Goal: Information Seeking & Learning: Find specific fact

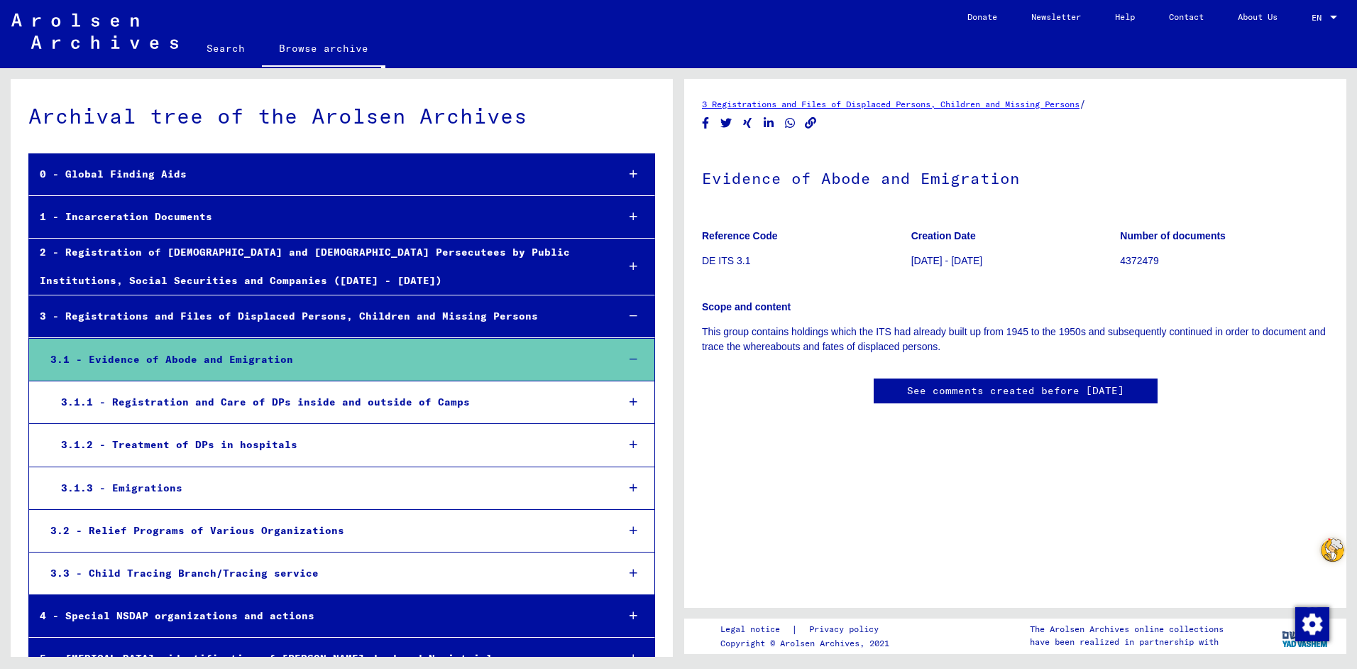
click at [431, 319] on div "3 - Registrations and Files of Displaced Persons, Children and Missing Persons" at bounding box center [317, 316] width 577 height 28
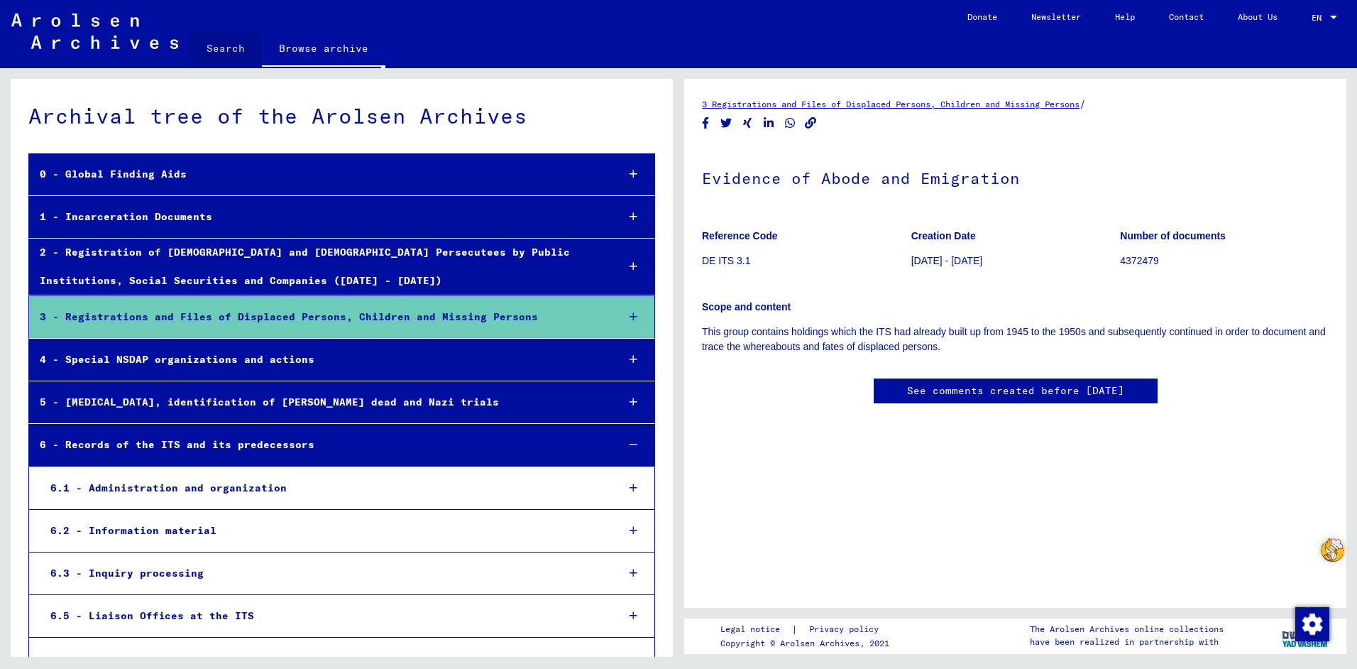
click at [217, 49] on link "Search" at bounding box center [226, 48] width 72 height 34
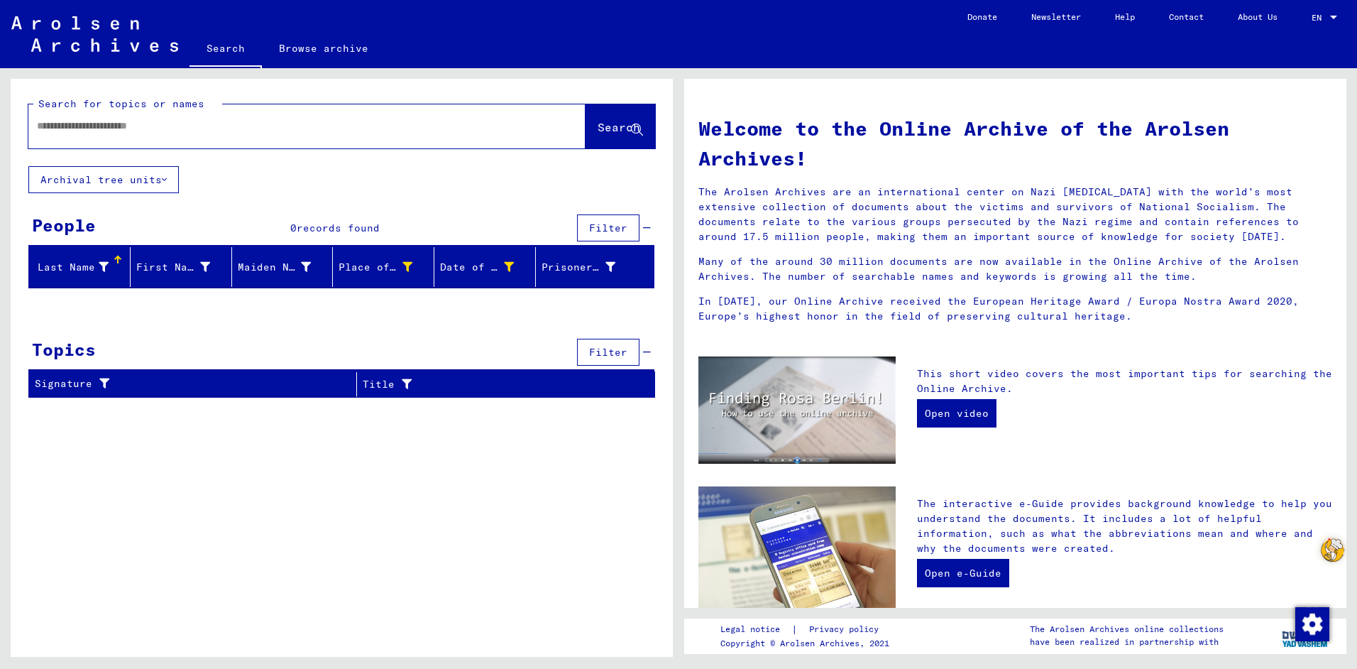
click at [132, 126] on input "text" at bounding box center [290, 126] width 506 height 15
click at [175, 176] on button "Archival tree units" at bounding box center [103, 179] width 150 height 27
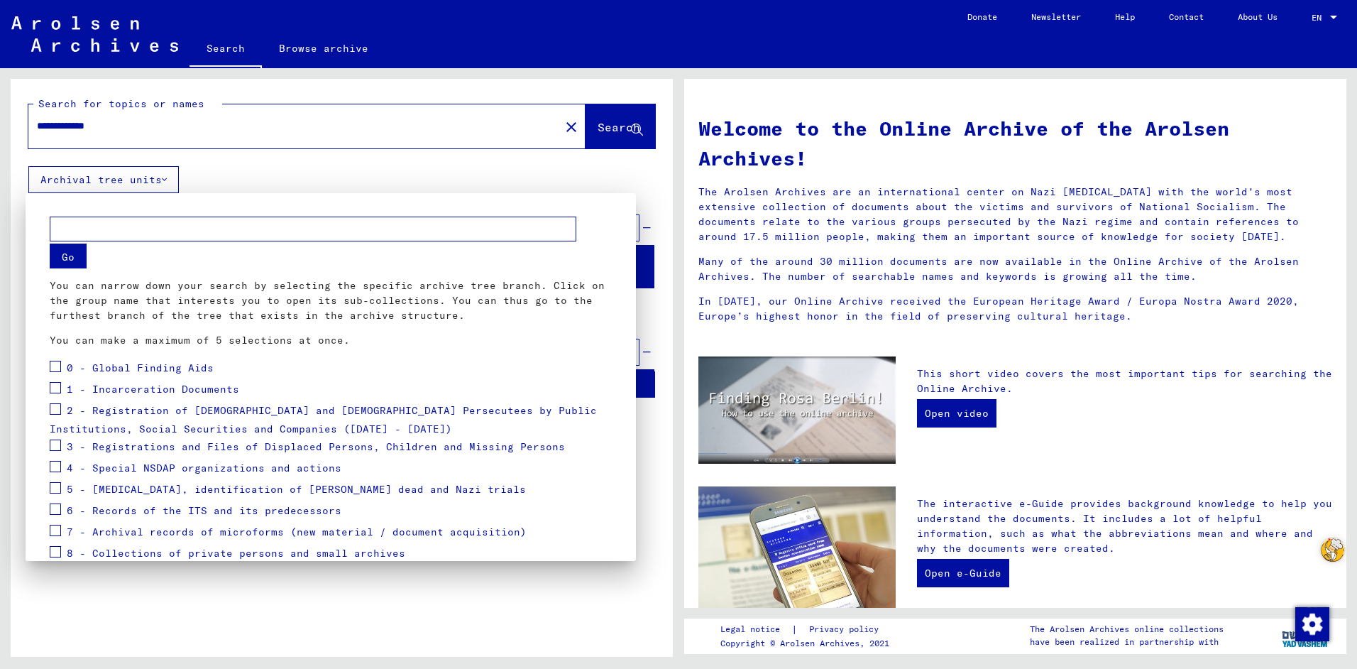
click at [56, 442] on span at bounding box center [55, 444] width 11 height 11
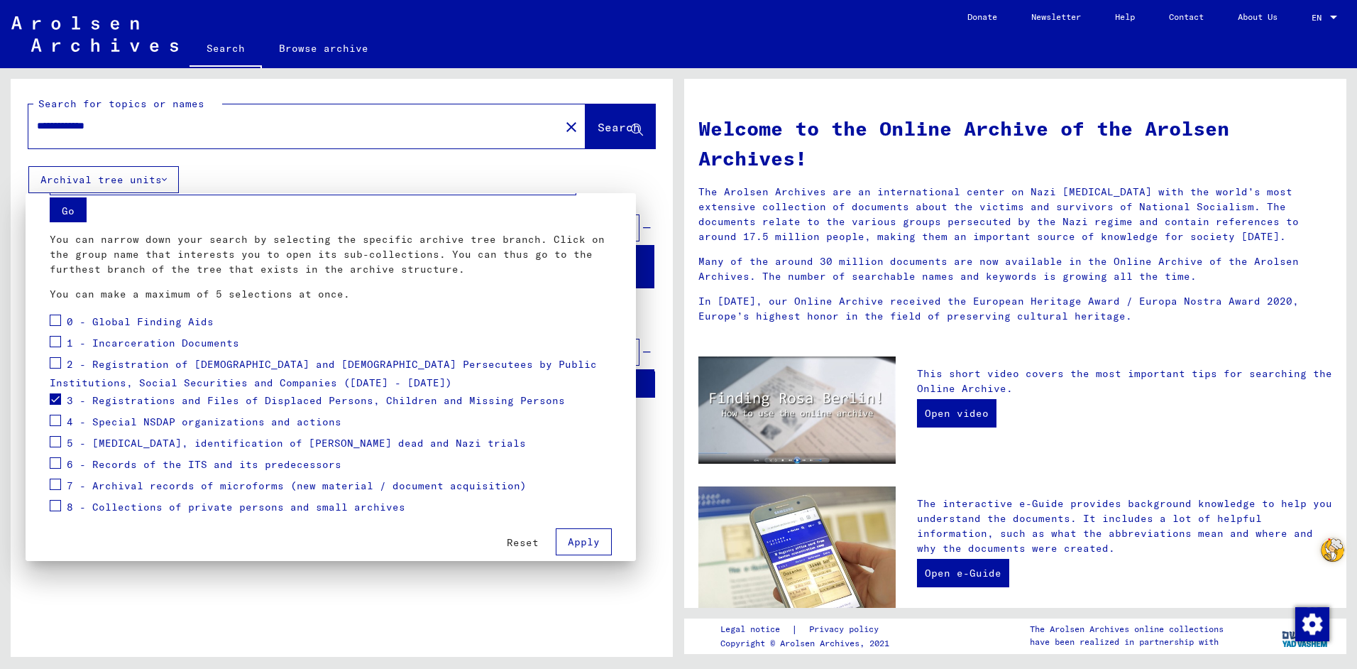
scroll to position [65, 0]
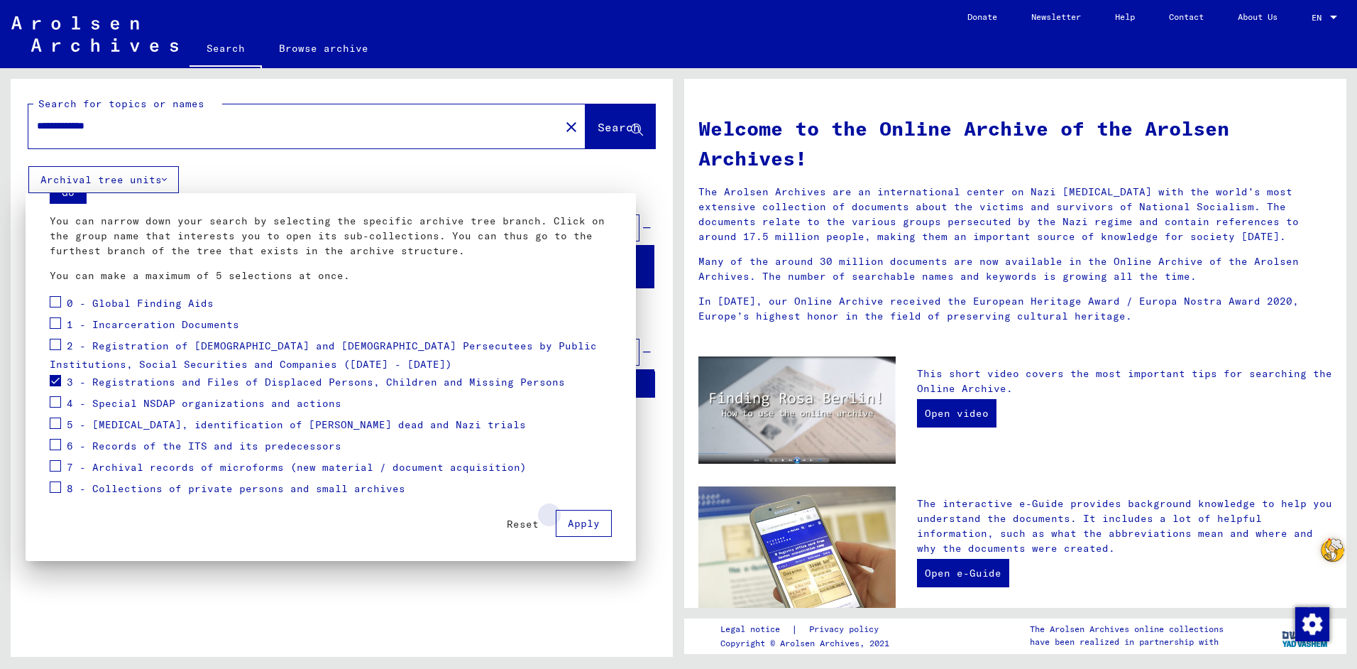
click at [582, 521] on span "Apply" at bounding box center [584, 523] width 32 height 13
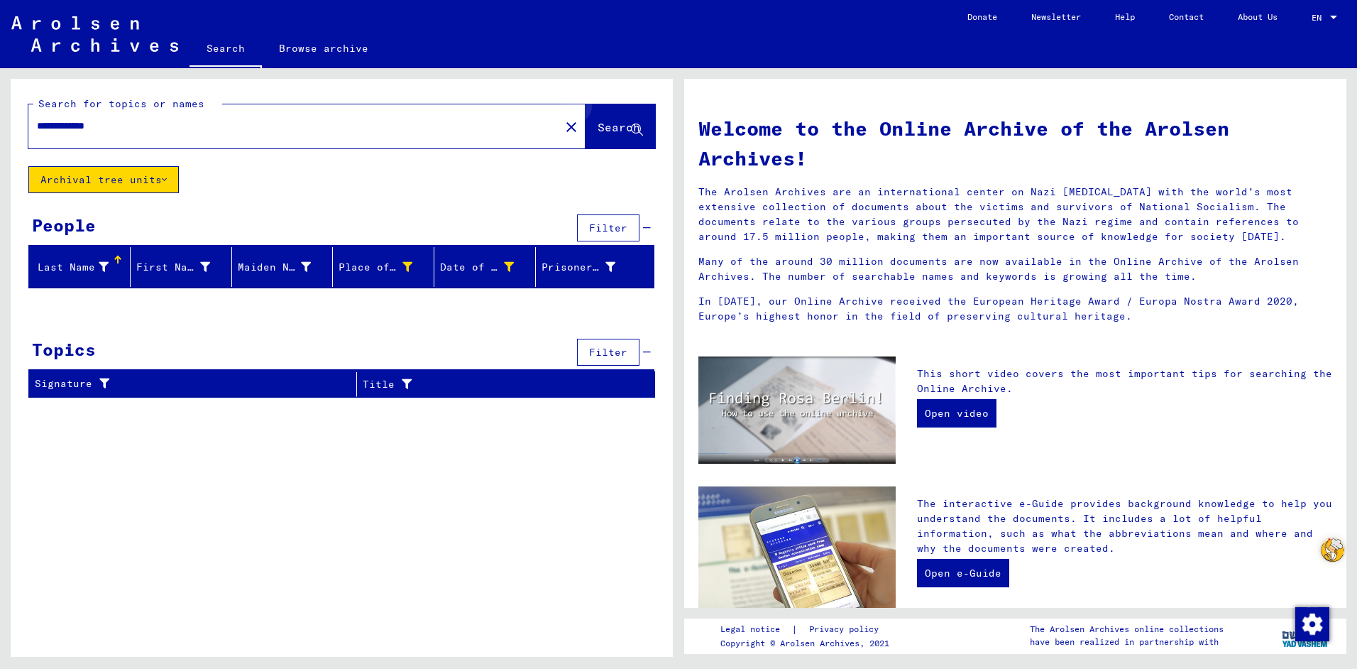
click at [634, 124] on icon at bounding box center [637, 130] width 12 height 12
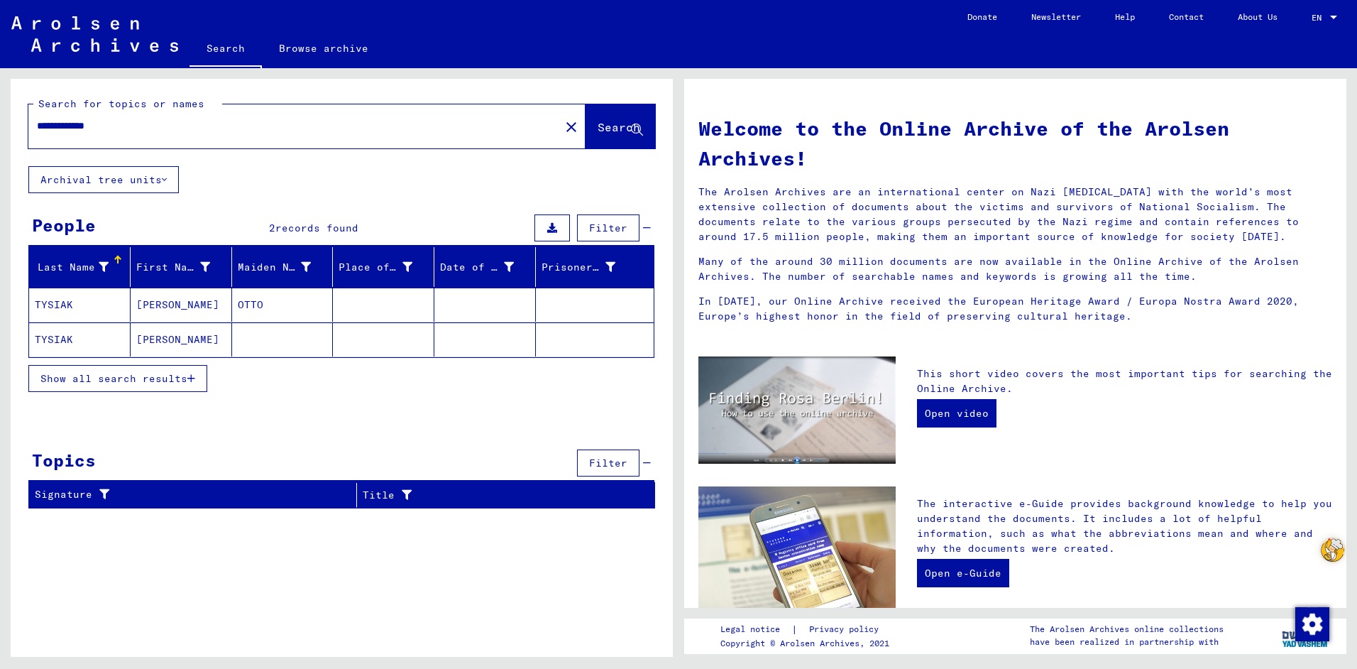
click at [252, 344] on mat-cell at bounding box center [283, 339] width 102 height 34
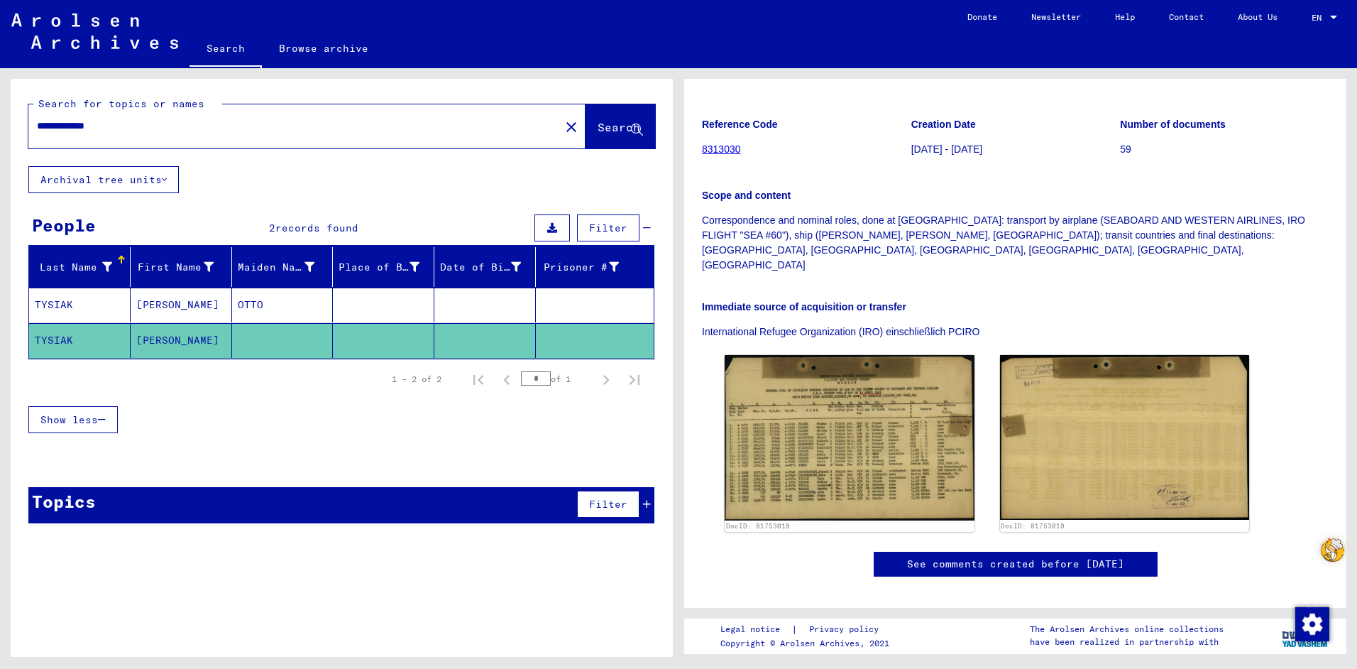
scroll to position [213, 0]
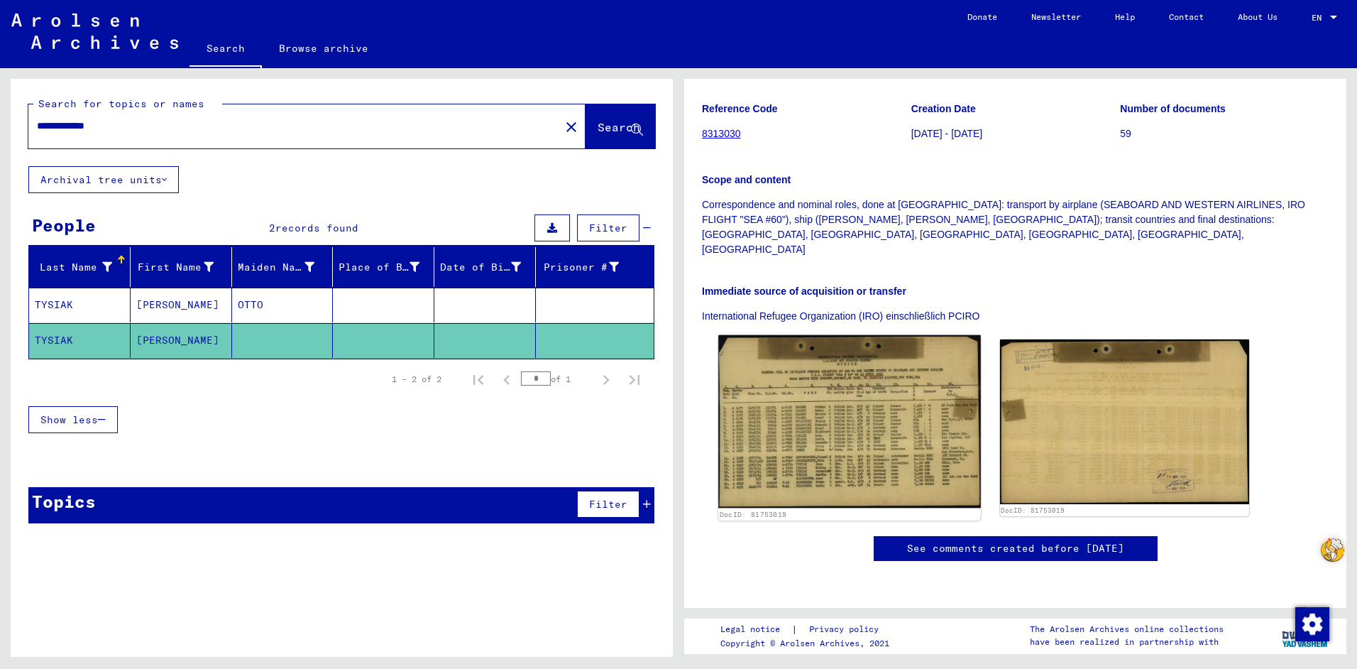
click at [863, 392] on img at bounding box center [849, 421] width 262 height 173
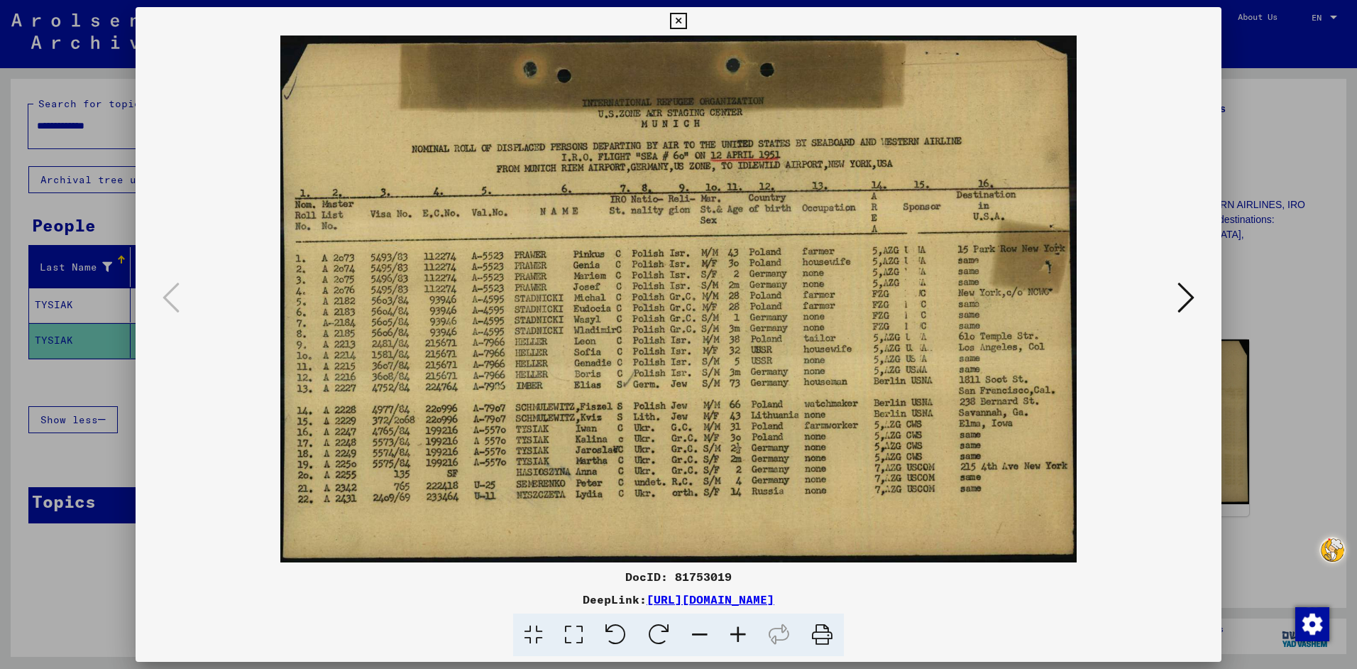
click at [1186, 293] on icon at bounding box center [1186, 297] width 17 height 34
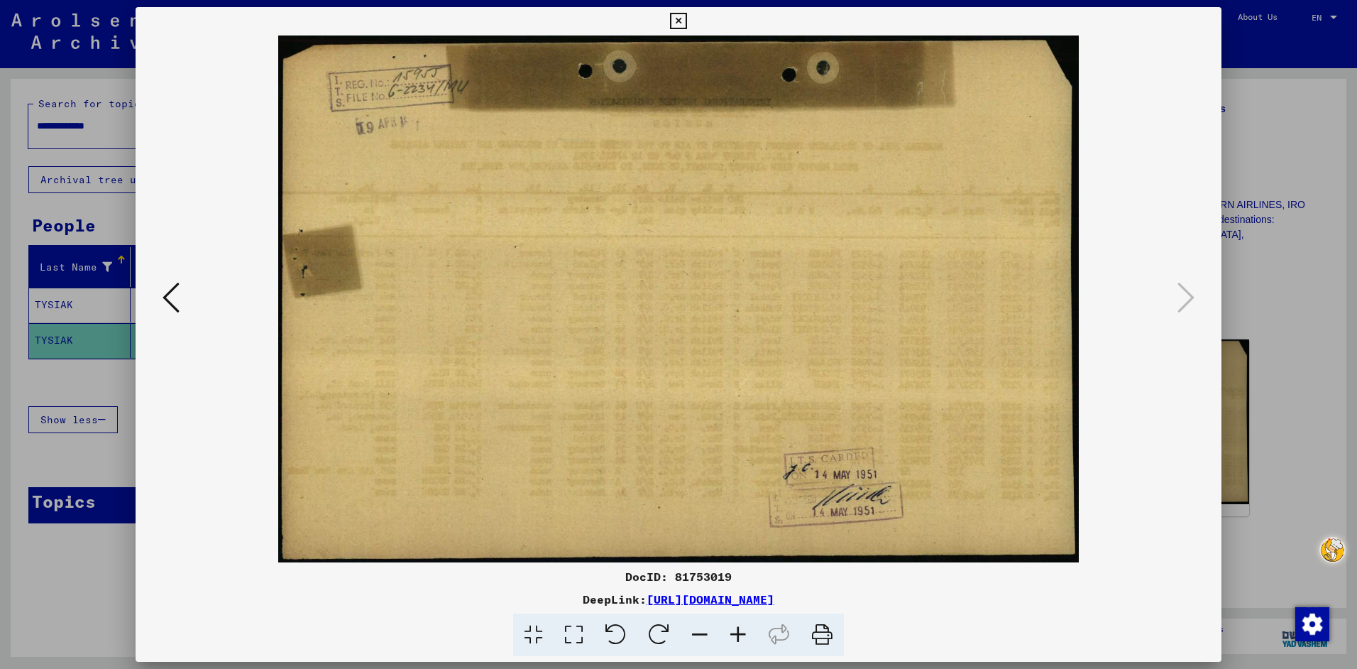
click at [168, 293] on icon at bounding box center [171, 297] width 17 height 34
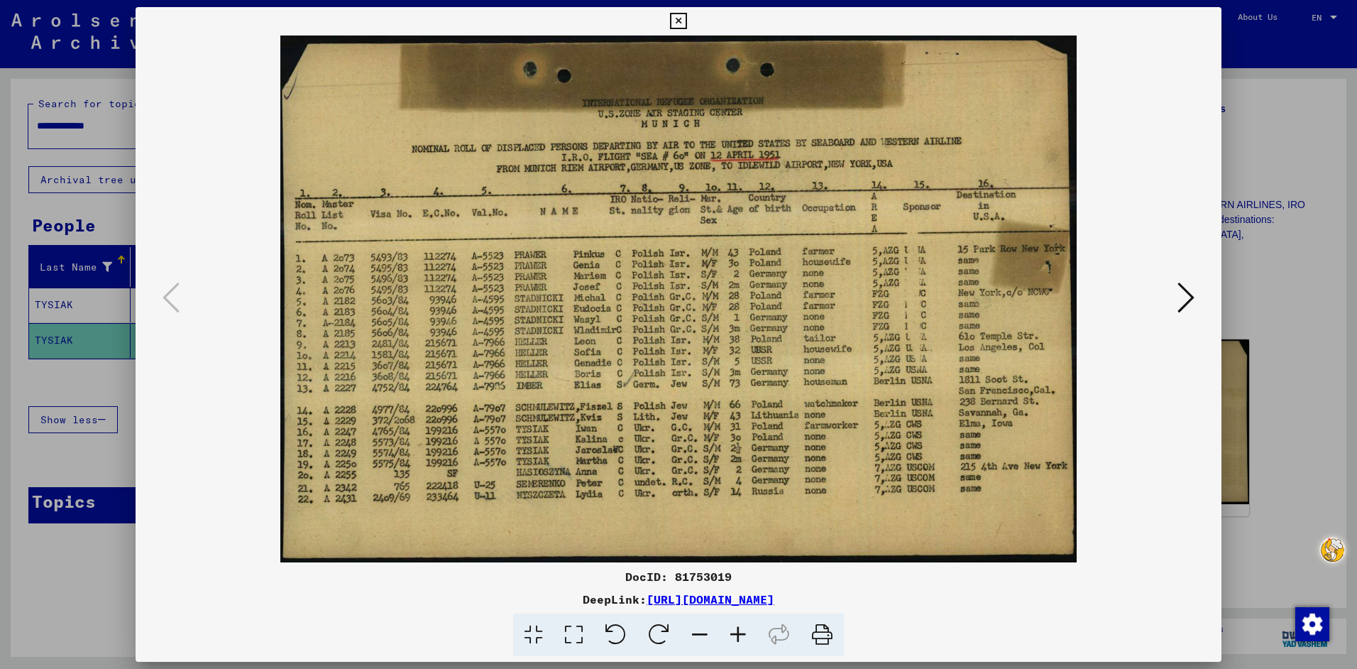
click at [678, 13] on icon at bounding box center [678, 21] width 16 height 17
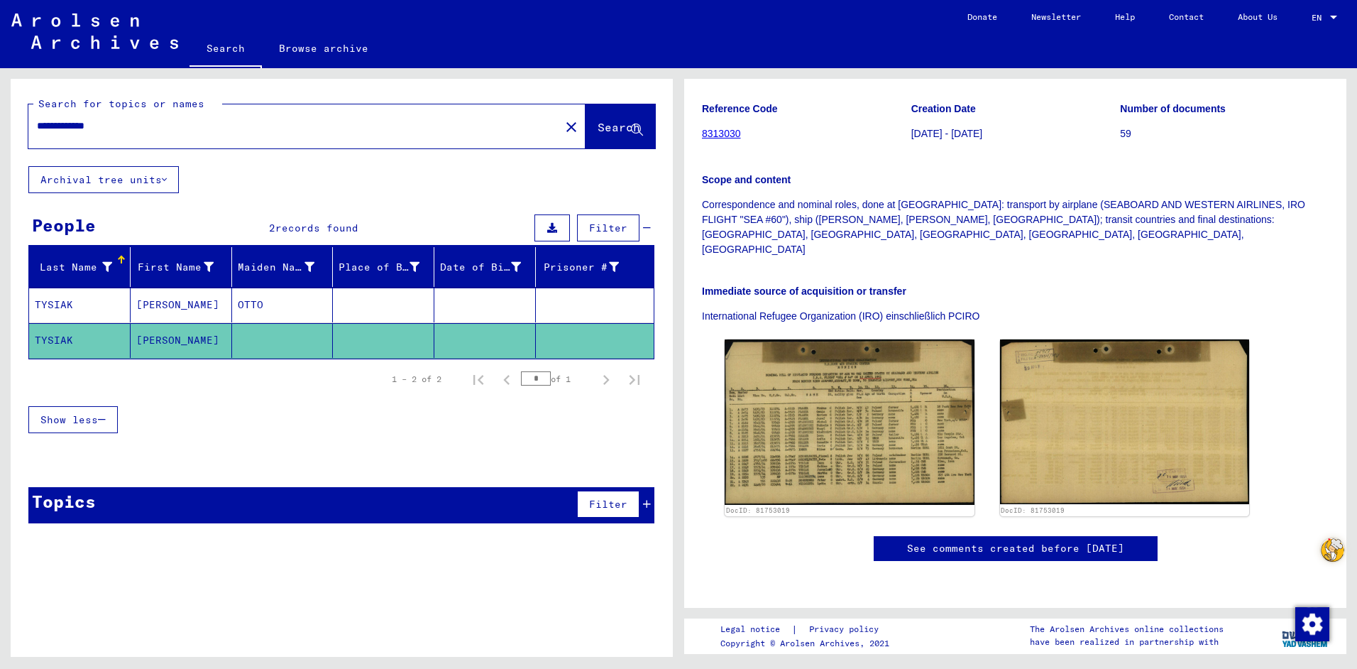
click at [158, 340] on mat-cell "[PERSON_NAME]" at bounding box center [182, 340] width 102 height 35
drag, startPoint x: 75, startPoint y: 122, endPoint x: 27, endPoint y: 106, distance: 50.3
click at [27, 106] on div "**********" at bounding box center [342, 122] width 662 height 87
type input "**********"
click at [634, 125] on icon at bounding box center [637, 130] width 12 height 12
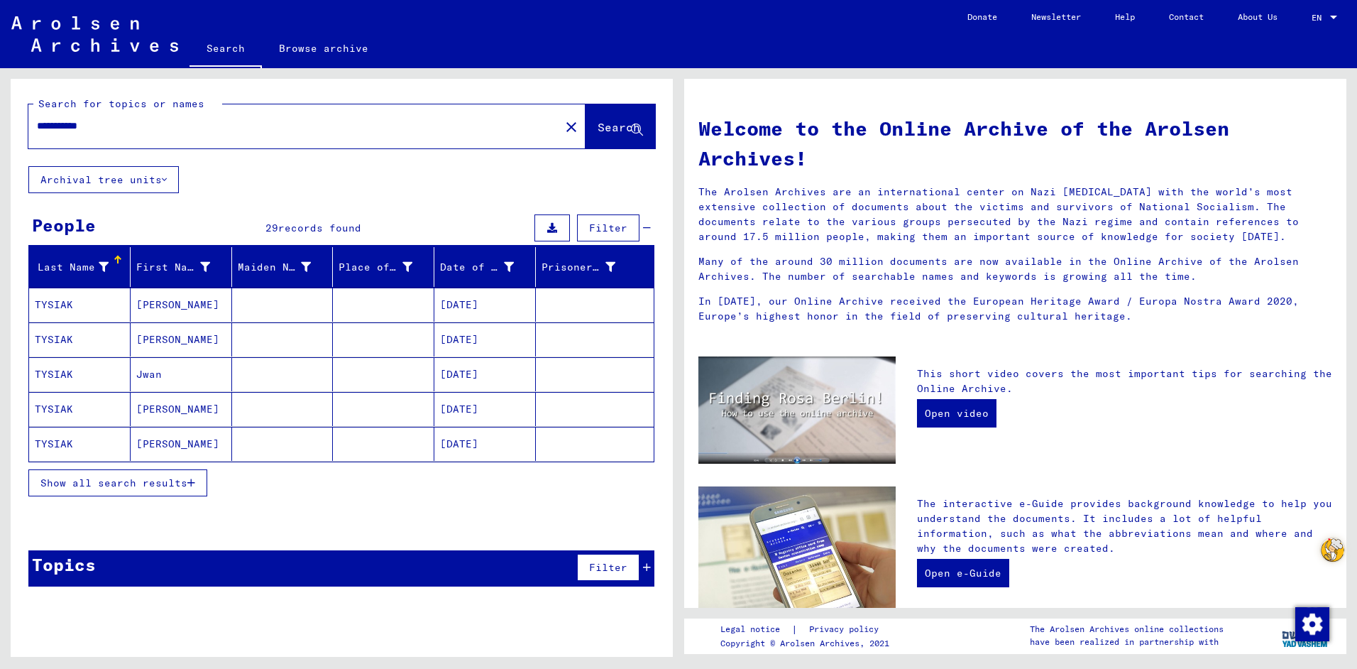
click at [190, 481] on icon "button" at bounding box center [191, 483] width 8 height 10
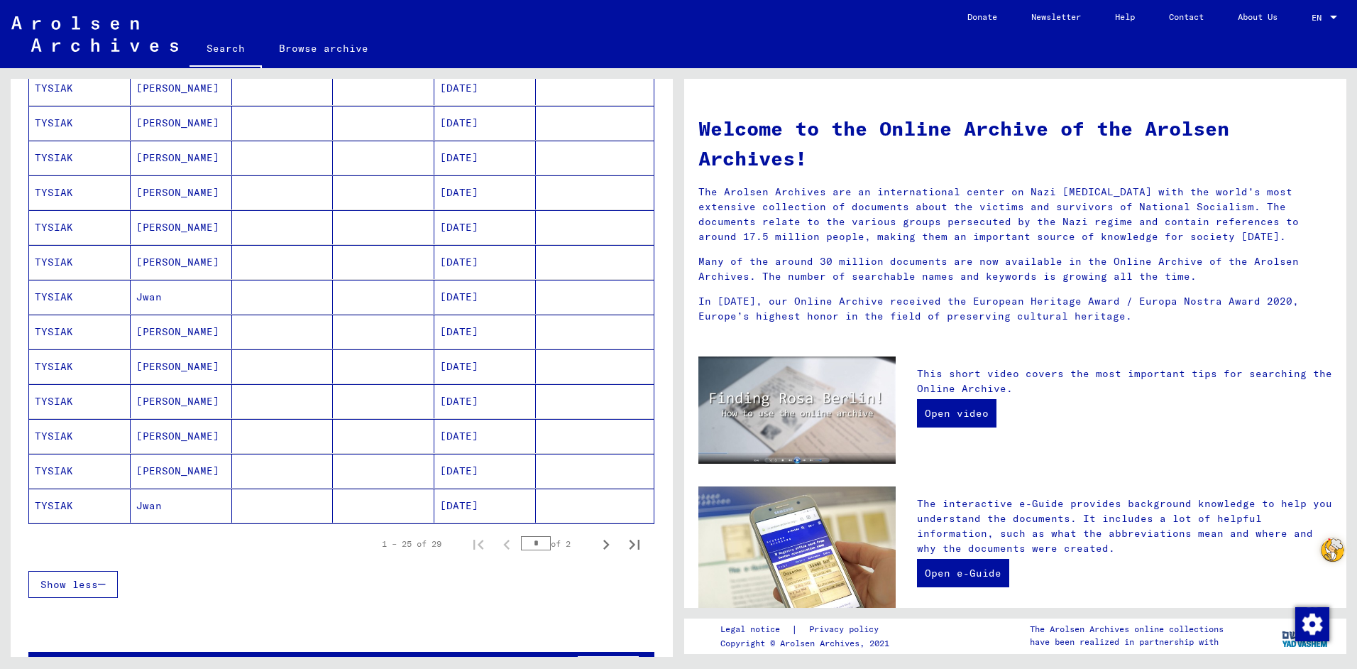
scroll to position [639, 0]
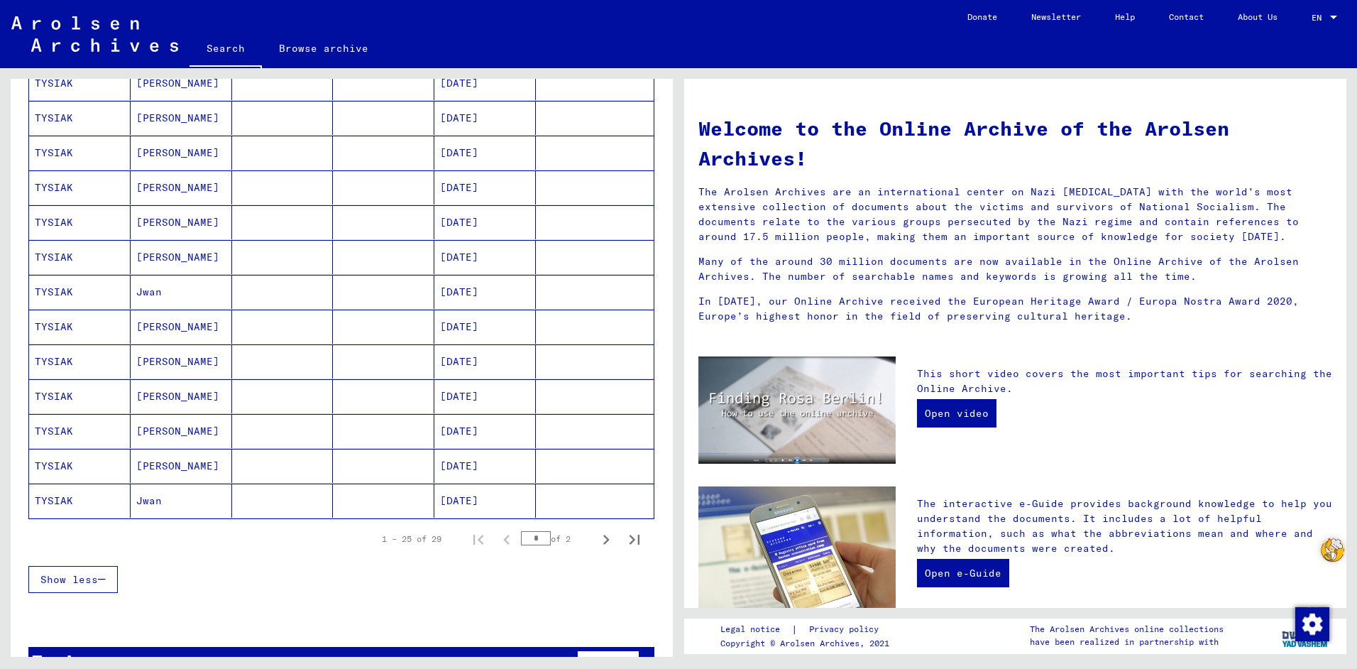
click at [55, 496] on mat-cell "TYSIAK" at bounding box center [80, 500] width 102 height 34
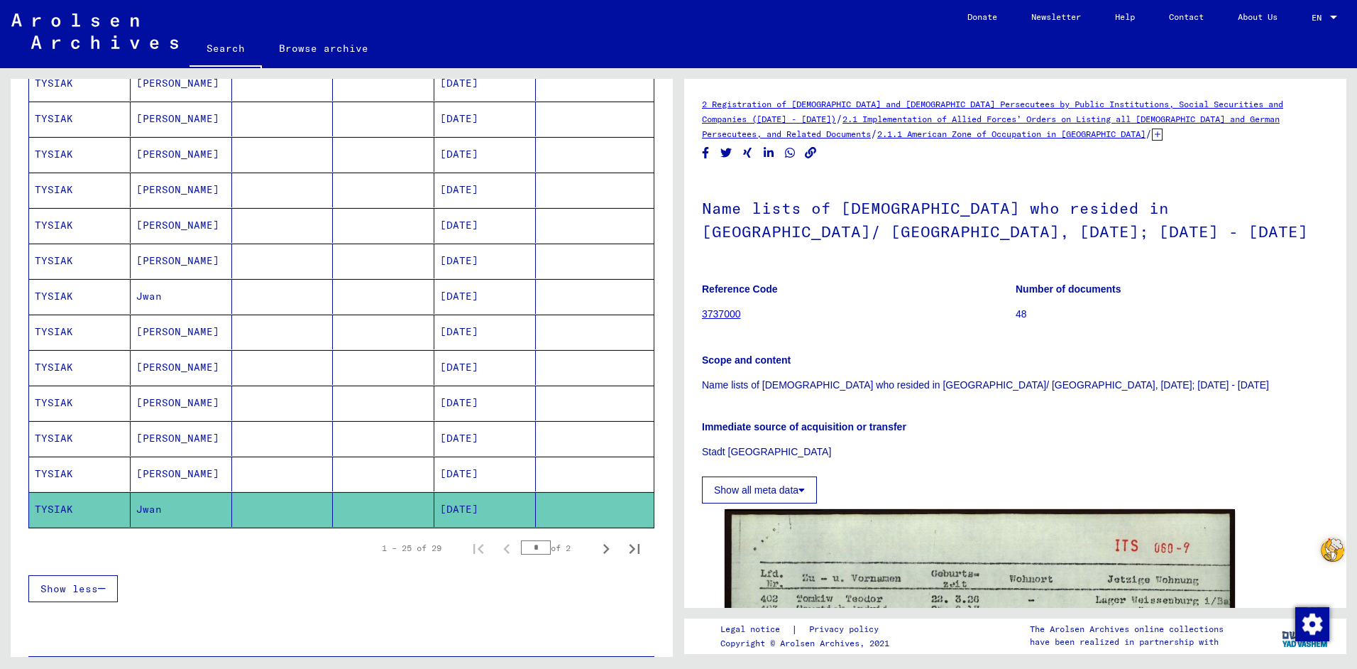
click at [452, 473] on mat-cell "[DATE]" at bounding box center [485, 473] width 102 height 35
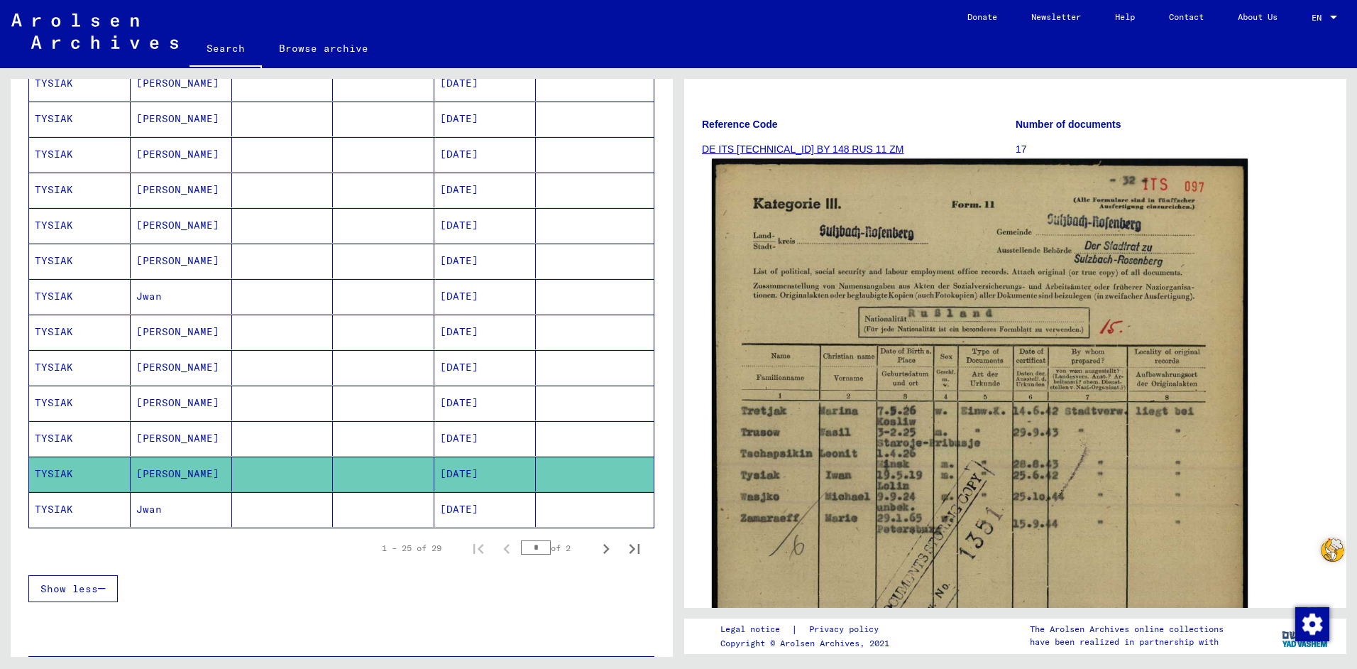
scroll to position [142, 0]
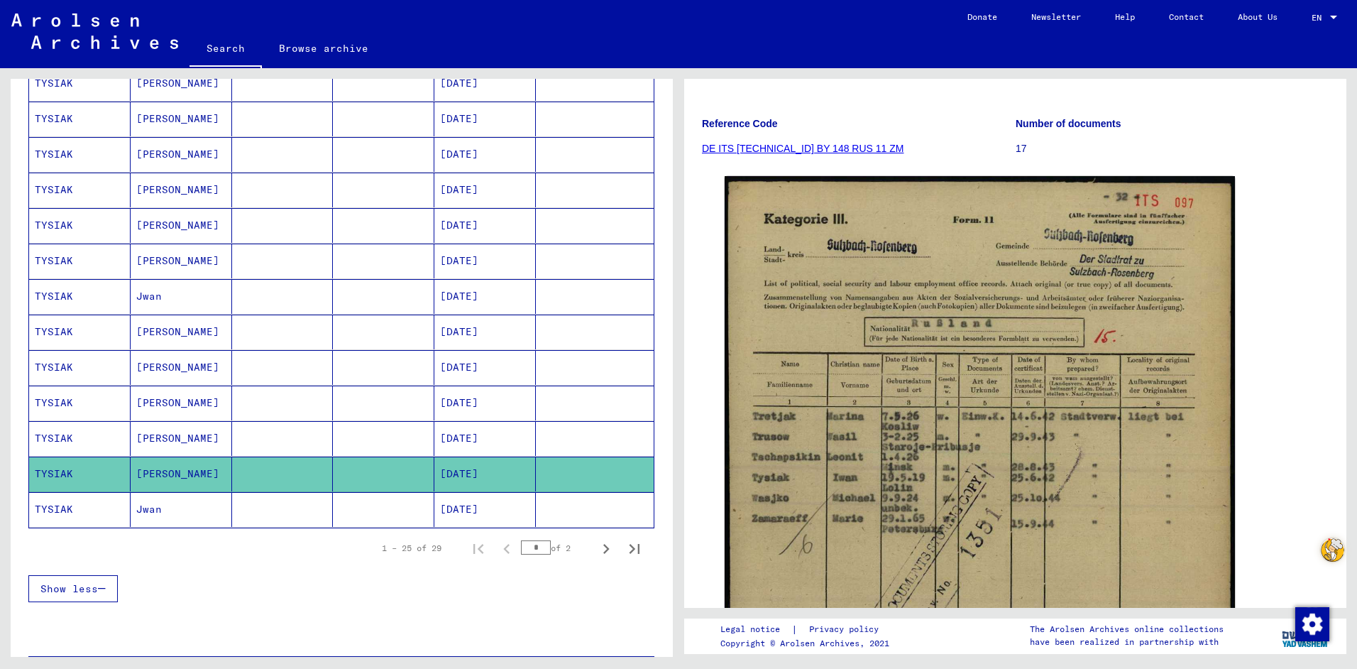
click at [576, 437] on mat-cell at bounding box center [595, 438] width 118 height 35
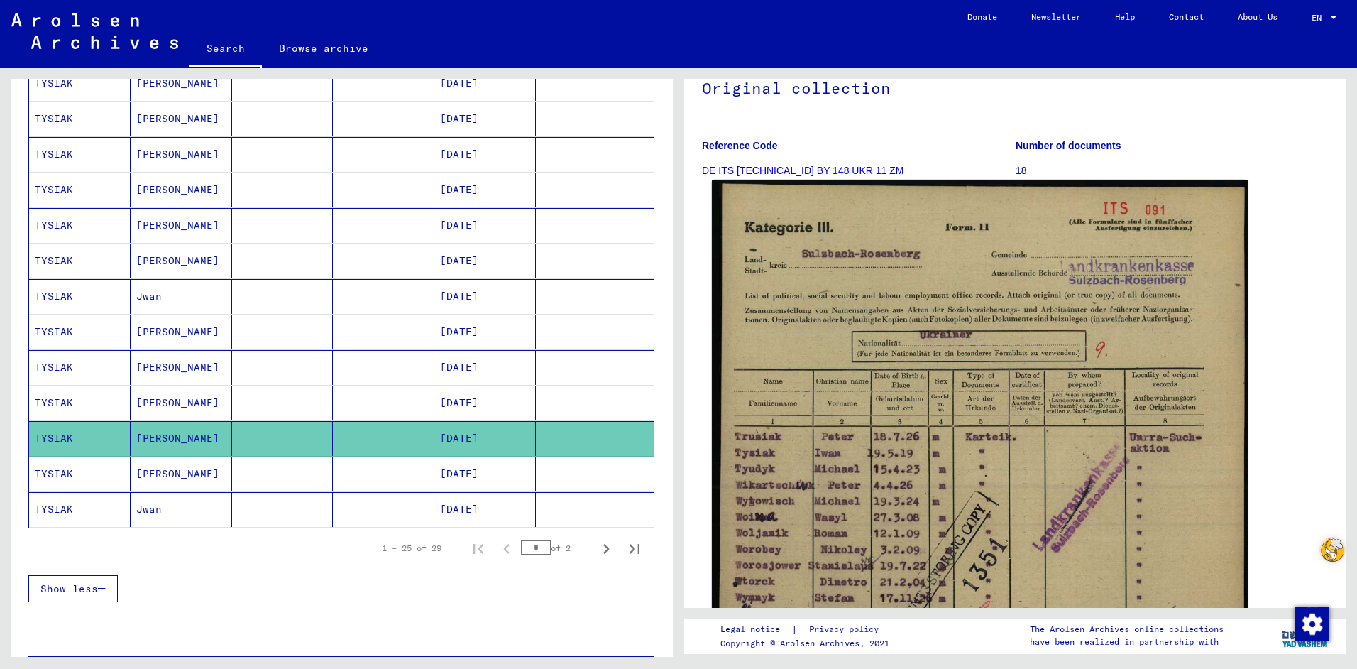
scroll to position [142, 0]
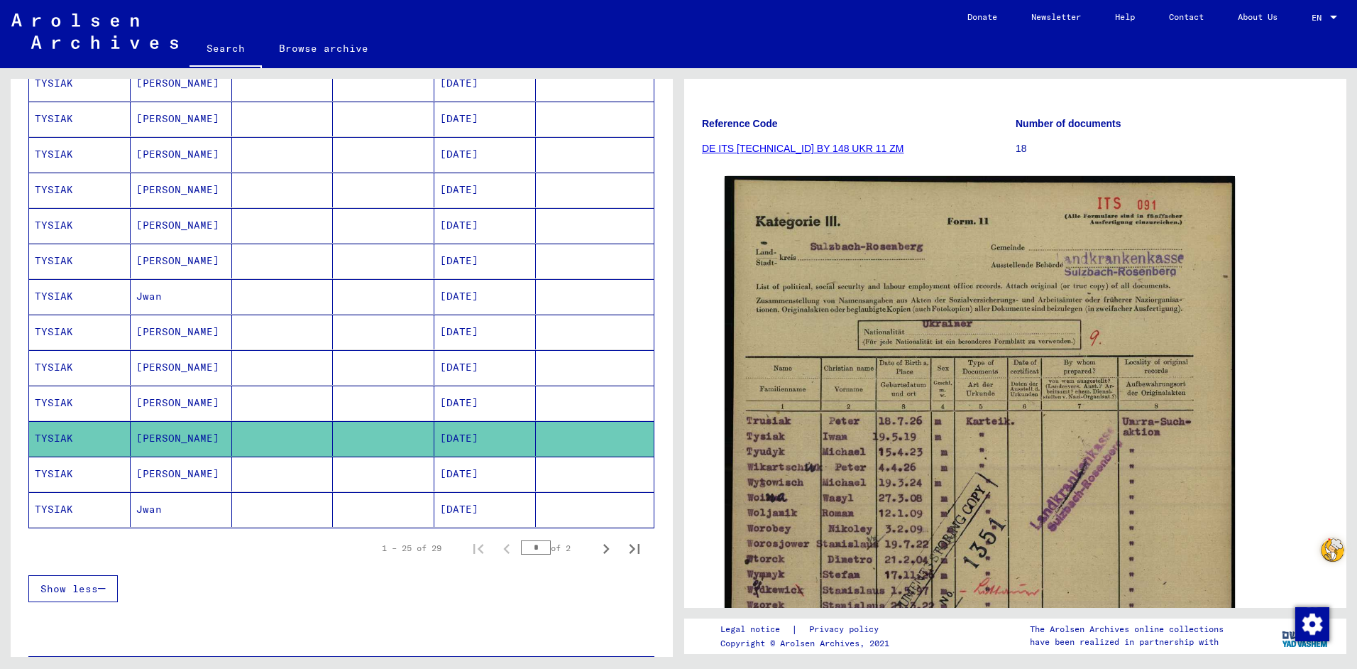
click at [603, 398] on mat-cell at bounding box center [595, 402] width 118 height 35
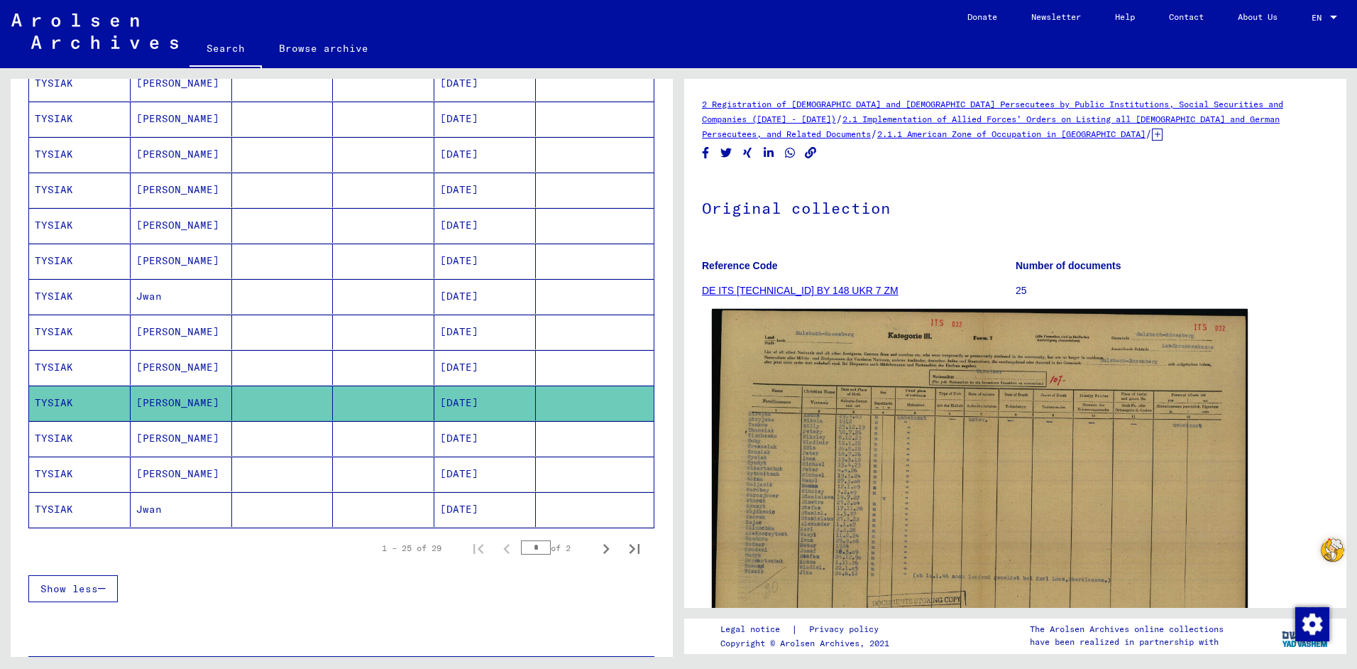
click at [863, 461] on img at bounding box center [980, 498] width 536 height 379
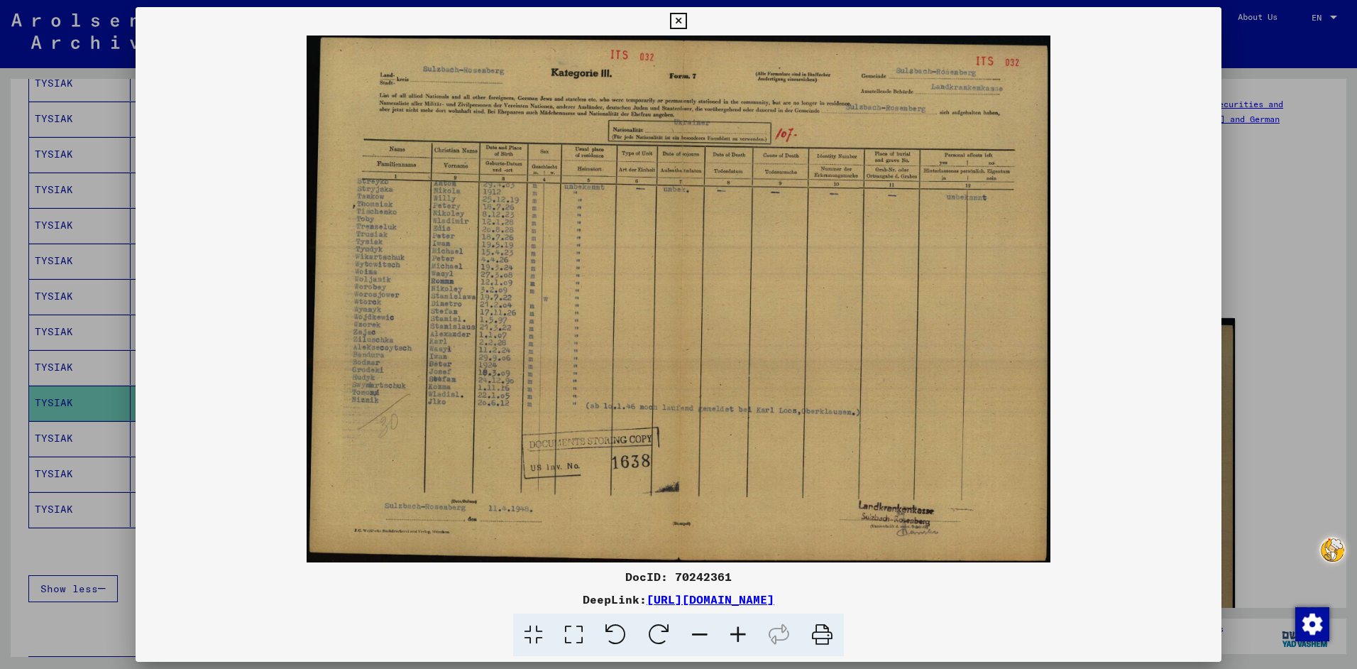
click at [677, 20] on icon at bounding box center [678, 21] width 16 height 17
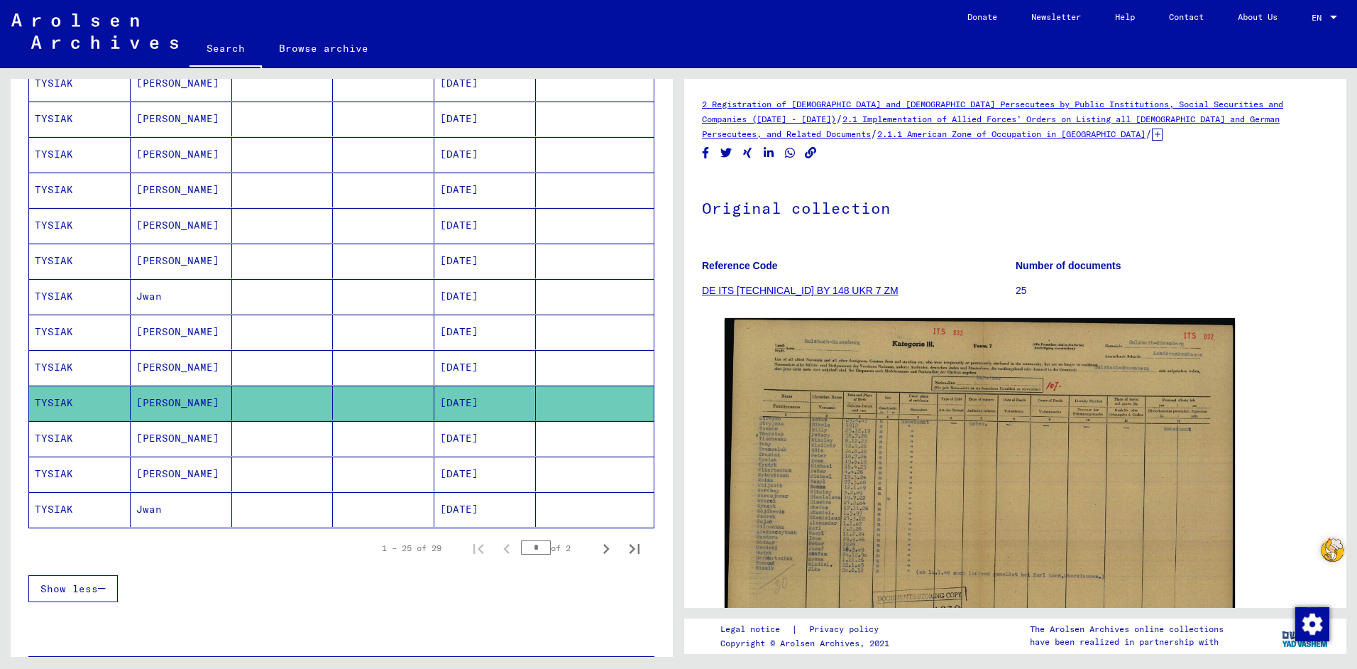
click at [588, 361] on mat-cell at bounding box center [595, 367] width 118 height 35
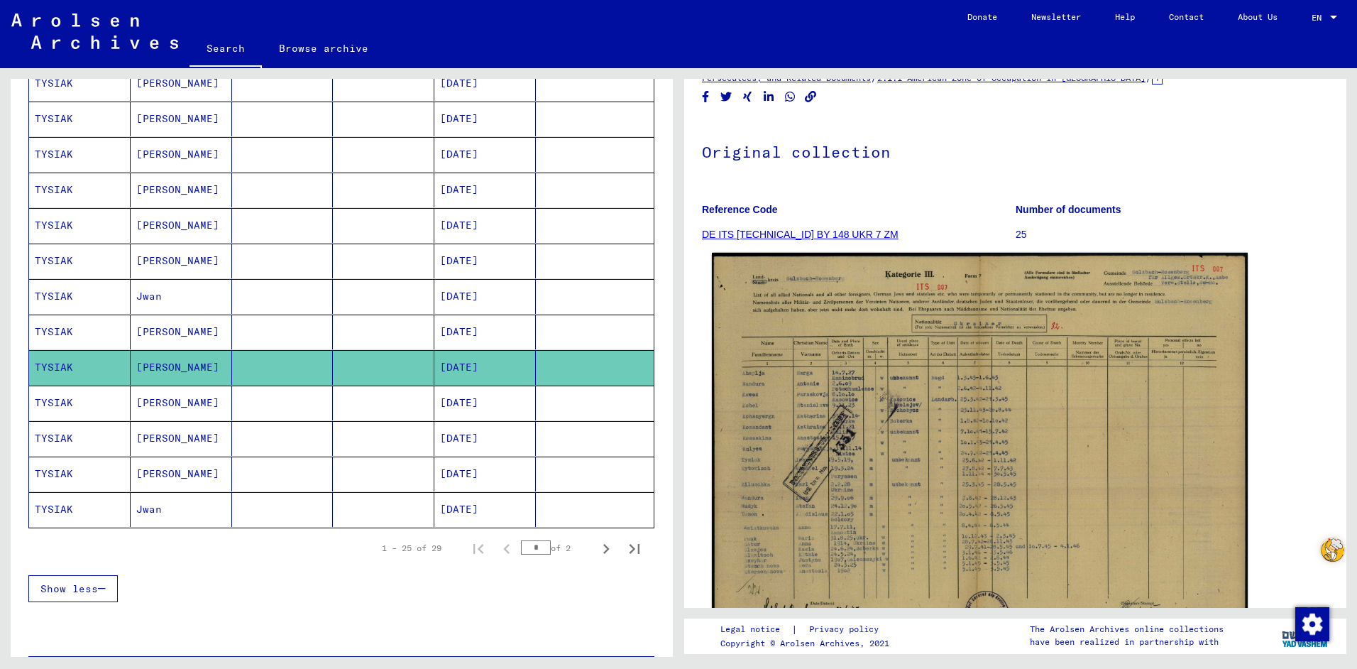
scroll to position [142, 0]
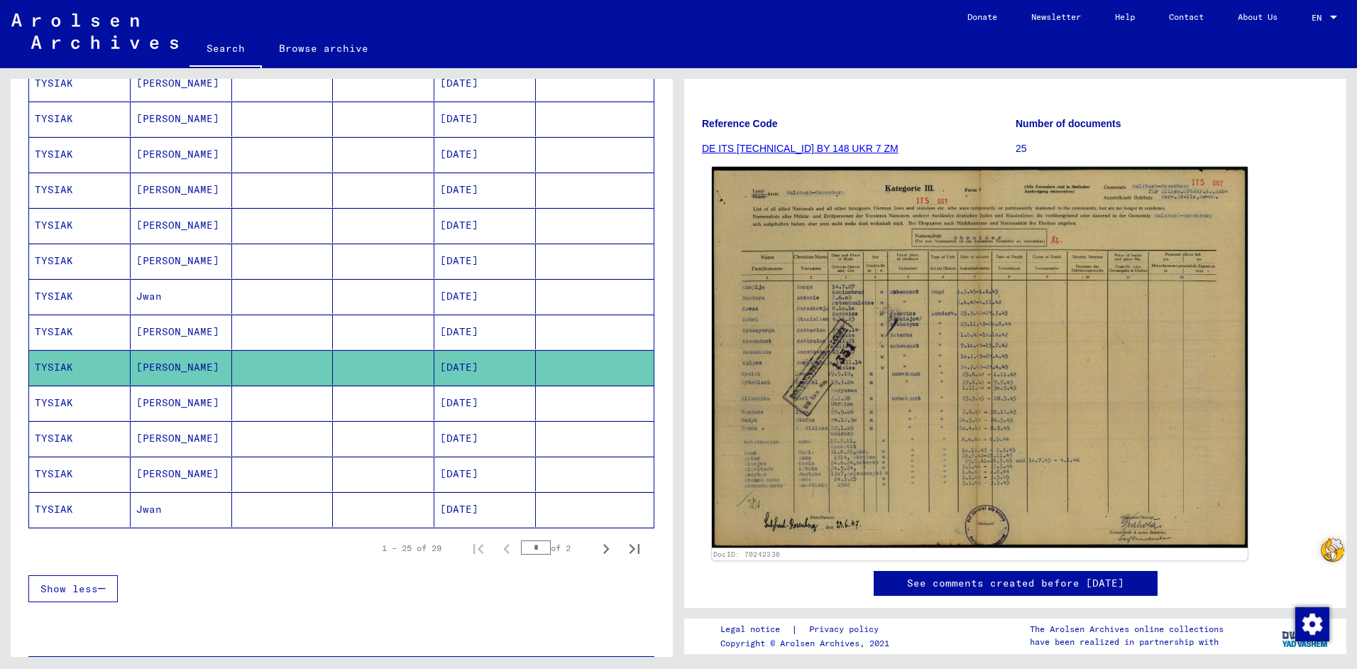
click at [901, 359] on img at bounding box center [980, 357] width 536 height 381
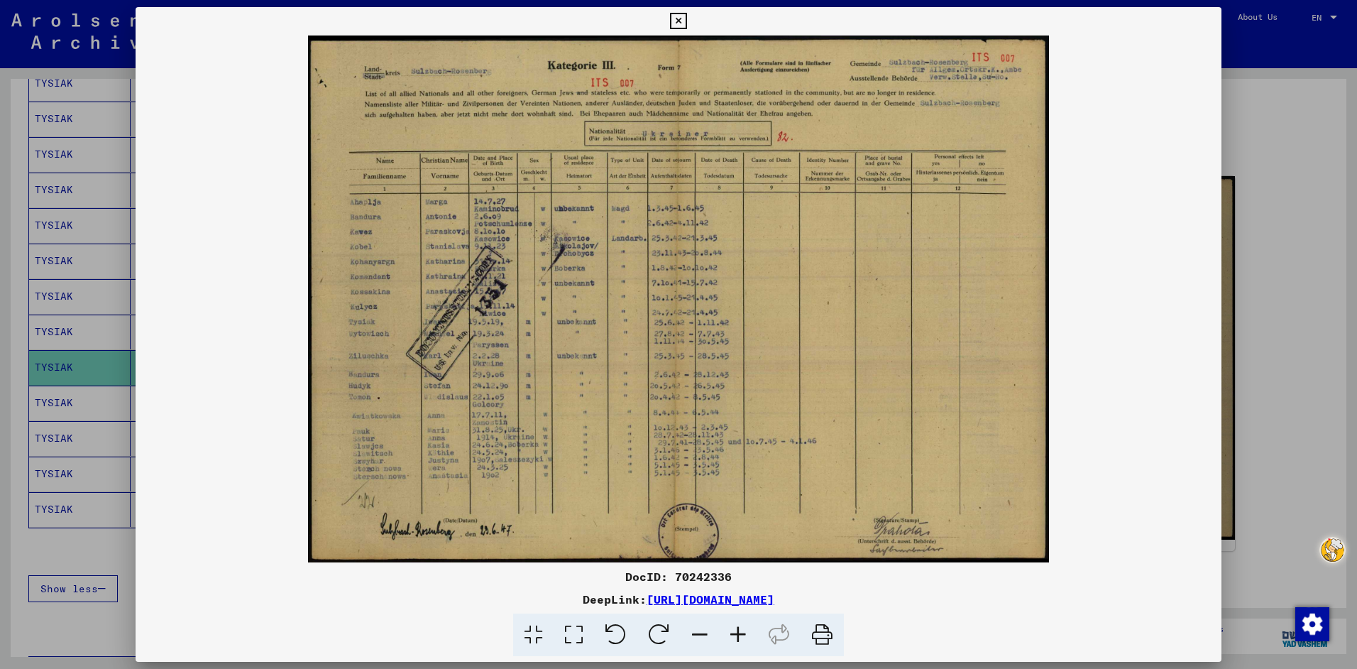
click at [677, 15] on icon at bounding box center [678, 21] width 16 height 17
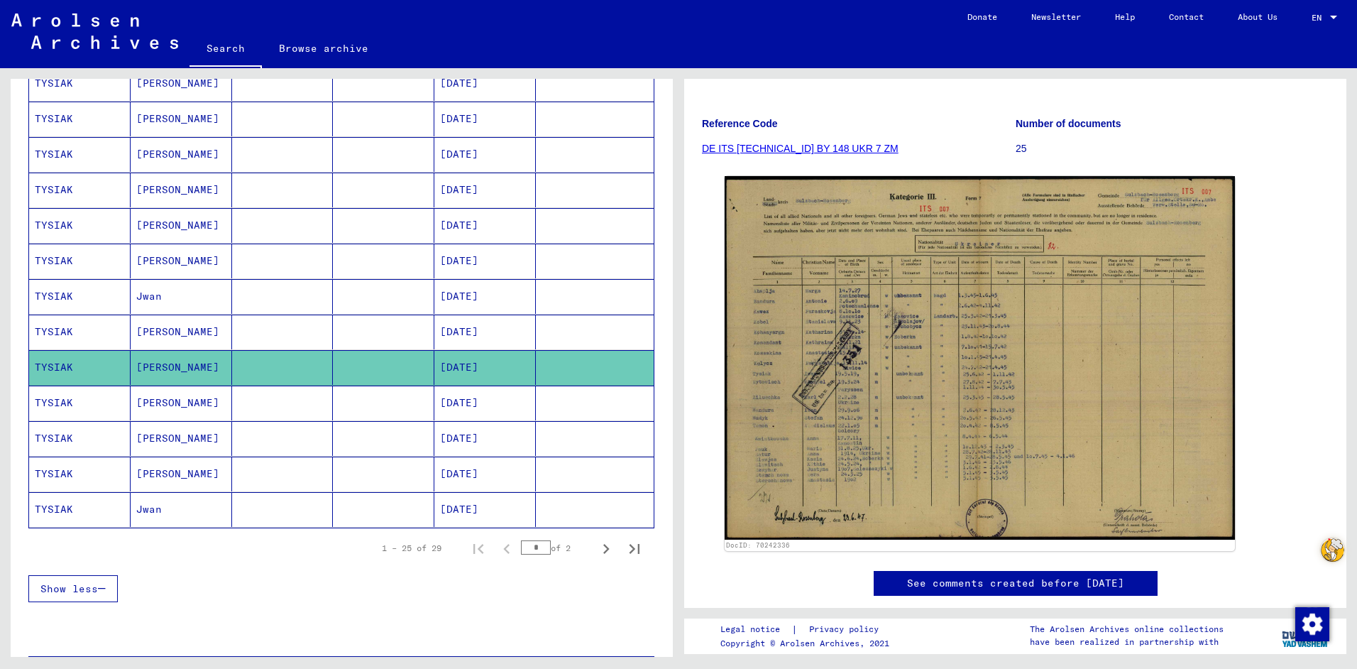
click at [611, 329] on mat-cell at bounding box center [595, 331] width 118 height 35
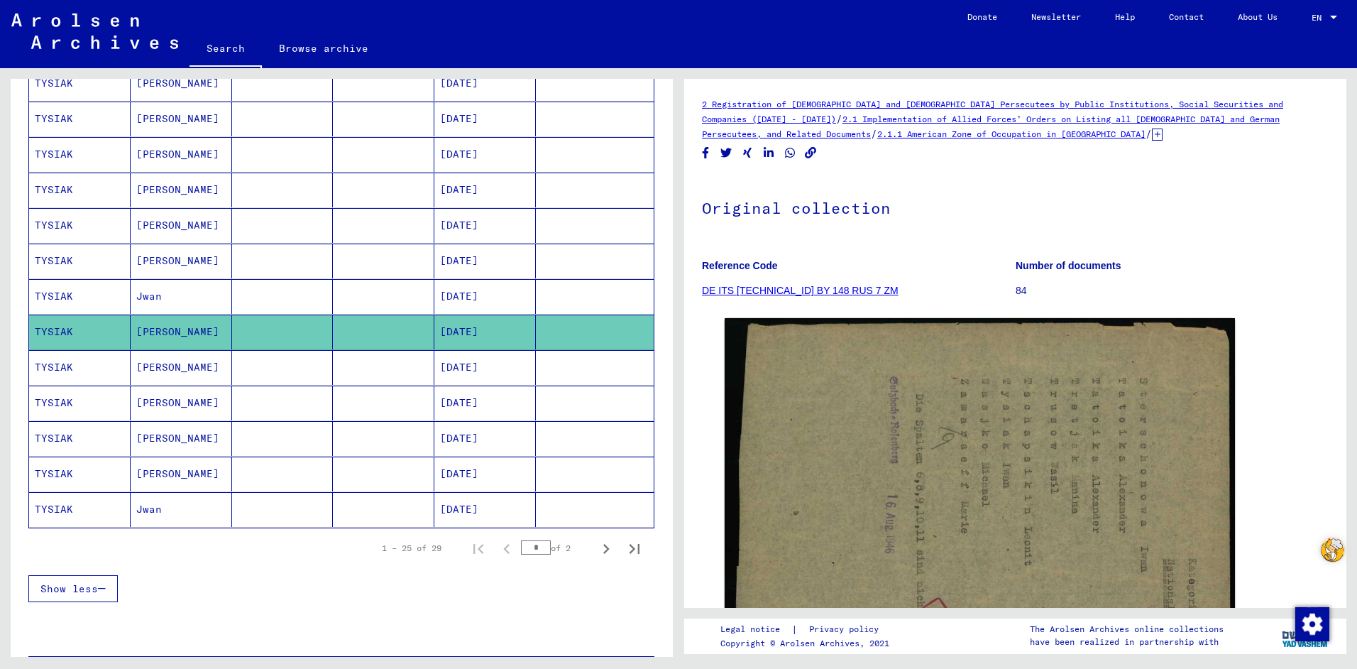
click at [814, 288] on link "DE ITS [TECHNICAL_ID] BY 148 RUS 7 ZM" at bounding box center [800, 290] width 197 height 11
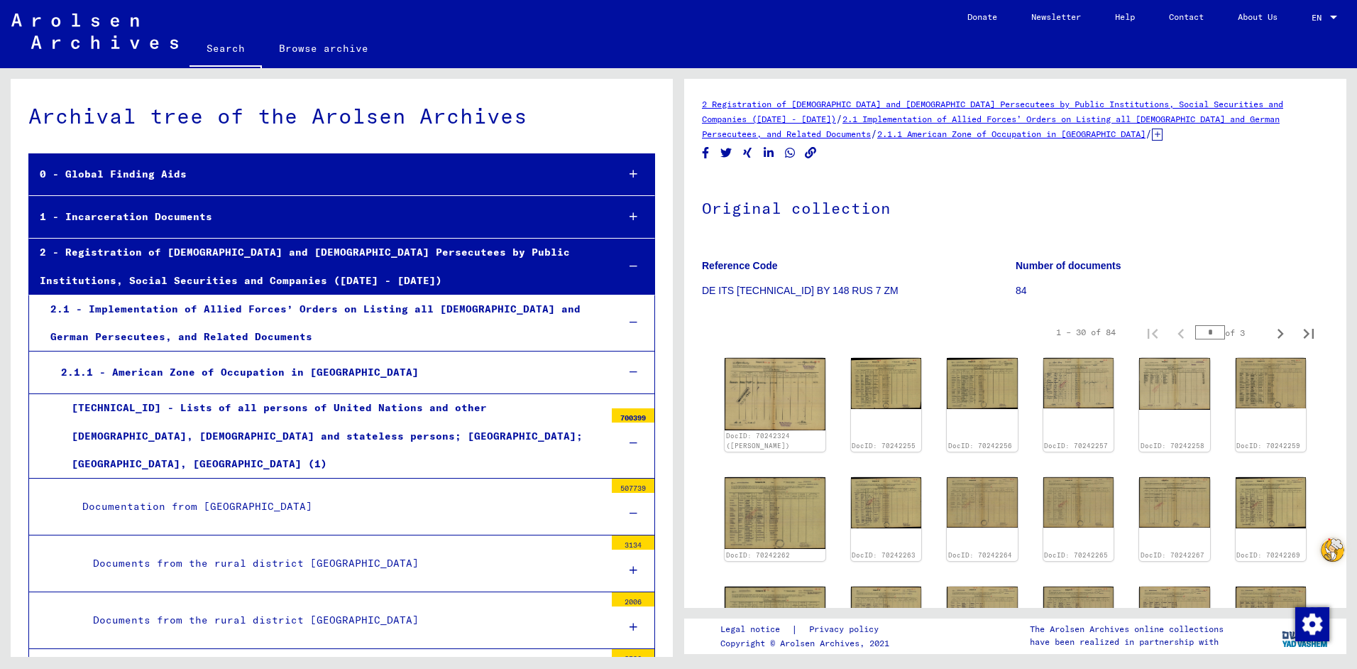
scroll to position [10159, 0]
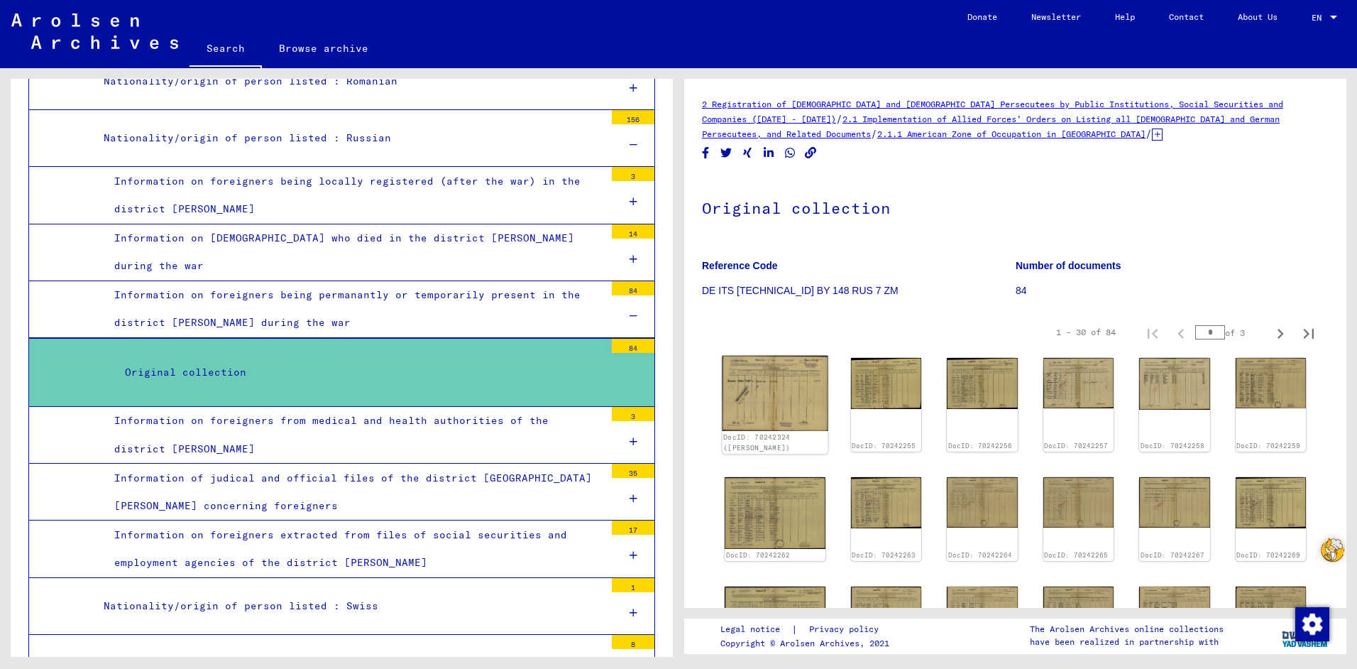
click at [765, 393] on img at bounding box center [775, 394] width 106 height 76
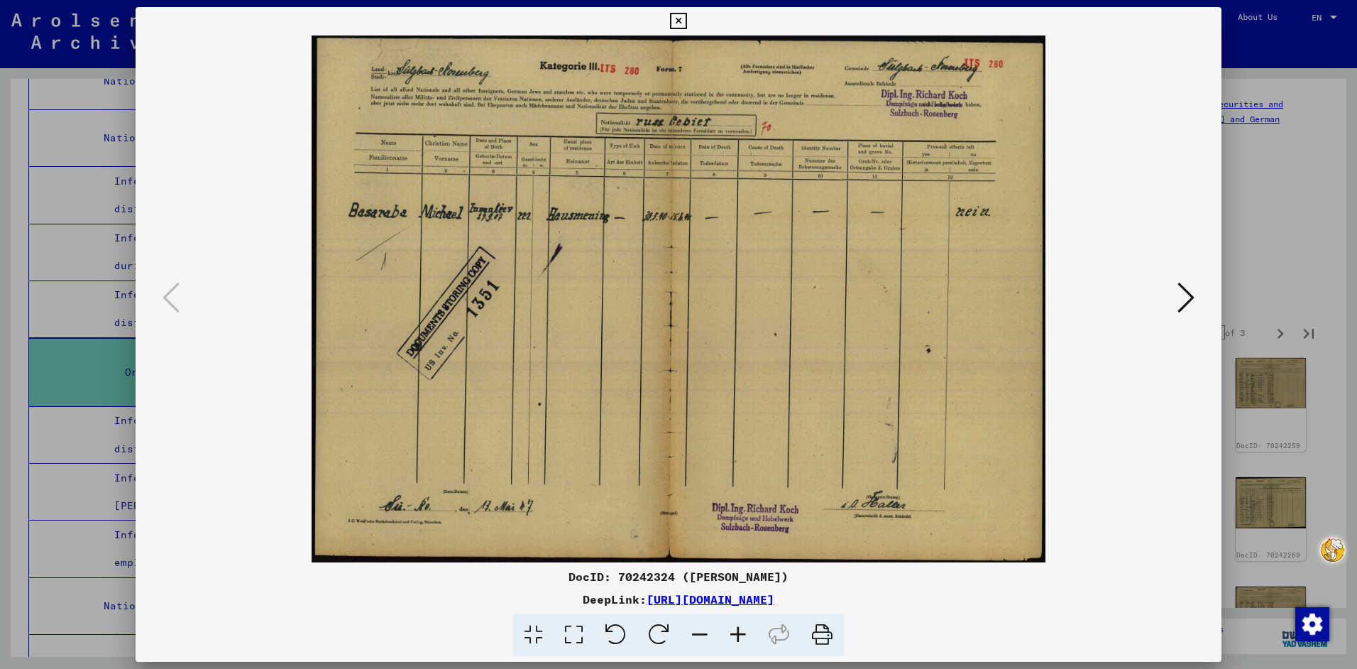
click at [1187, 295] on icon at bounding box center [1186, 297] width 17 height 34
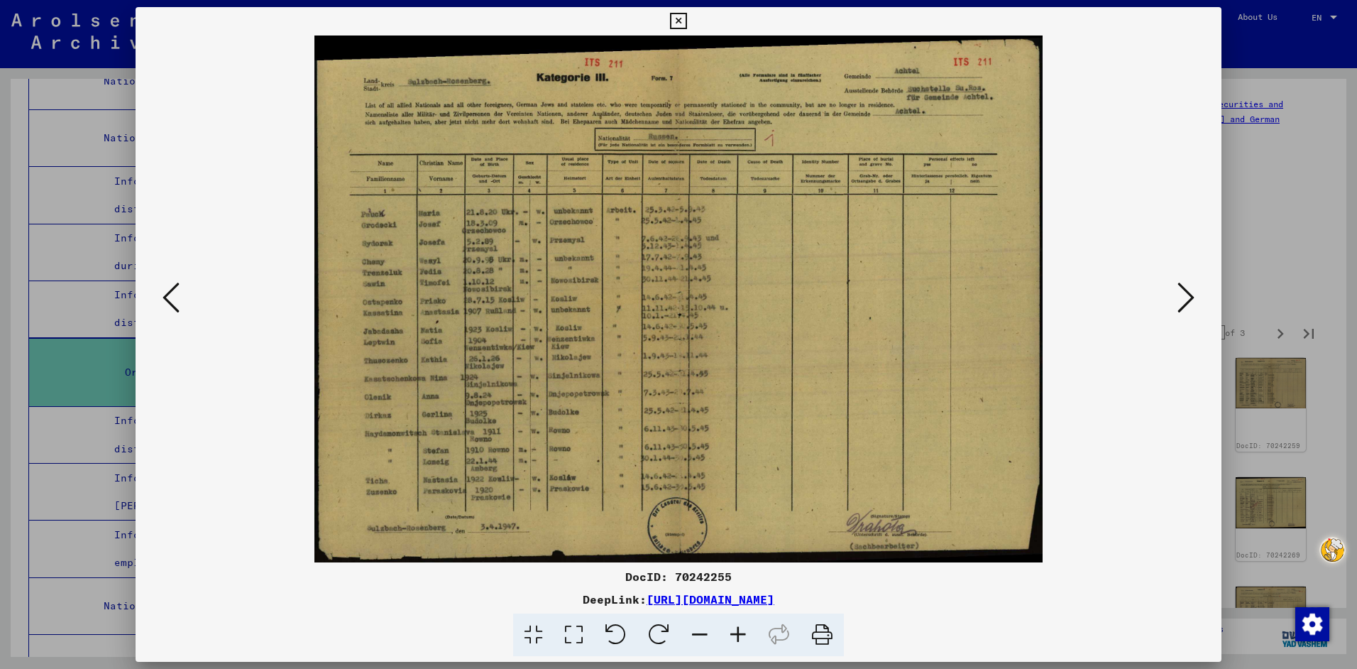
click at [1187, 295] on icon at bounding box center [1186, 297] width 17 height 34
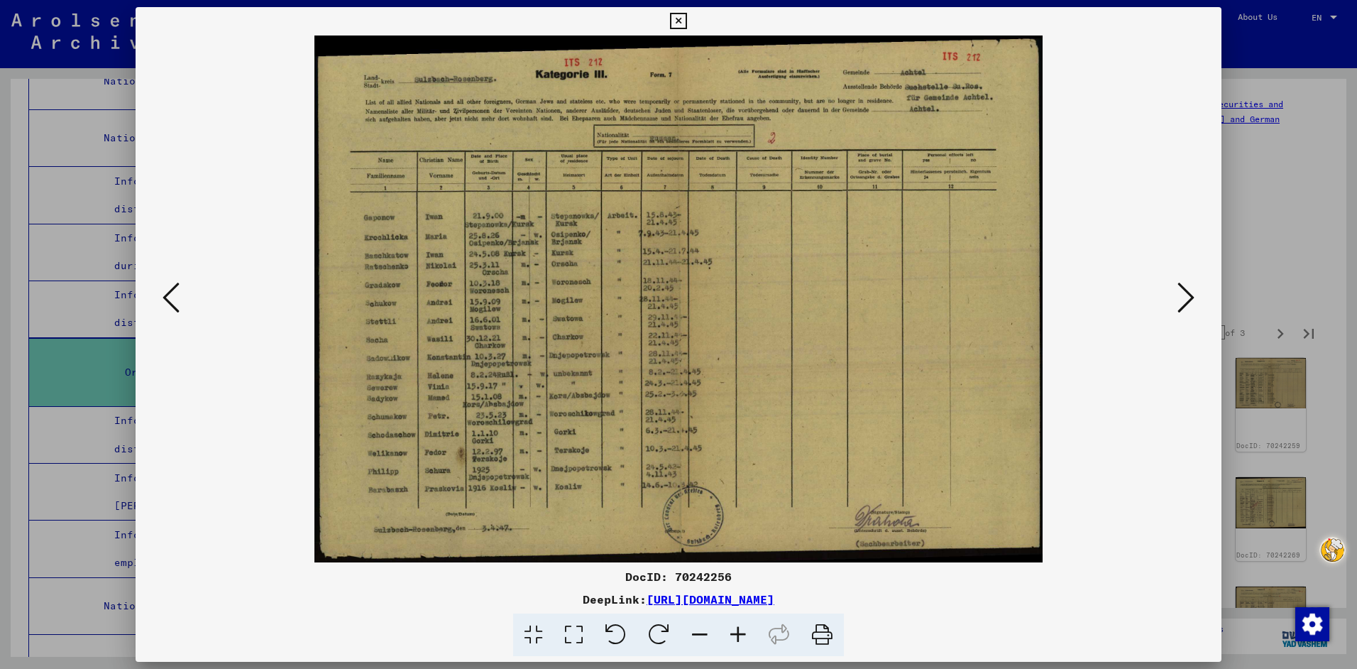
click at [1187, 295] on icon at bounding box center [1186, 297] width 17 height 34
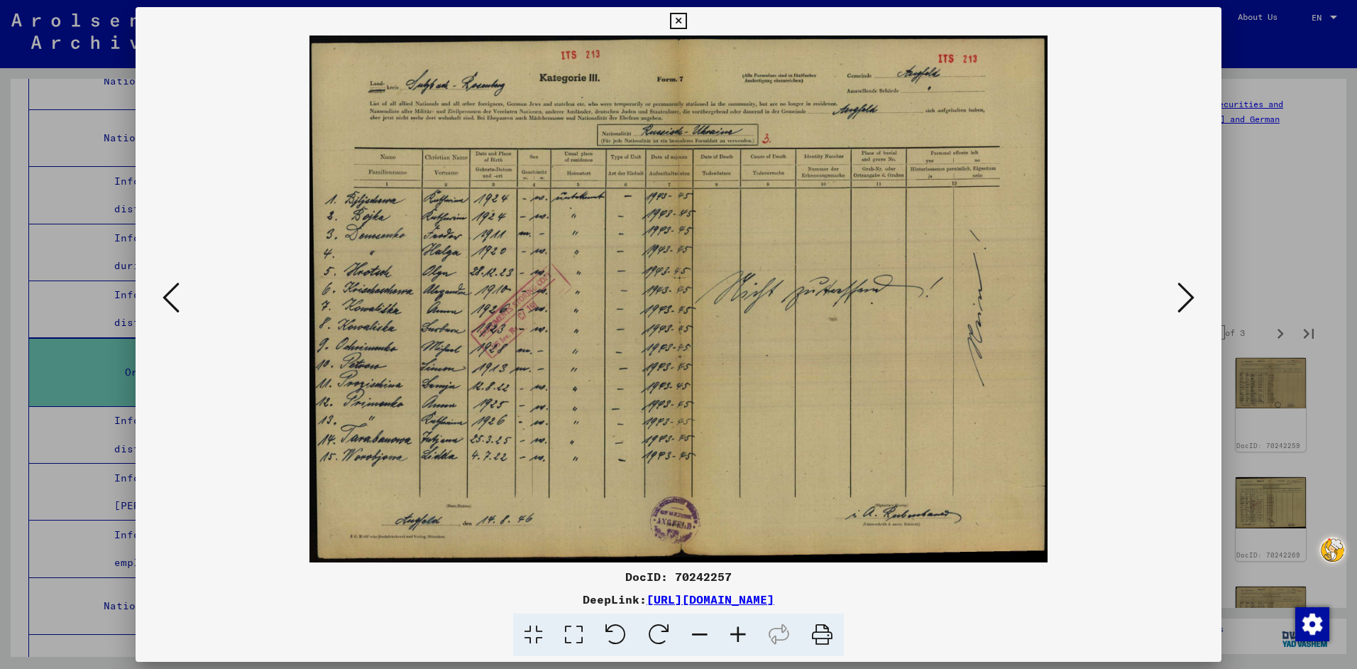
click at [1187, 295] on icon at bounding box center [1186, 297] width 17 height 34
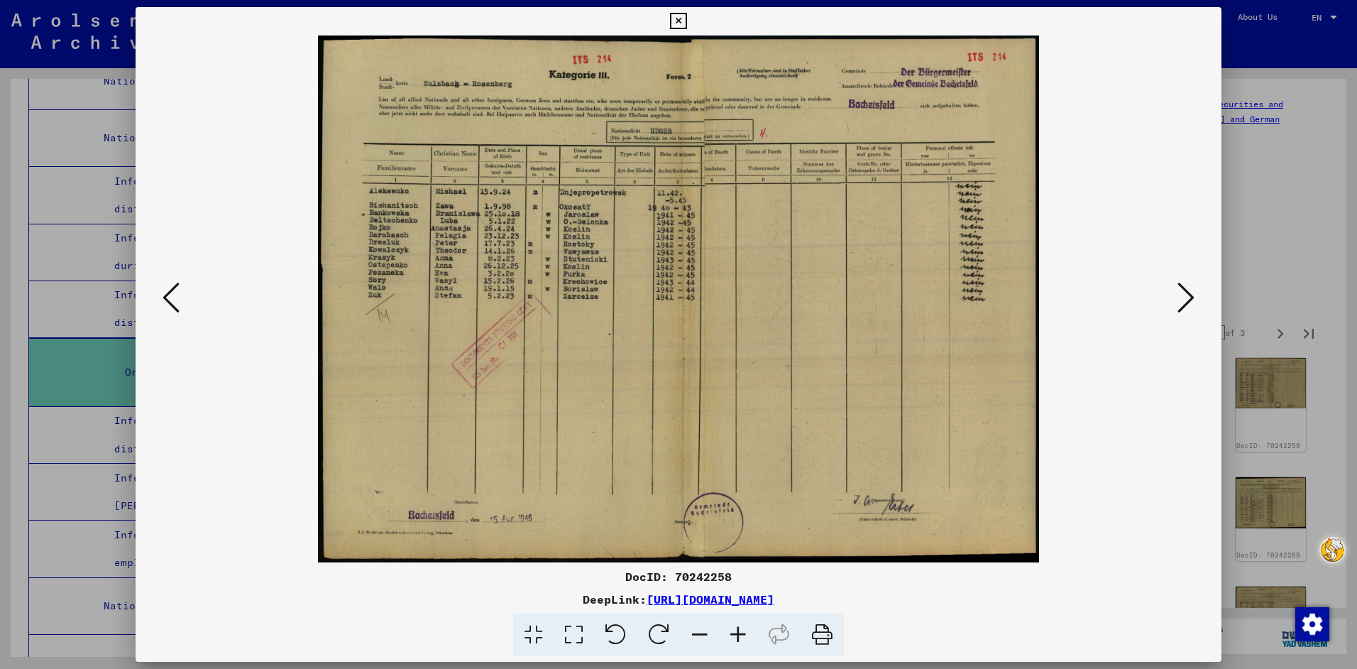
click at [1187, 295] on icon at bounding box center [1186, 297] width 17 height 34
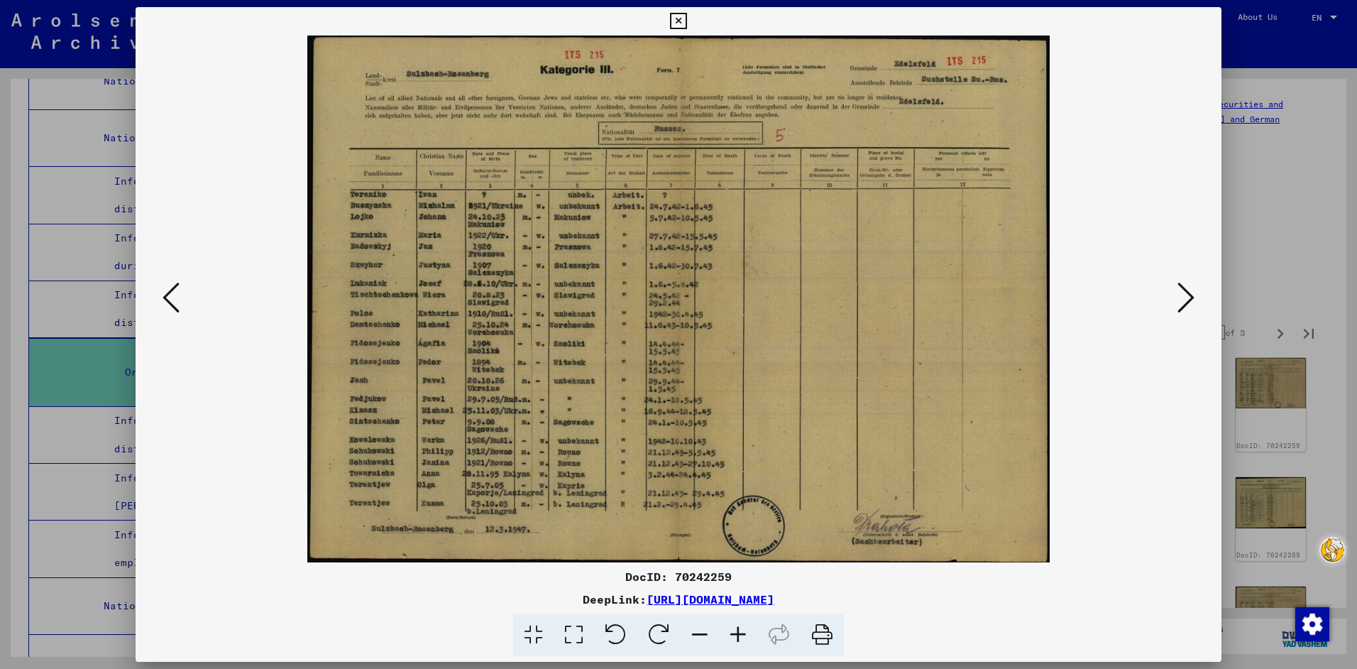
click at [1187, 295] on icon at bounding box center [1186, 297] width 17 height 34
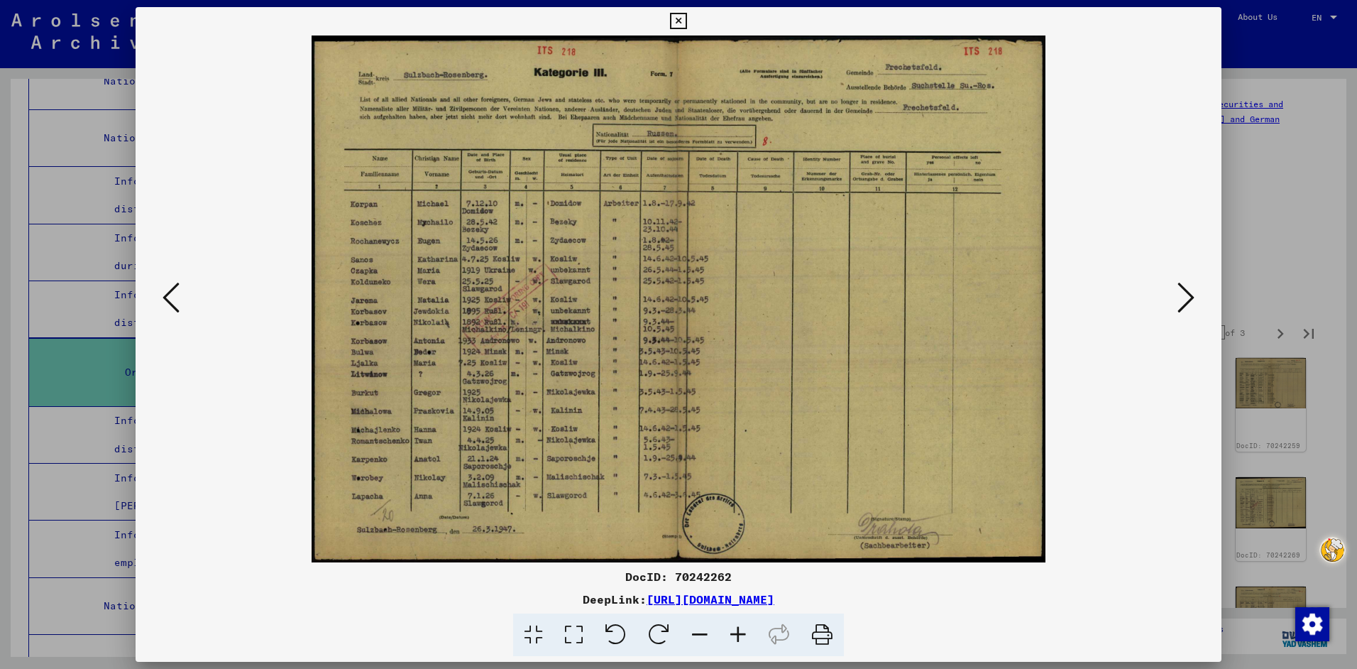
click at [1187, 295] on icon at bounding box center [1186, 297] width 17 height 34
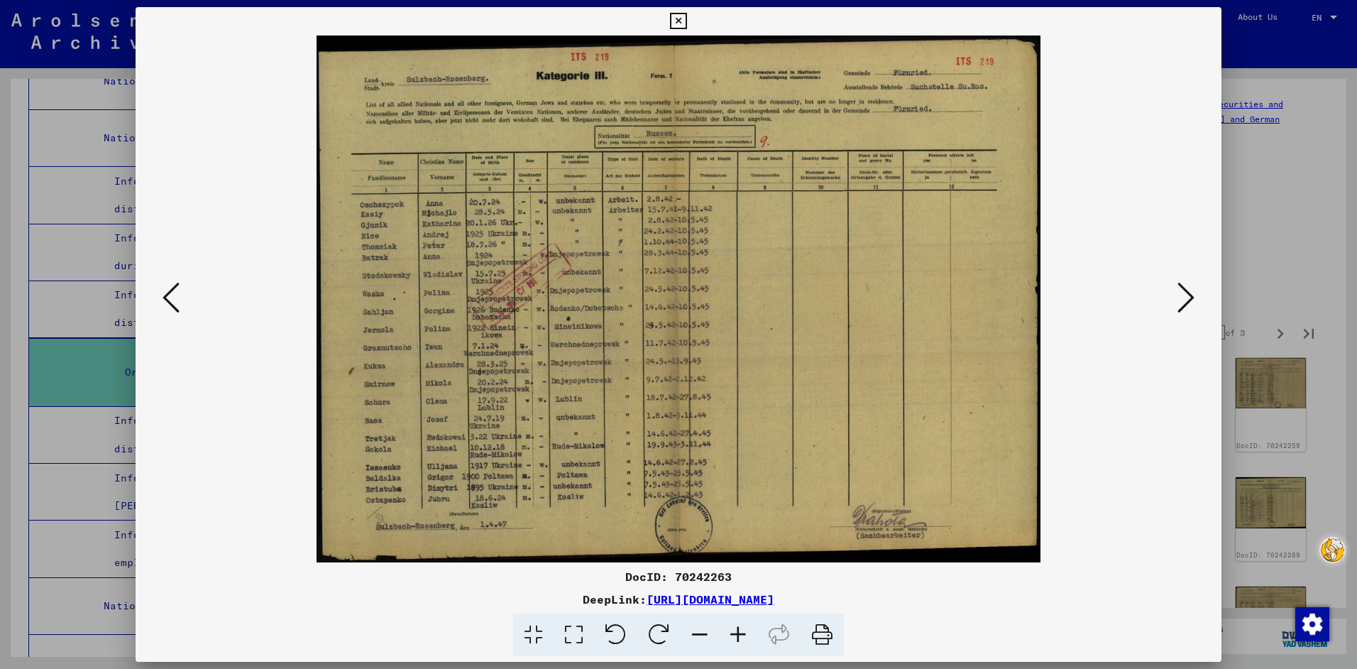
click at [1187, 294] on icon at bounding box center [1186, 297] width 17 height 34
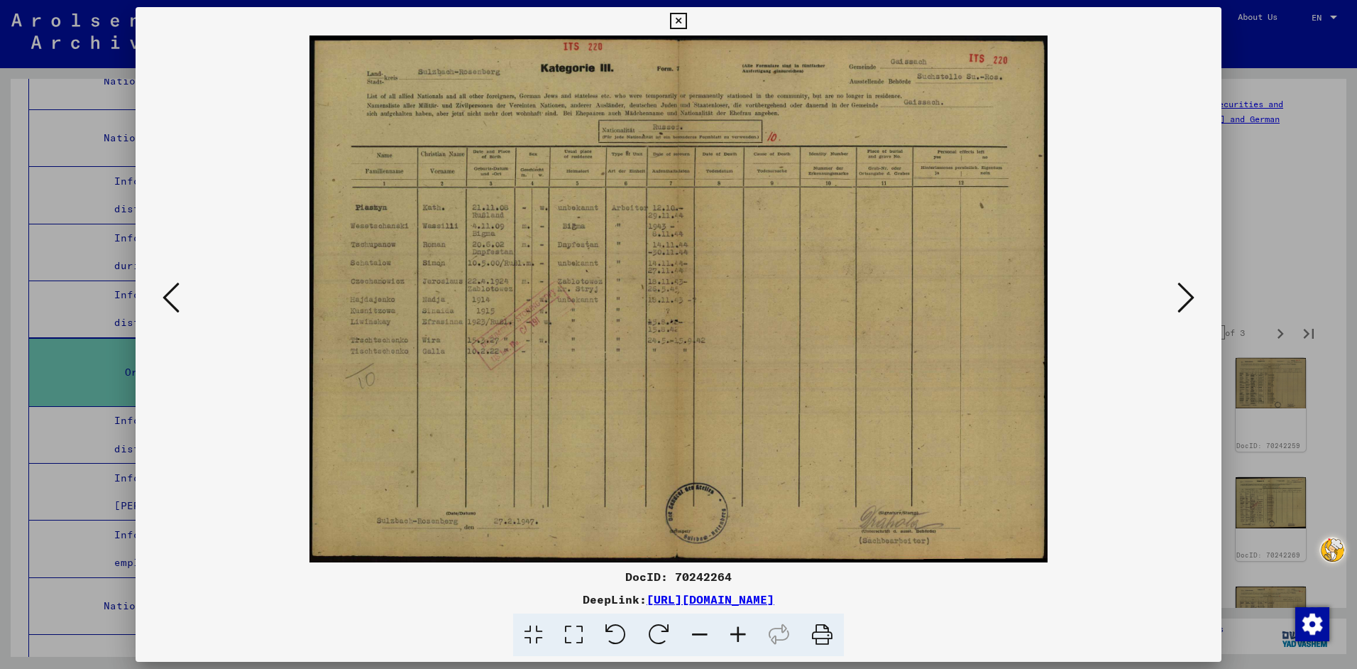
click at [1187, 294] on icon at bounding box center [1186, 297] width 17 height 34
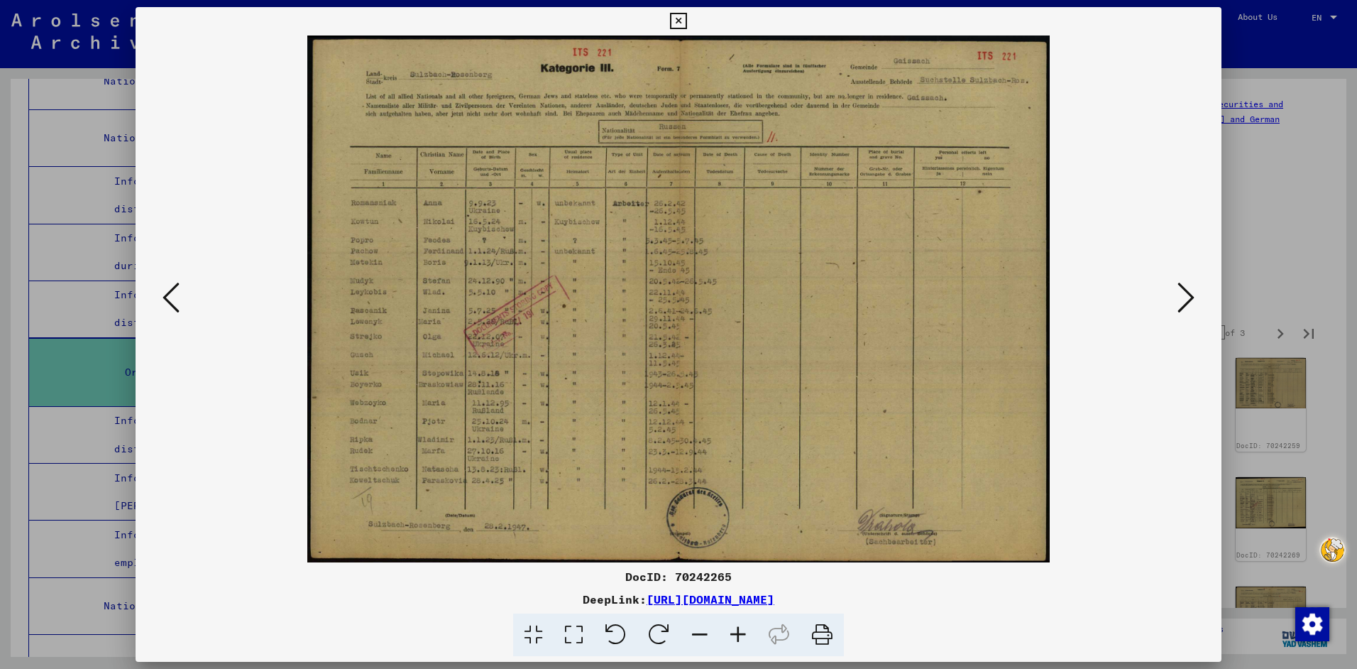
click at [1187, 294] on icon at bounding box center [1186, 297] width 17 height 34
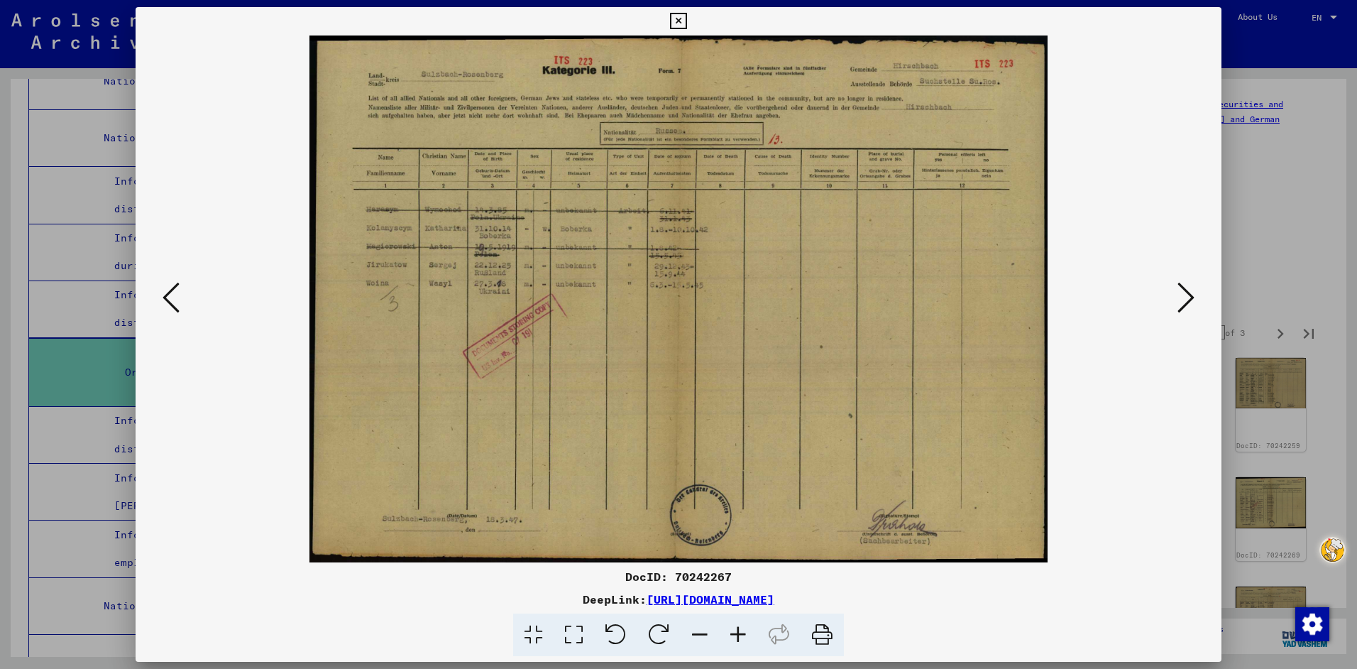
click at [680, 22] on icon at bounding box center [678, 21] width 16 height 17
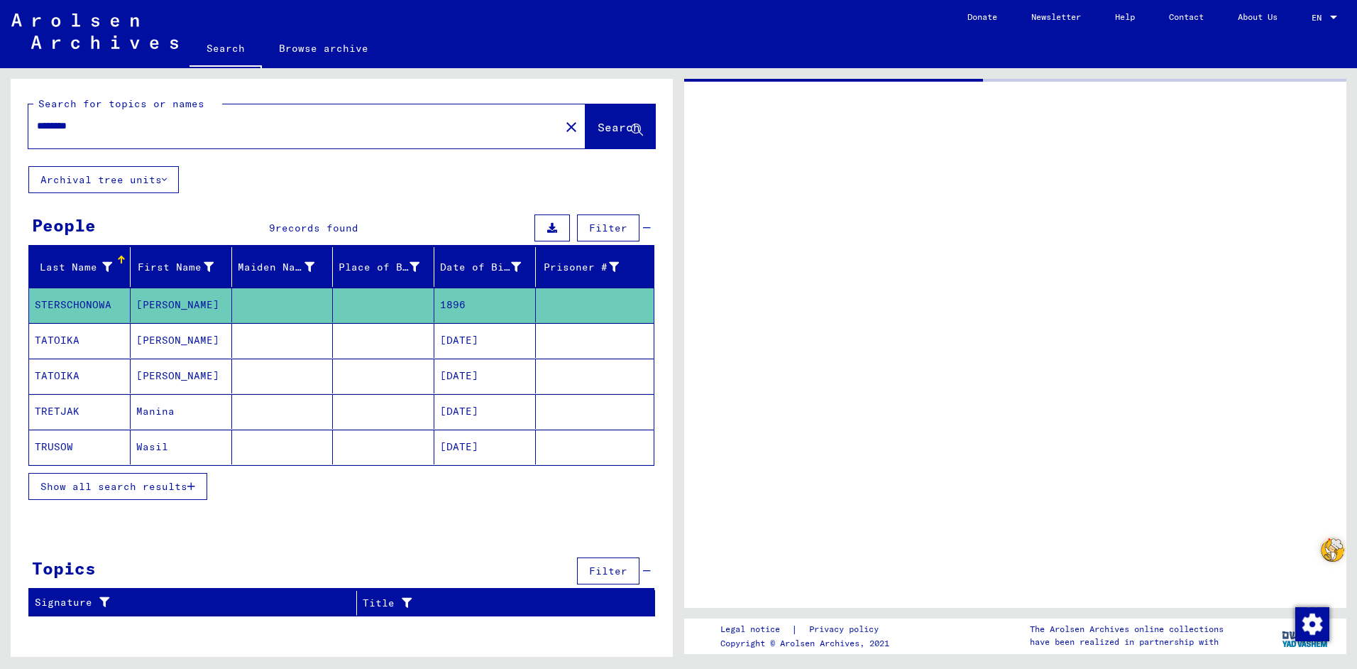
type input "**********"
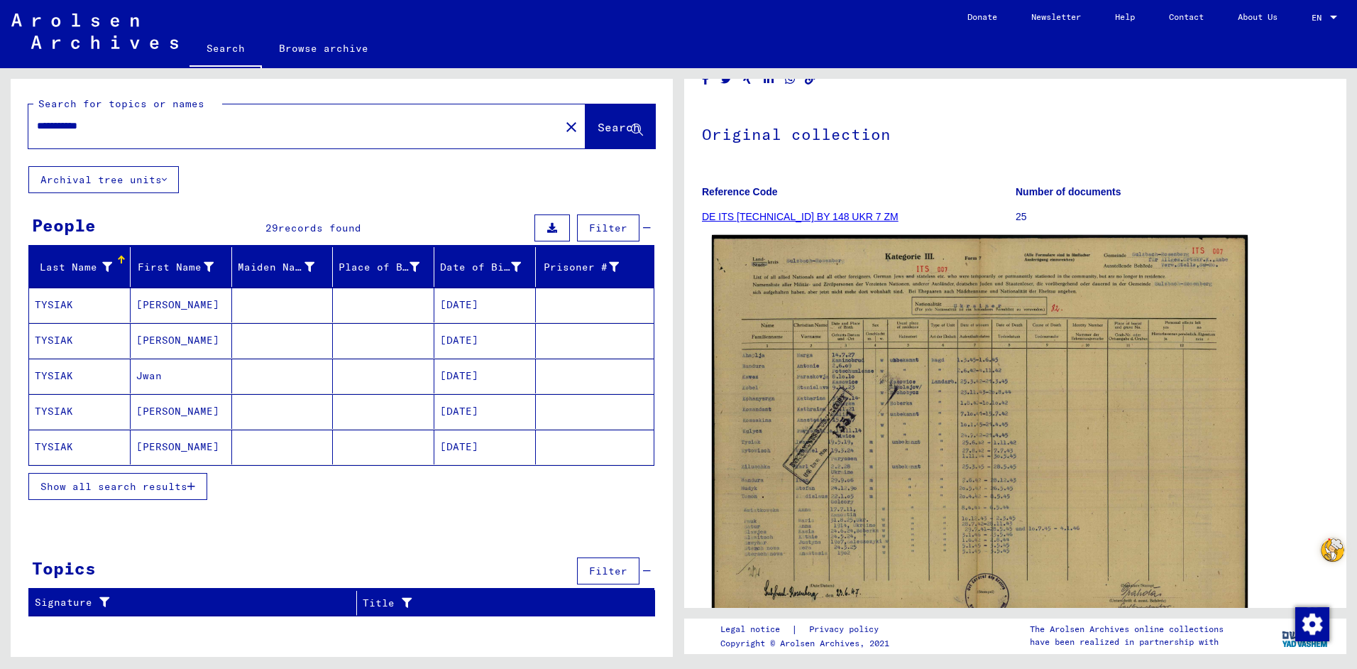
scroll to position [142, 0]
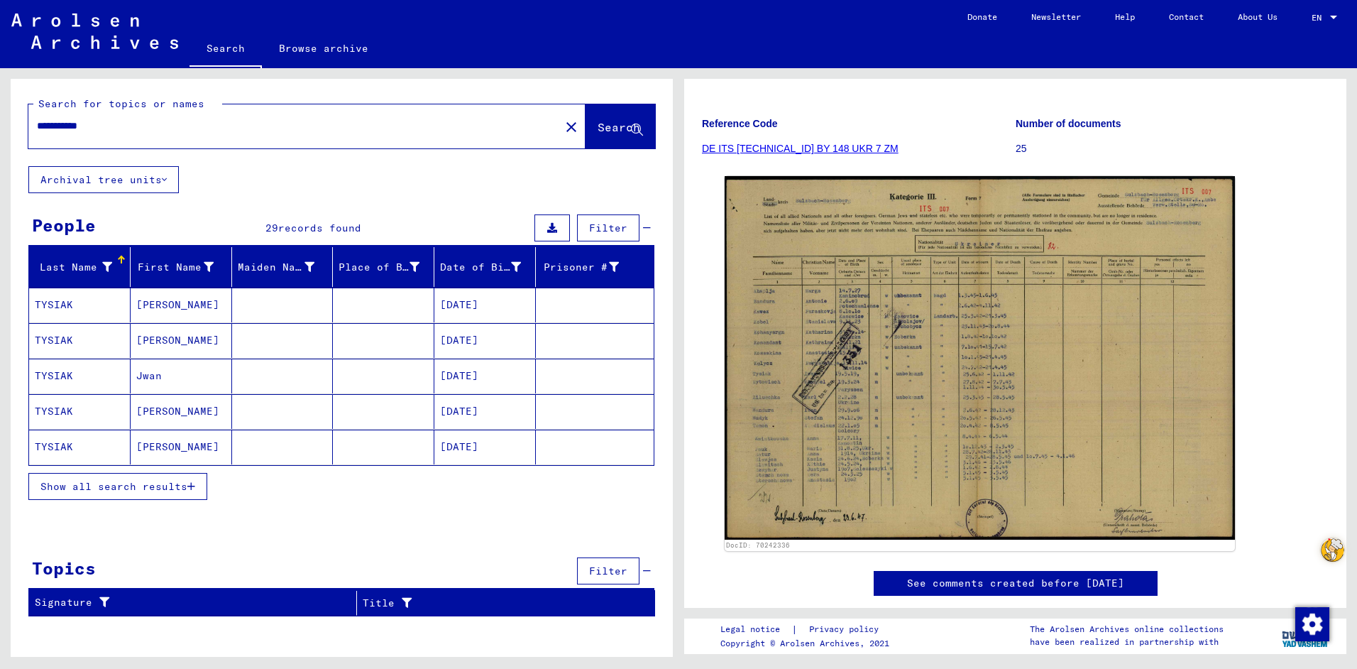
click at [574, 447] on mat-cell at bounding box center [595, 446] width 118 height 35
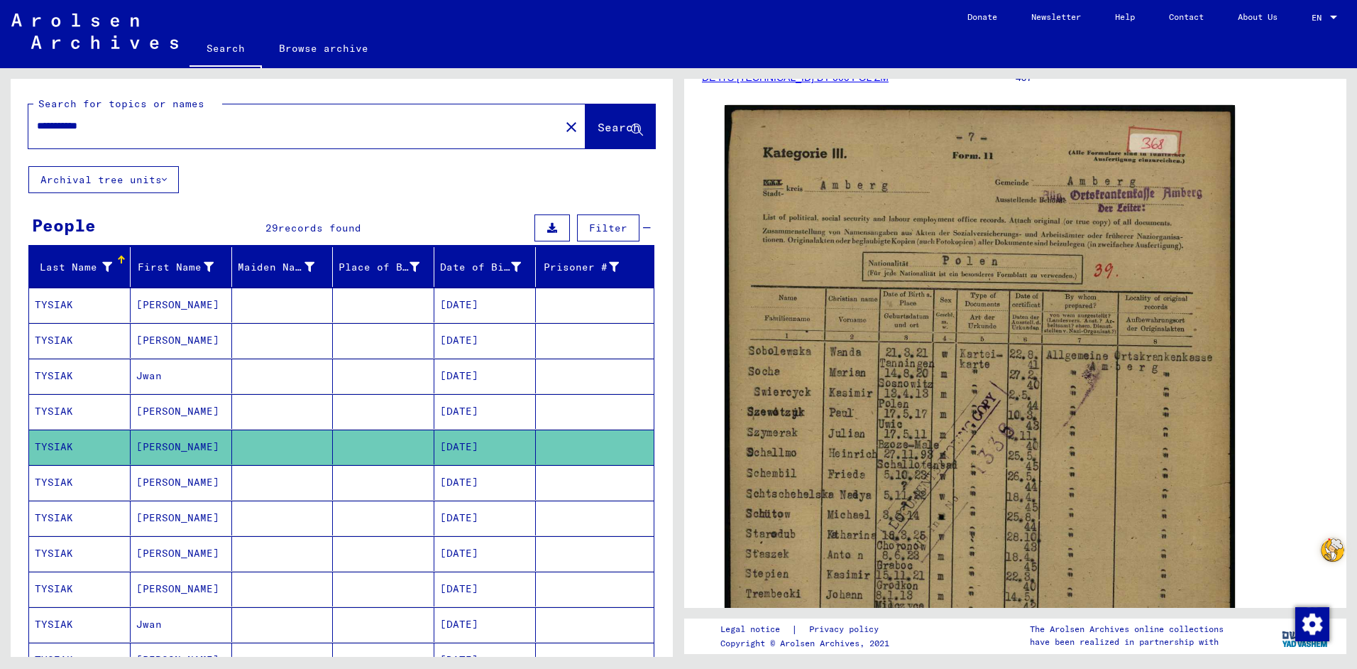
scroll to position [71, 0]
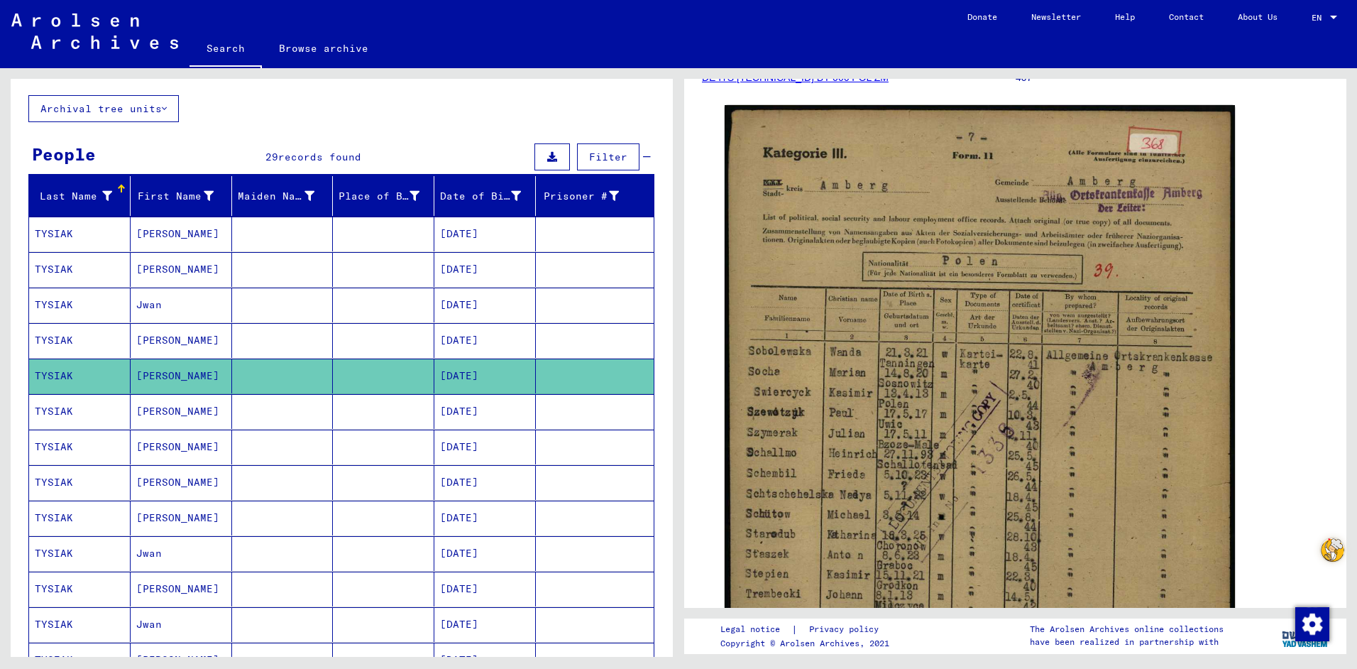
click at [576, 549] on mat-cell at bounding box center [595, 553] width 118 height 35
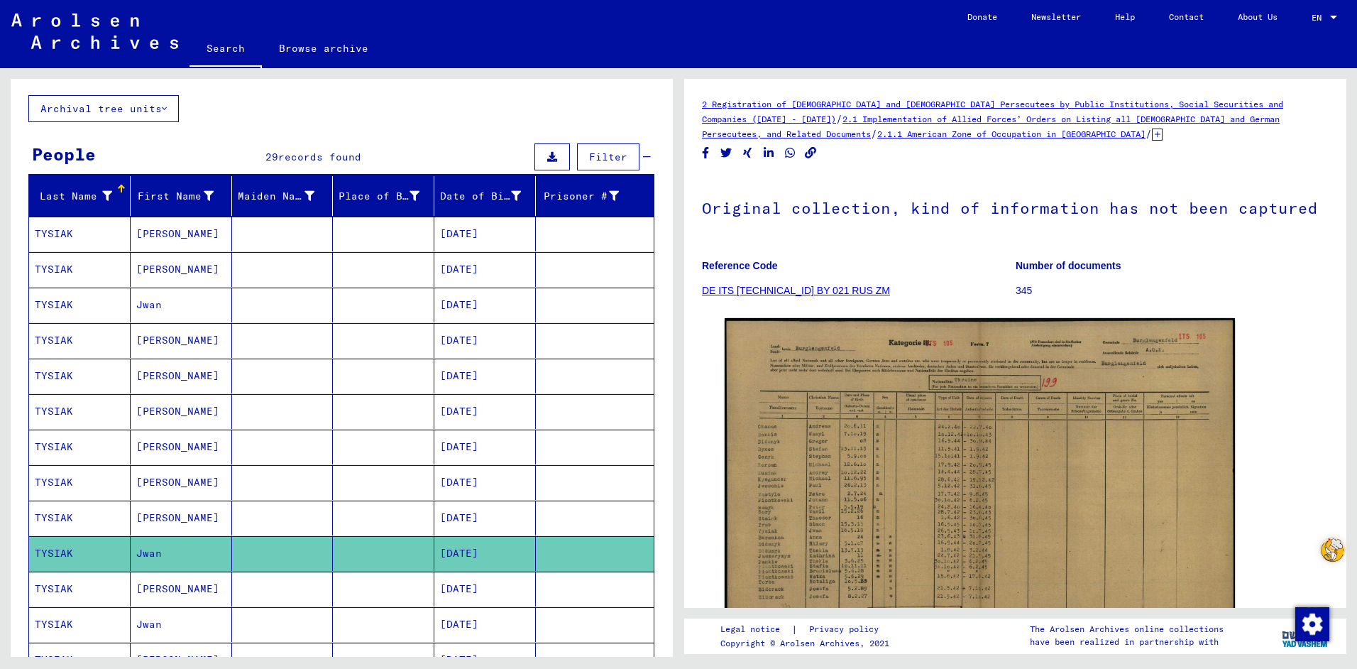
click at [610, 519] on mat-cell at bounding box center [595, 517] width 118 height 35
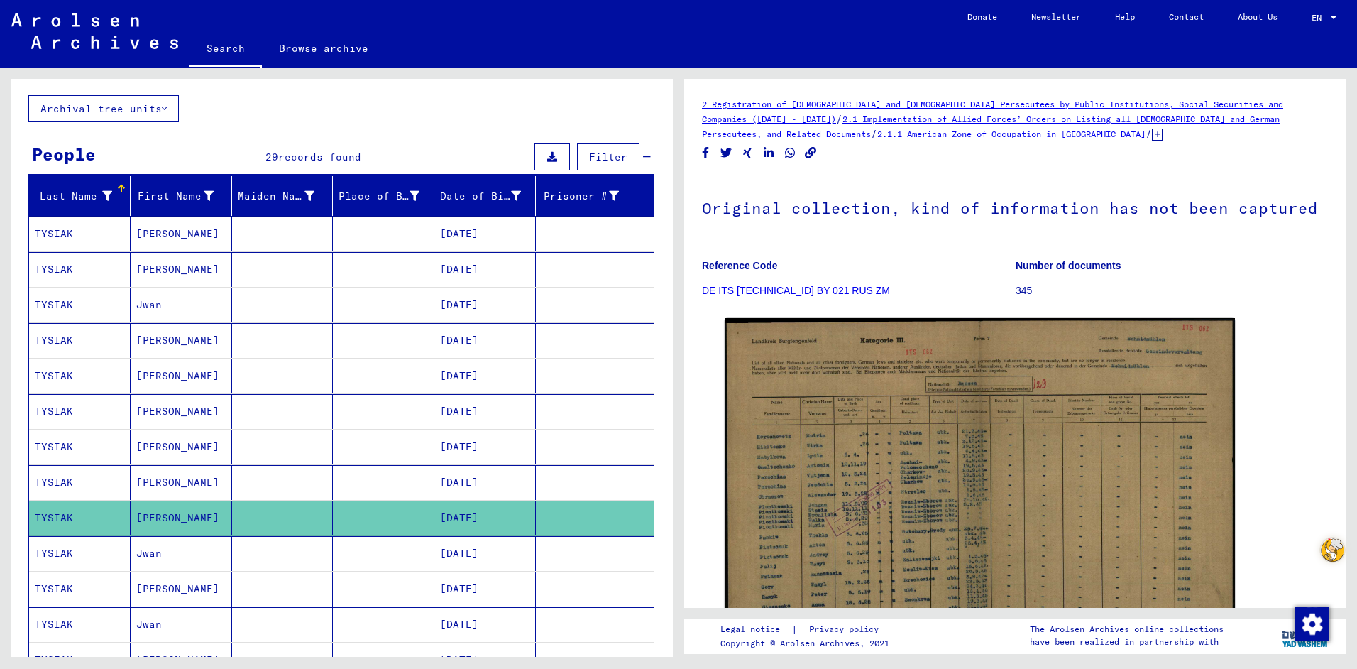
click at [617, 480] on mat-cell at bounding box center [595, 482] width 118 height 35
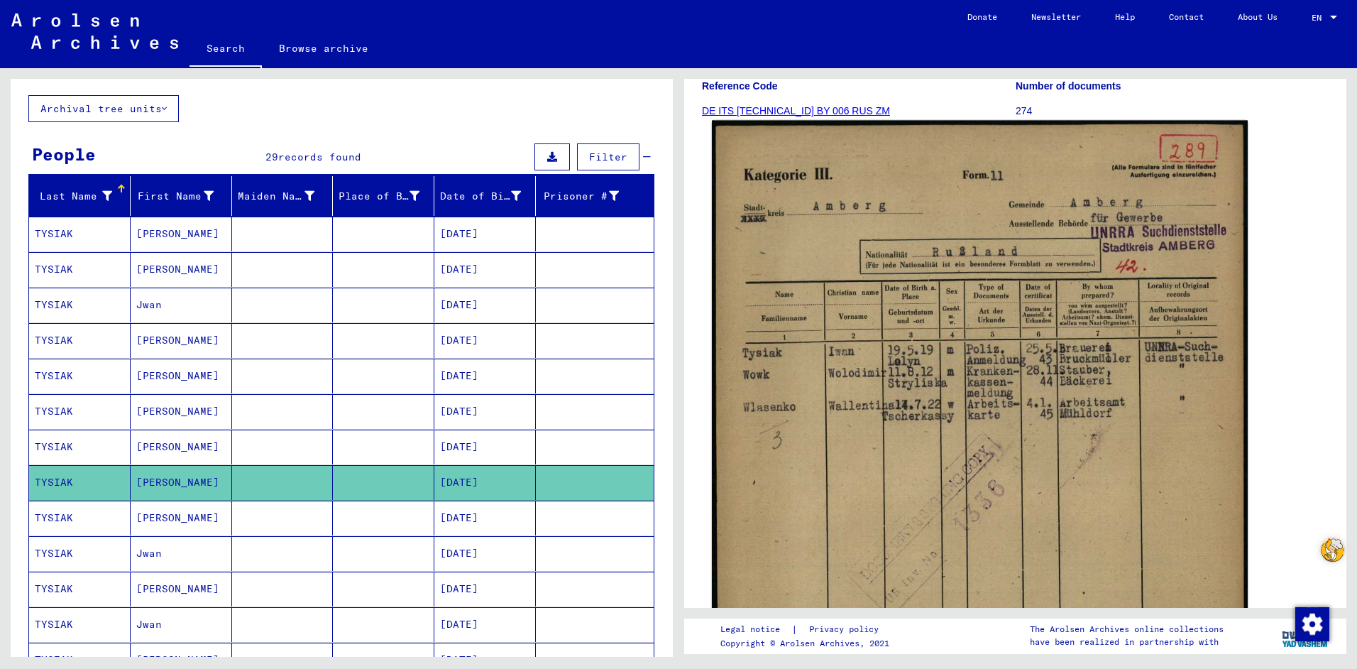
scroll to position [213, 0]
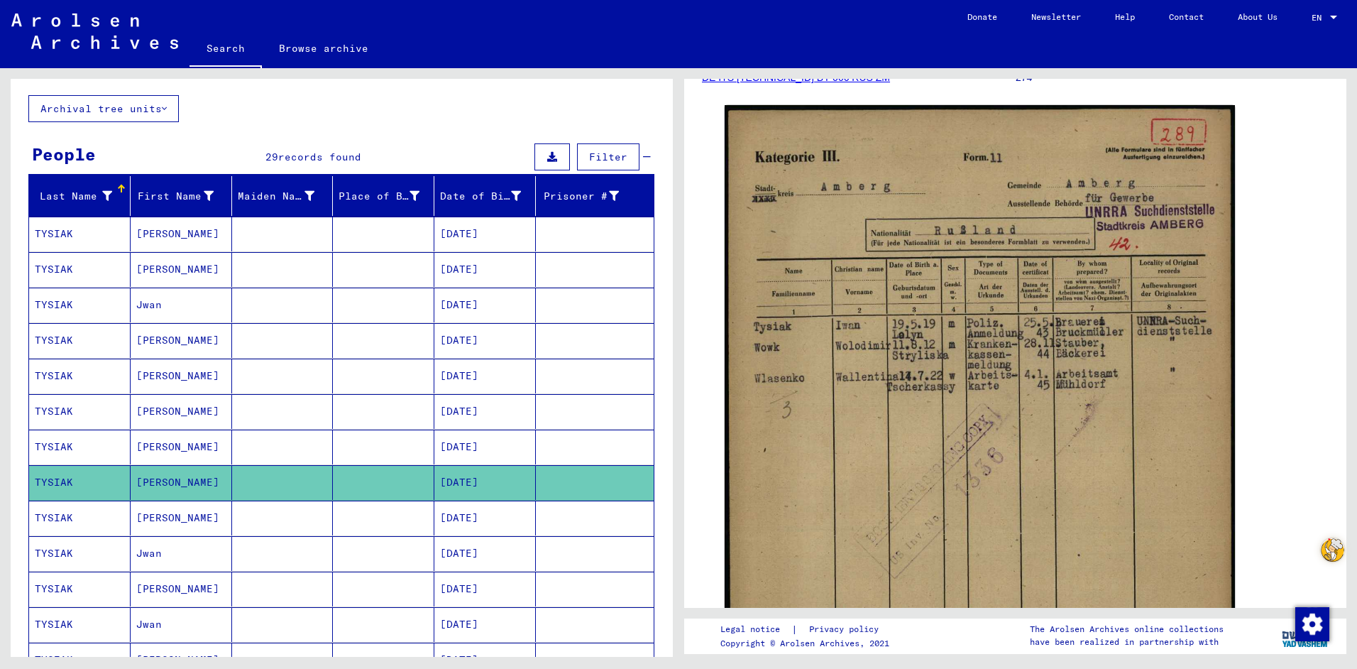
click at [595, 448] on mat-cell at bounding box center [595, 446] width 118 height 35
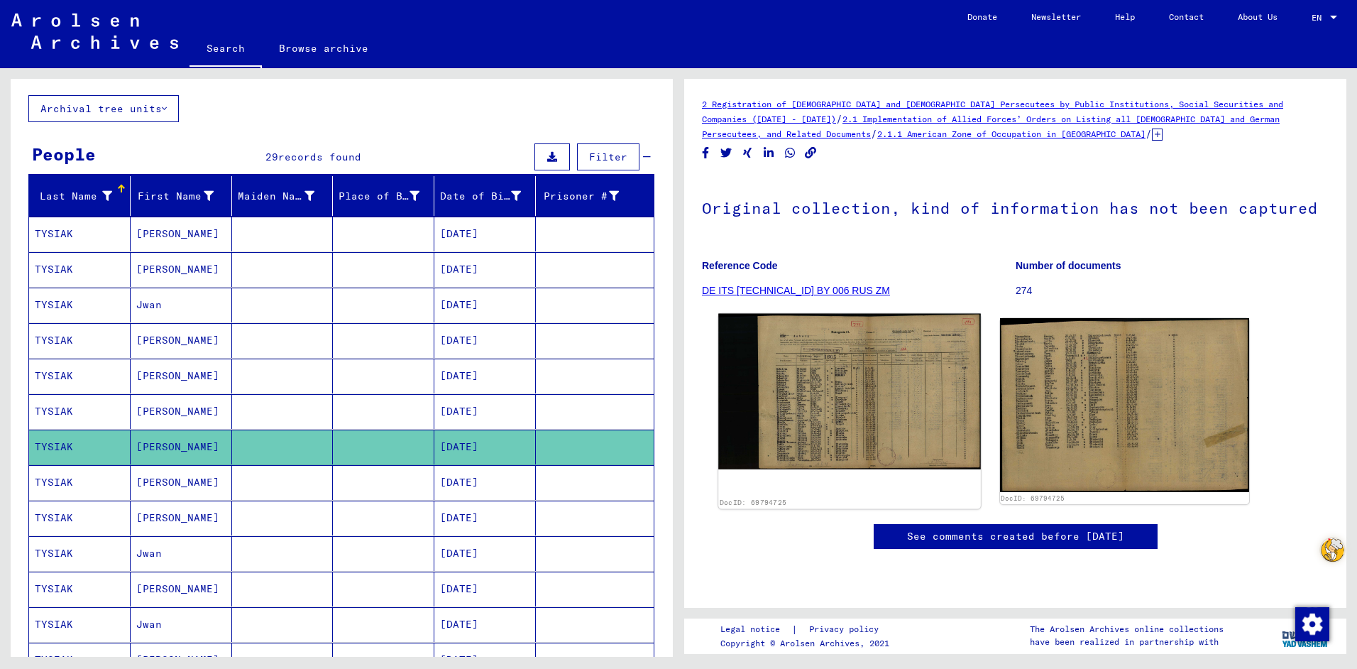
click at [852, 403] on img at bounding box center [849, 392] width 262 height 156
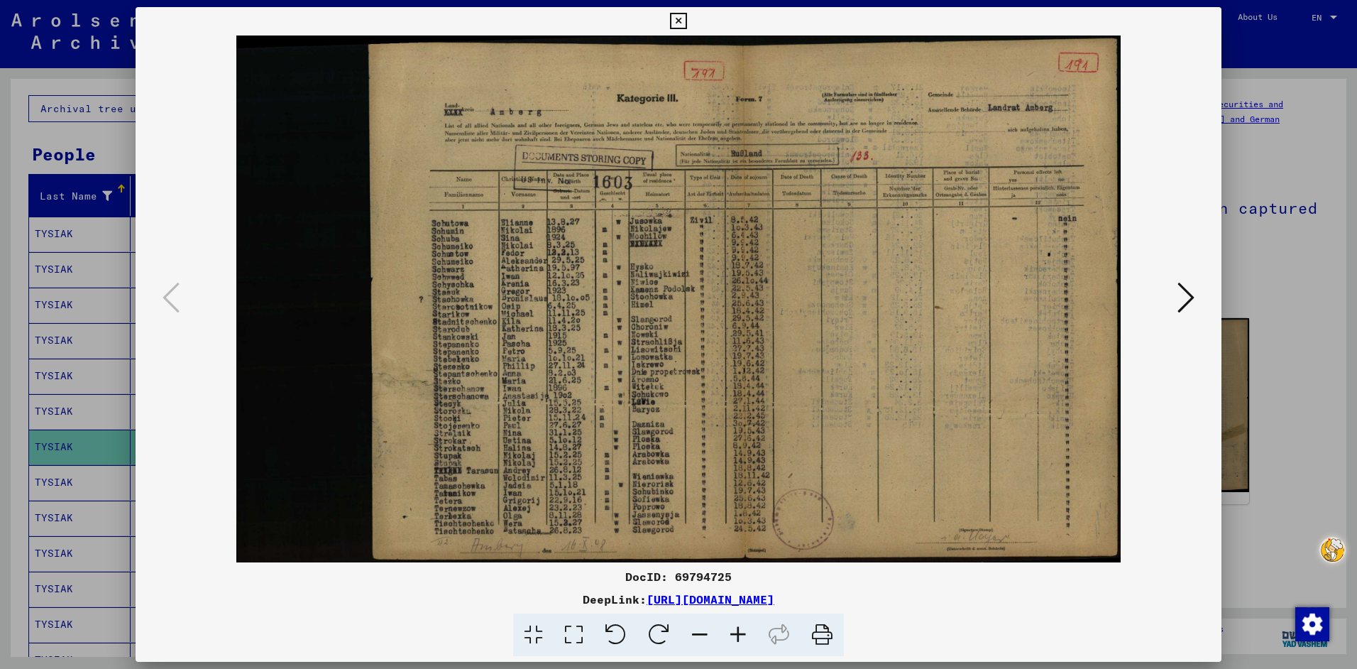
click at [1190, 297] on icon at bounding box center [1186, 297] width 17 height 34
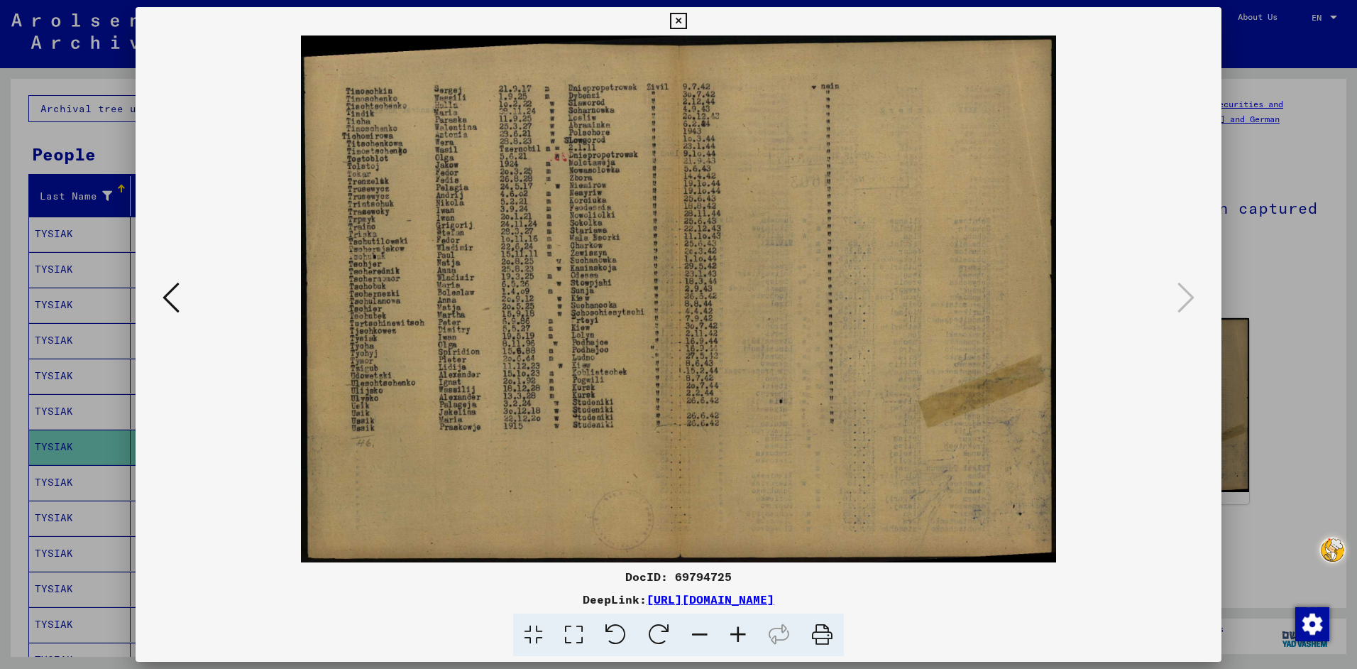
click at [677, 19] on icon at bounding box center [678, 21] width 16 height 17
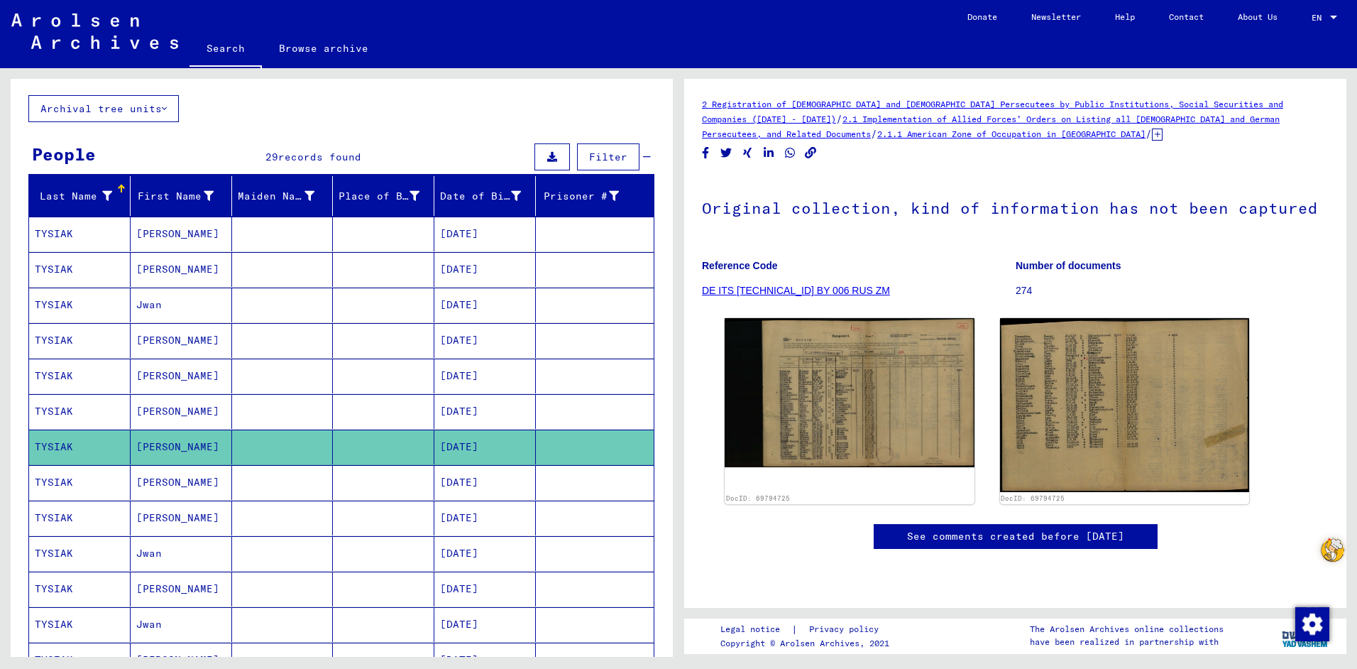
click at [584, 408] on mat-cell at bounding box center [595, 411] width 118 height 35
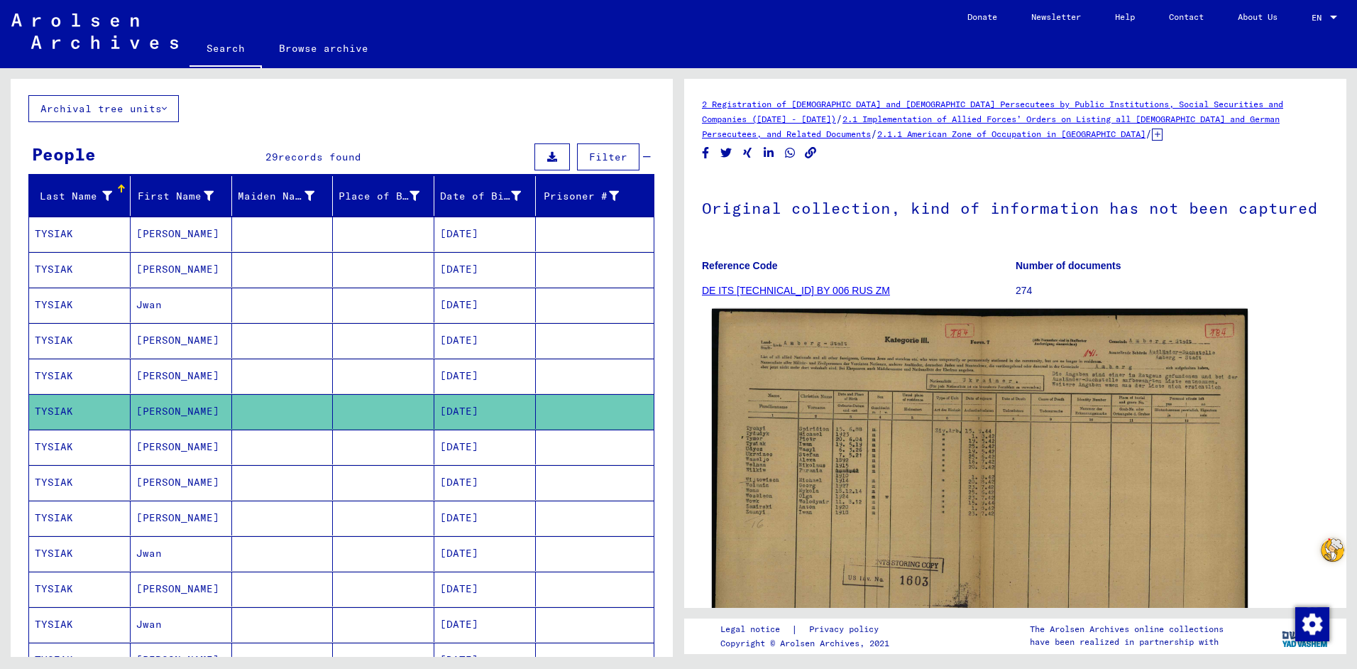
click at [870, 457] on img at bounding box center [980, 502] width 536 height 386
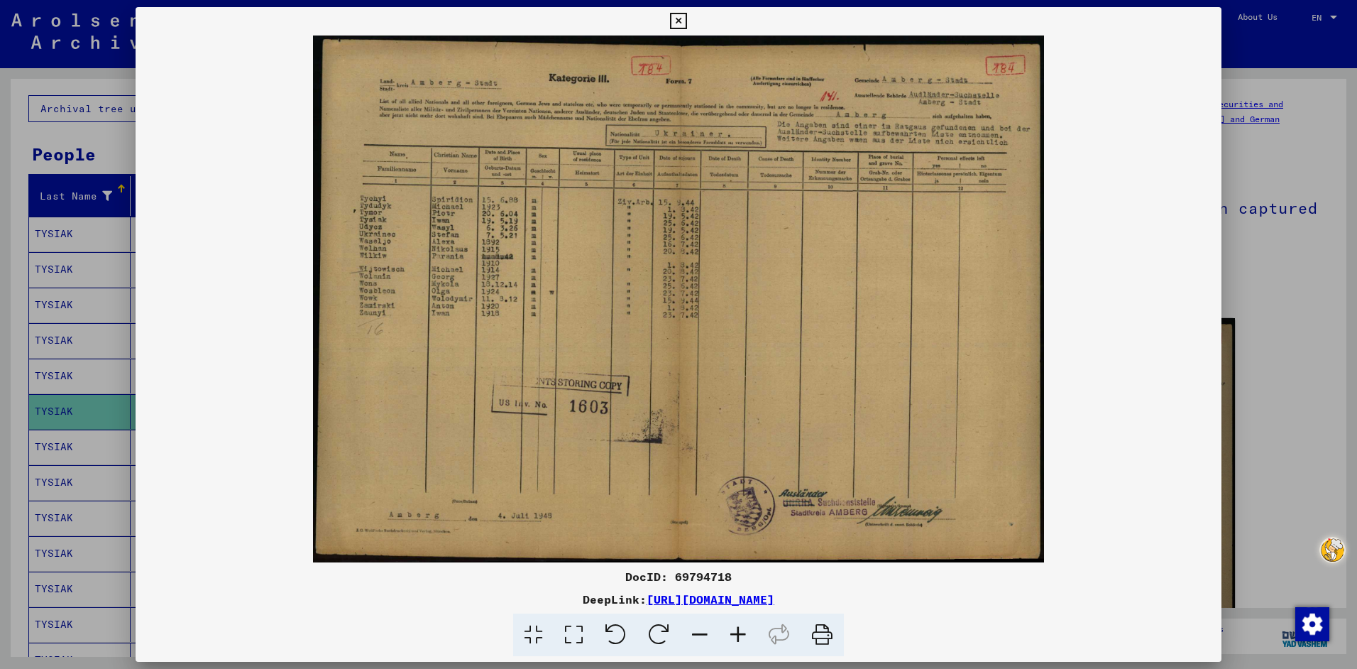
click at [677, 18] on icon at bounding box center [678, 21] width 16 height 17
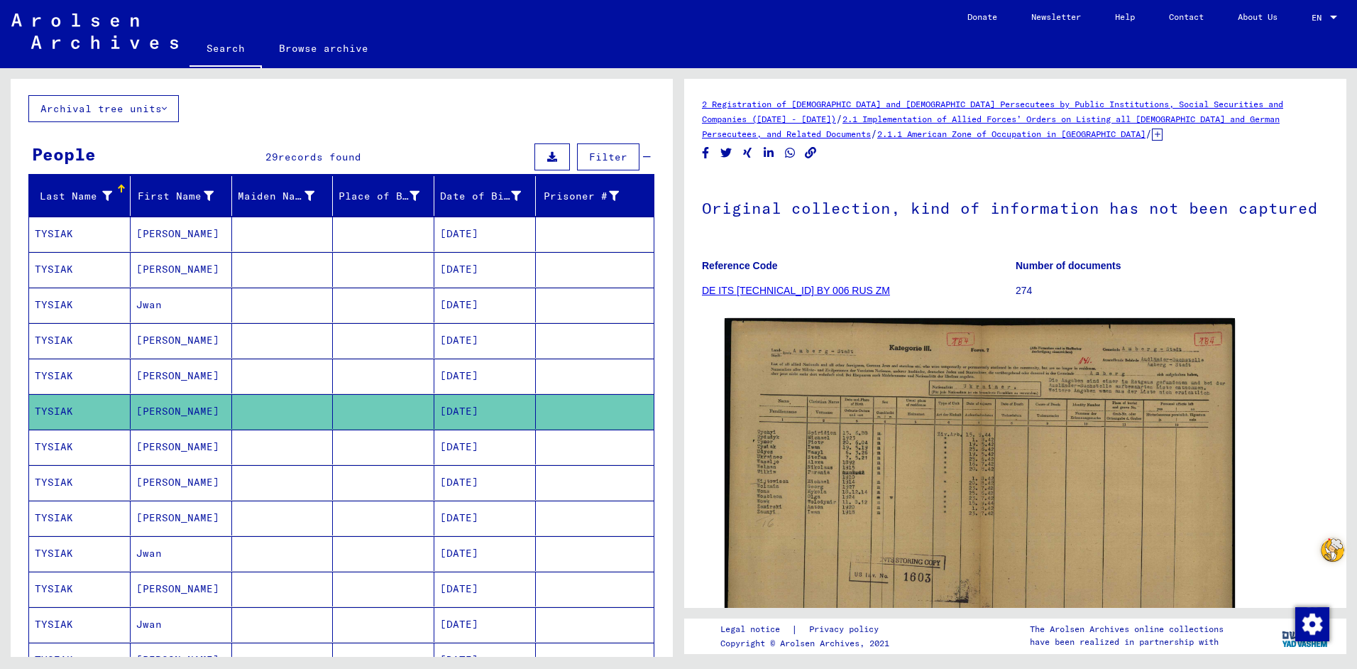
click at [551, 372] on mat-cell at bounding box center [595, 375] width 118 height 35
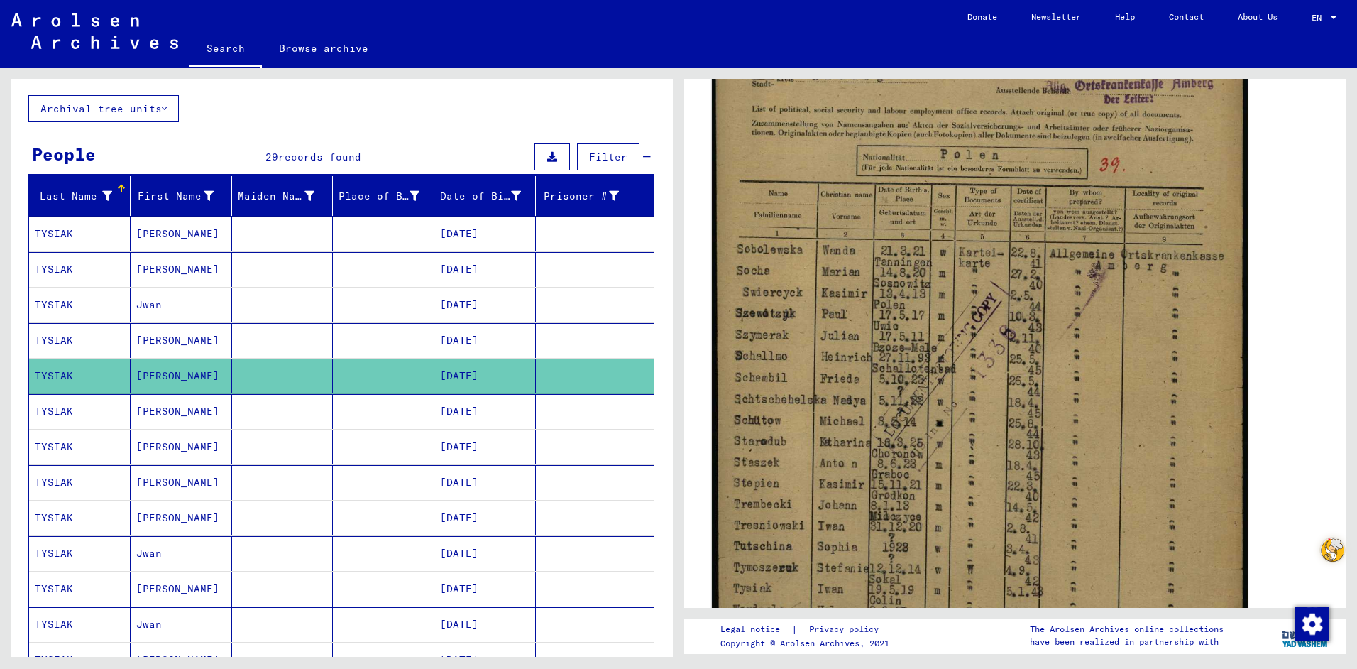
scroll to position [284, 0]
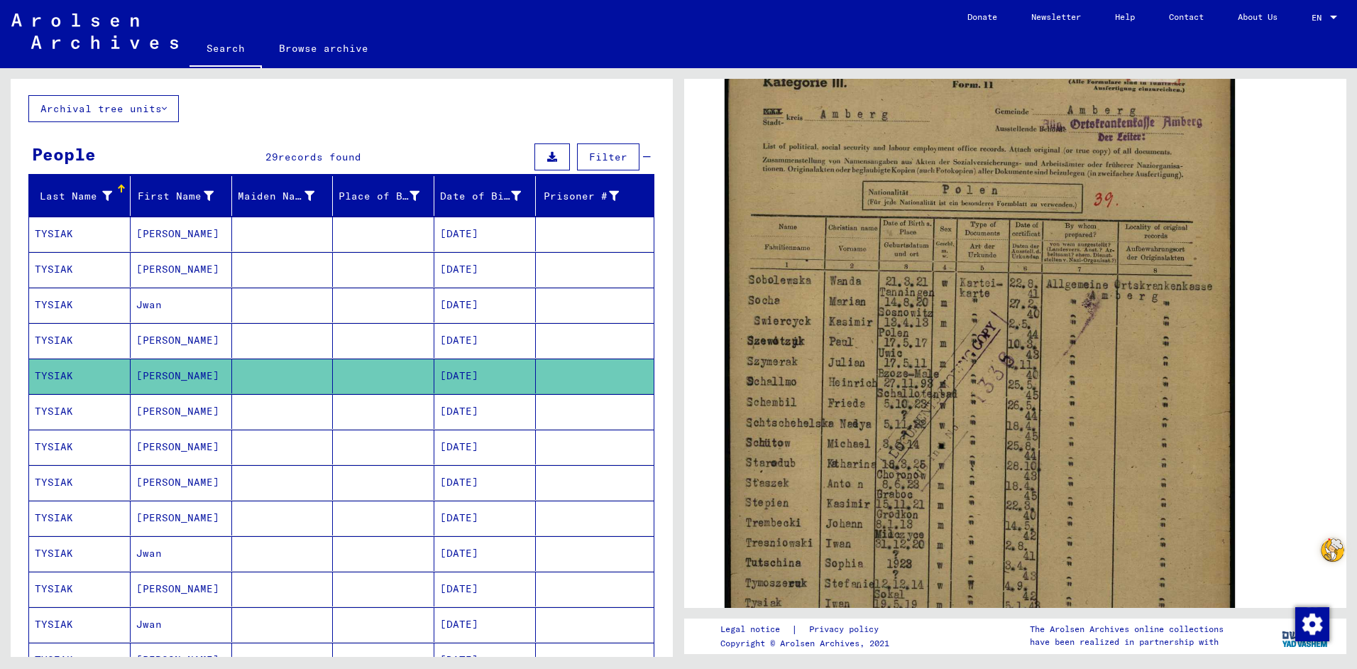
click at [615, 346] on mat-cell at bounding box center [595, 340] width 118 height 35
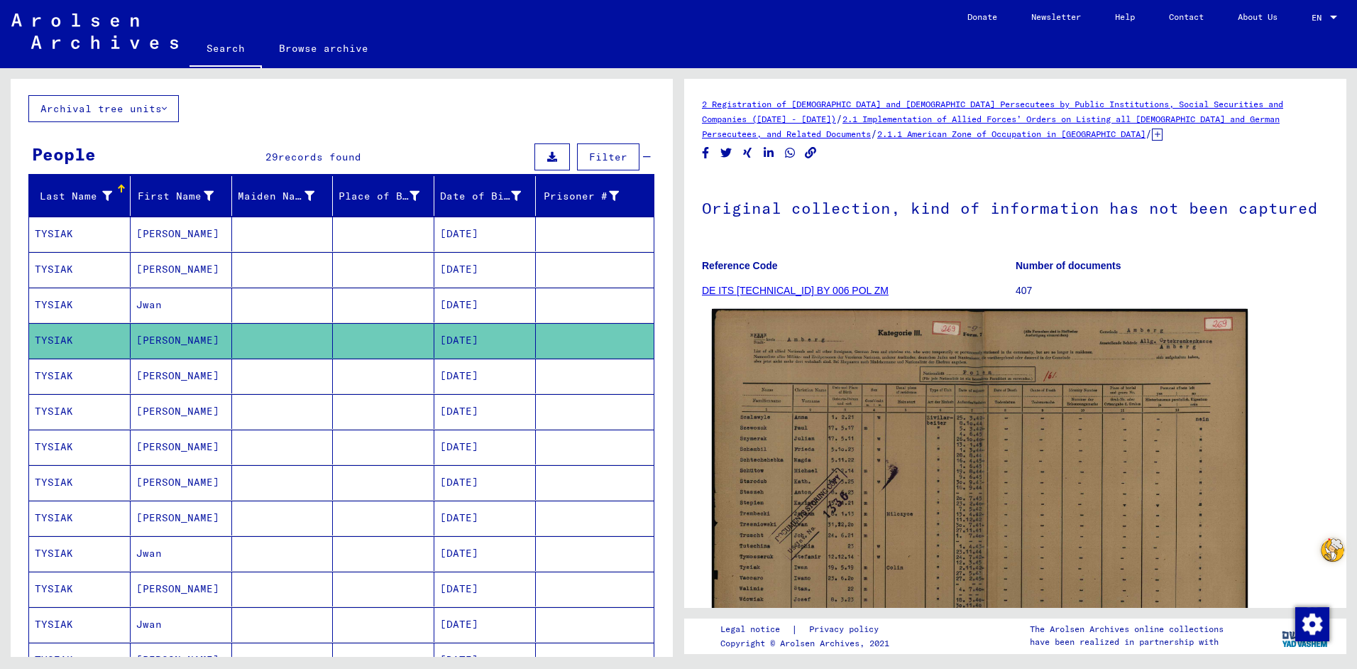
click at [864, 468] on img at bounding box center [980, 498] width 536 height 379
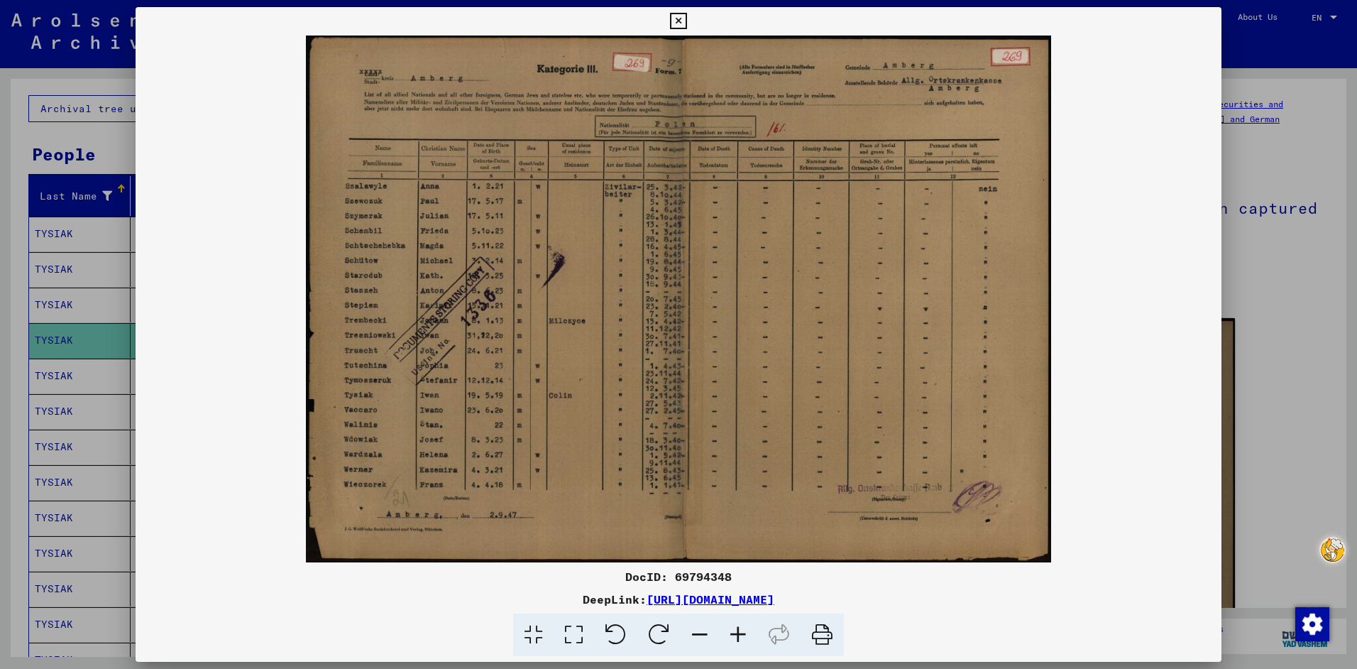
click at [674, 18] on icon at bounding box center [678, 21] width 16 height 17
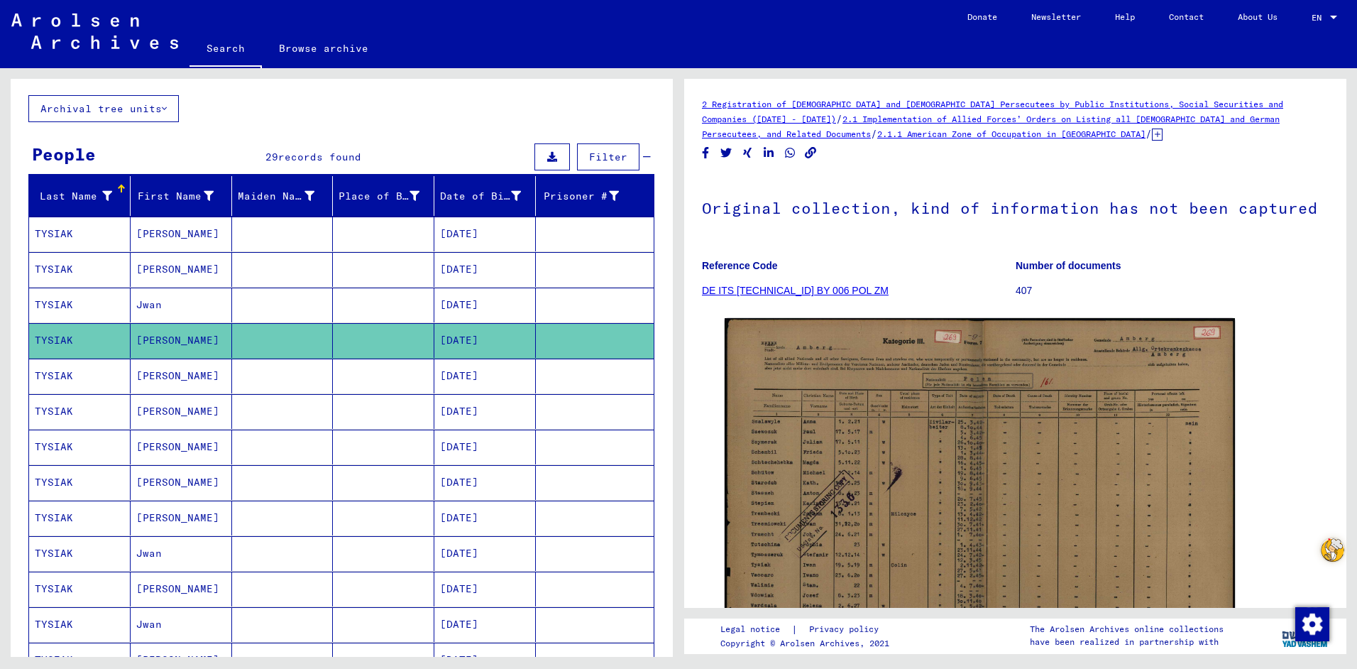
click at [560, 298] on mat-cell at bounding box center [595, 305] width 118 height 35
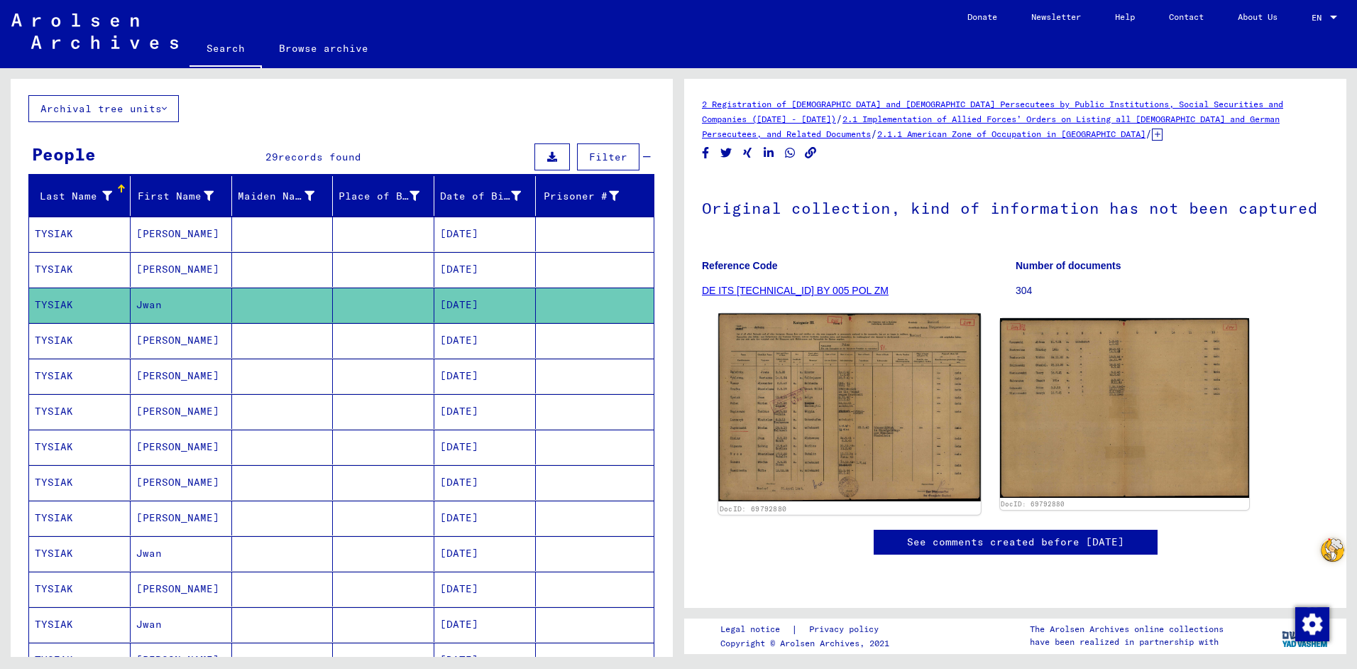
click at [818, 422] on img at bounding box center [849, 407] width 262 height 188
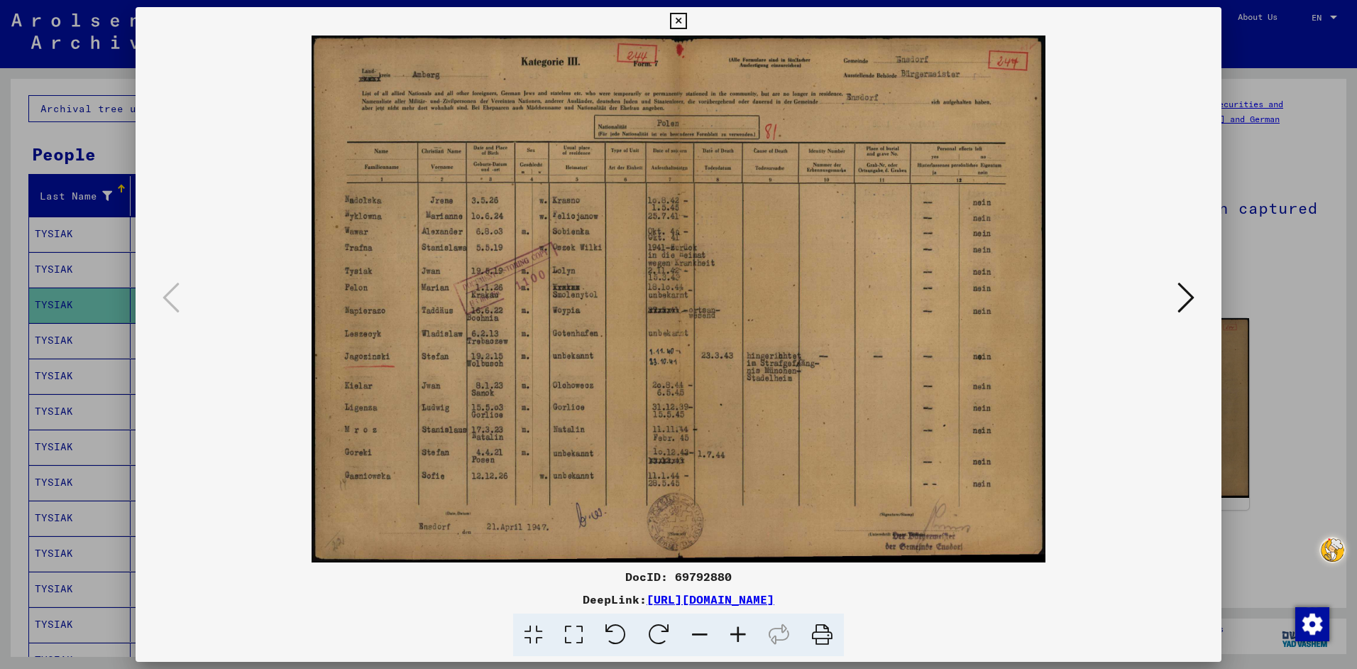
click at [677, 18] on icon at bounding box center [678, 21] width 16 height 17
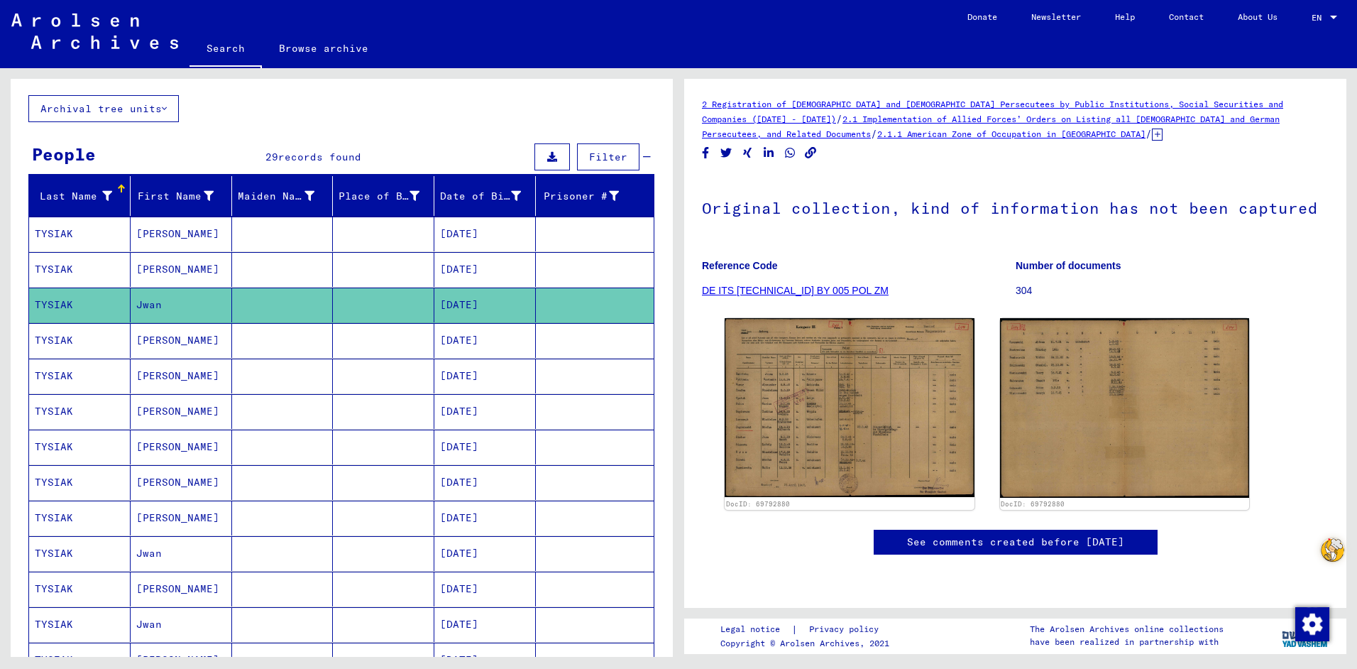
click at [573, 272] on mat-cell at bounding box center [595, 269] width 118 height 35
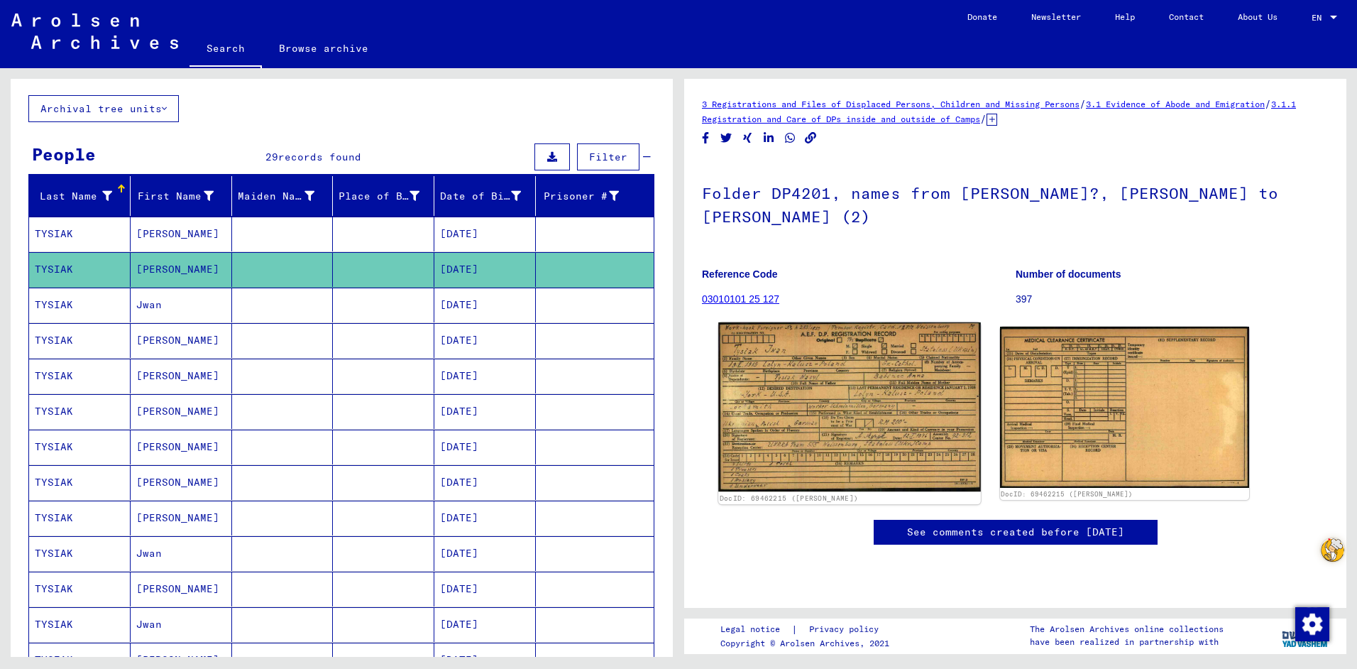
click at [833, 385] on img at bounding box center [849, 406] width 262 height 169
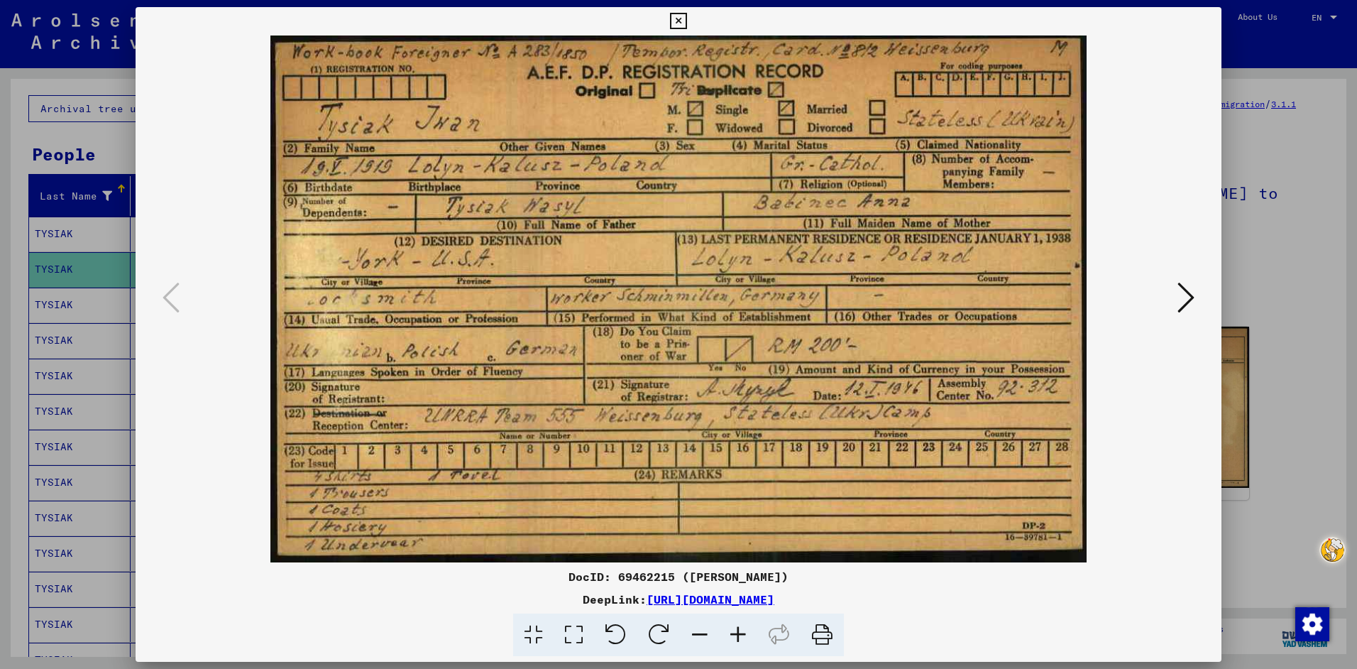
click at [1187, 295] on icon at bounding box center [1186, 297] width 17 height 34
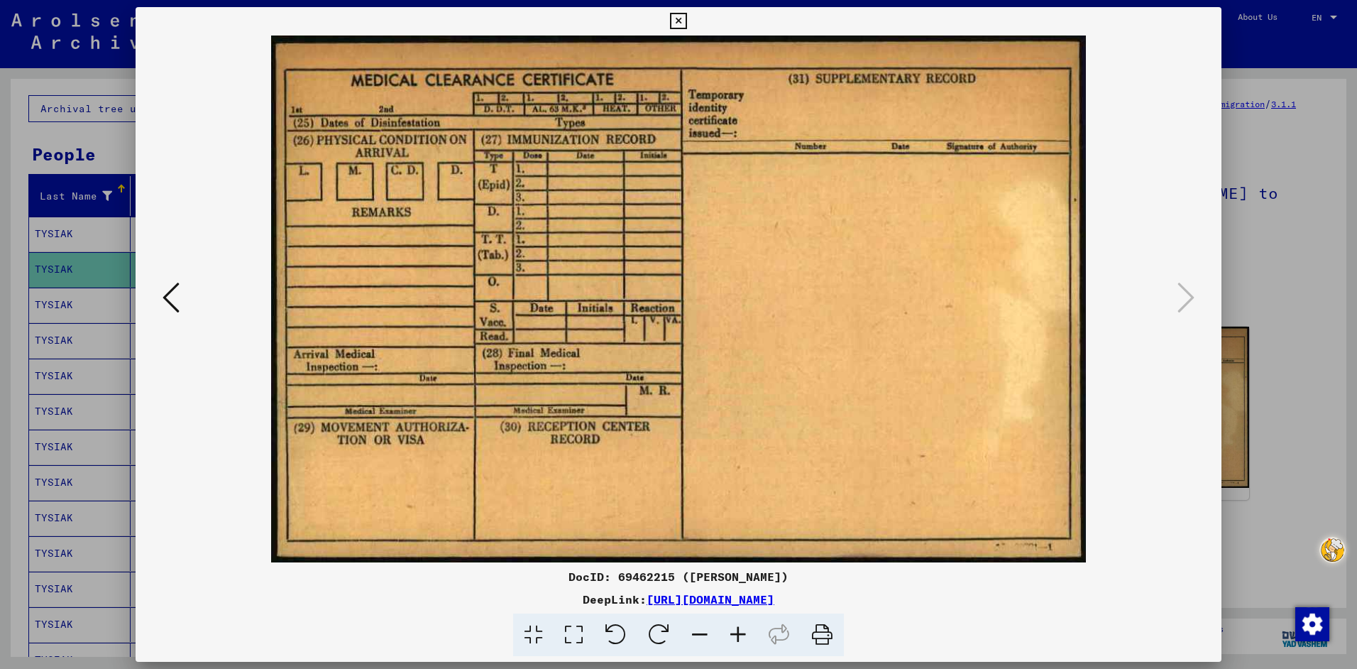
click at [672, 598] on link "[URL][DOMAIN_NAME]" at bounding box center [711, 599] width 128 height 14
click at [166, 290] on icon at bounding box center [171, 297] width 17 height 34
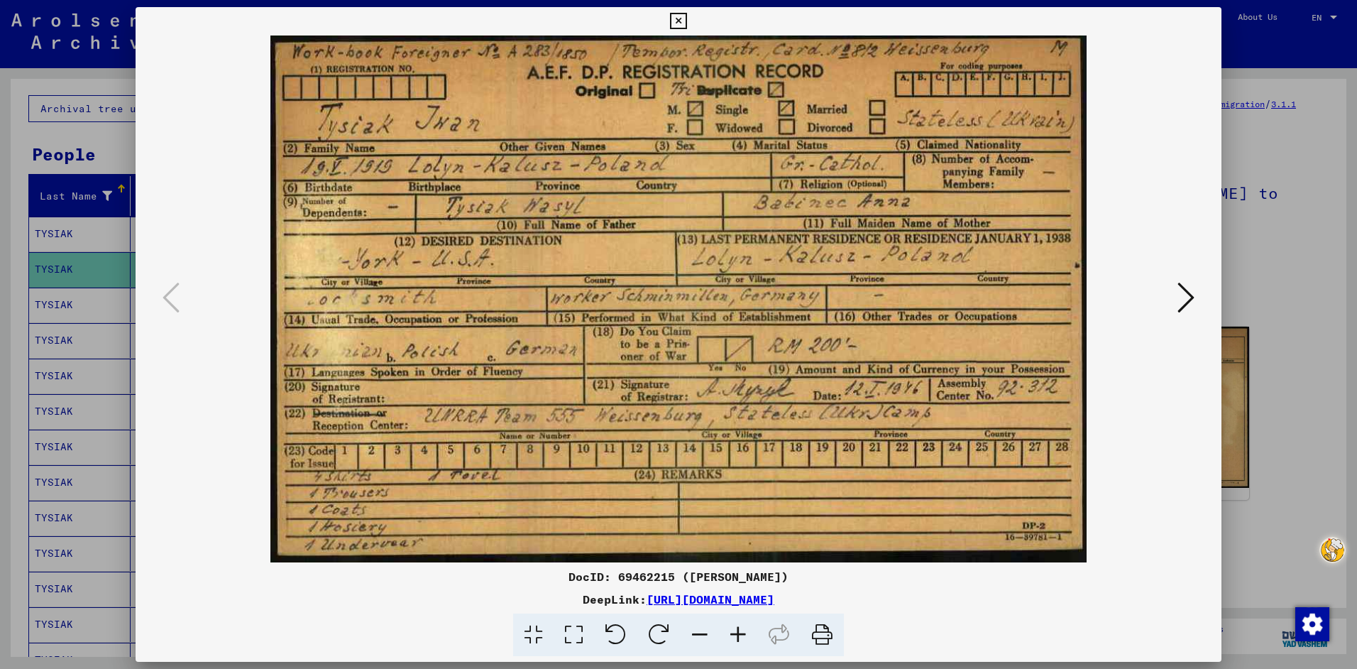
click at [677, 16] on icon at bounding box center [678, 21] width 16 height 17
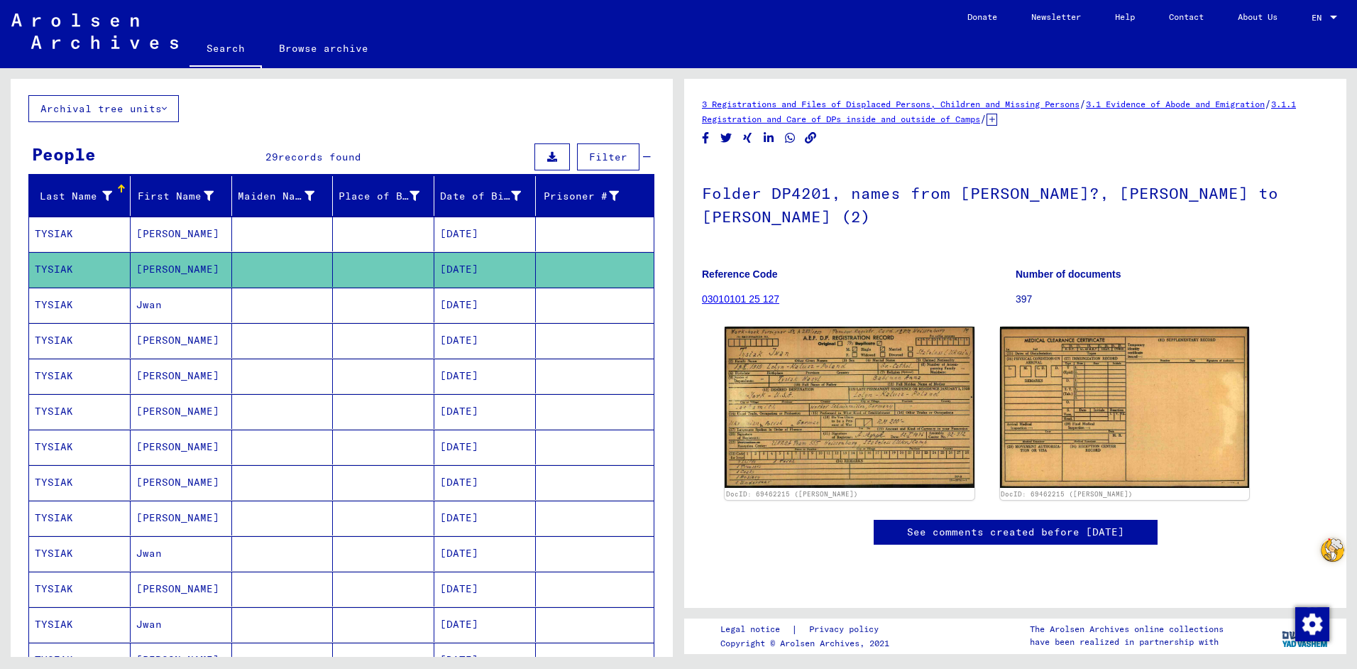
click at [586, 229] on mat-cell at bounding box center [595, 234] width 118 height 35
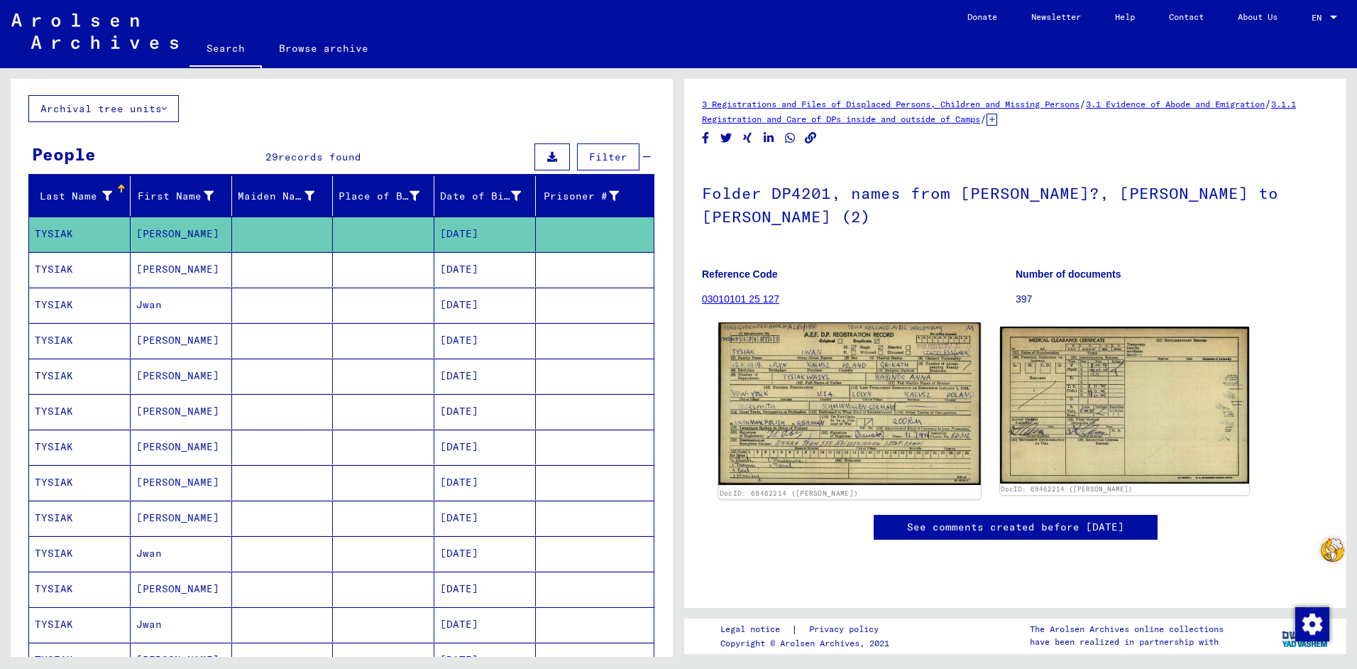
click at [868, 361] on img at bounding box center [849, 403] width 262 height 163
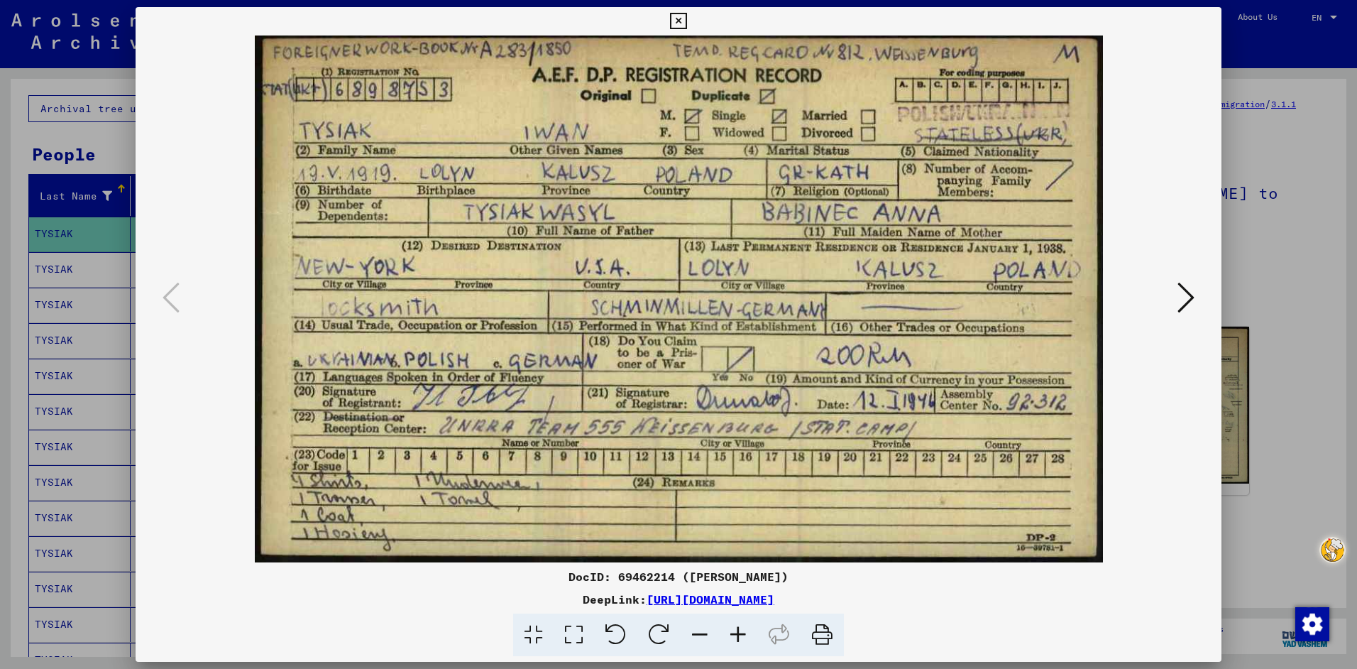
click at [681, 19] on icon at bounding box center [678, 21] width 16 height 17
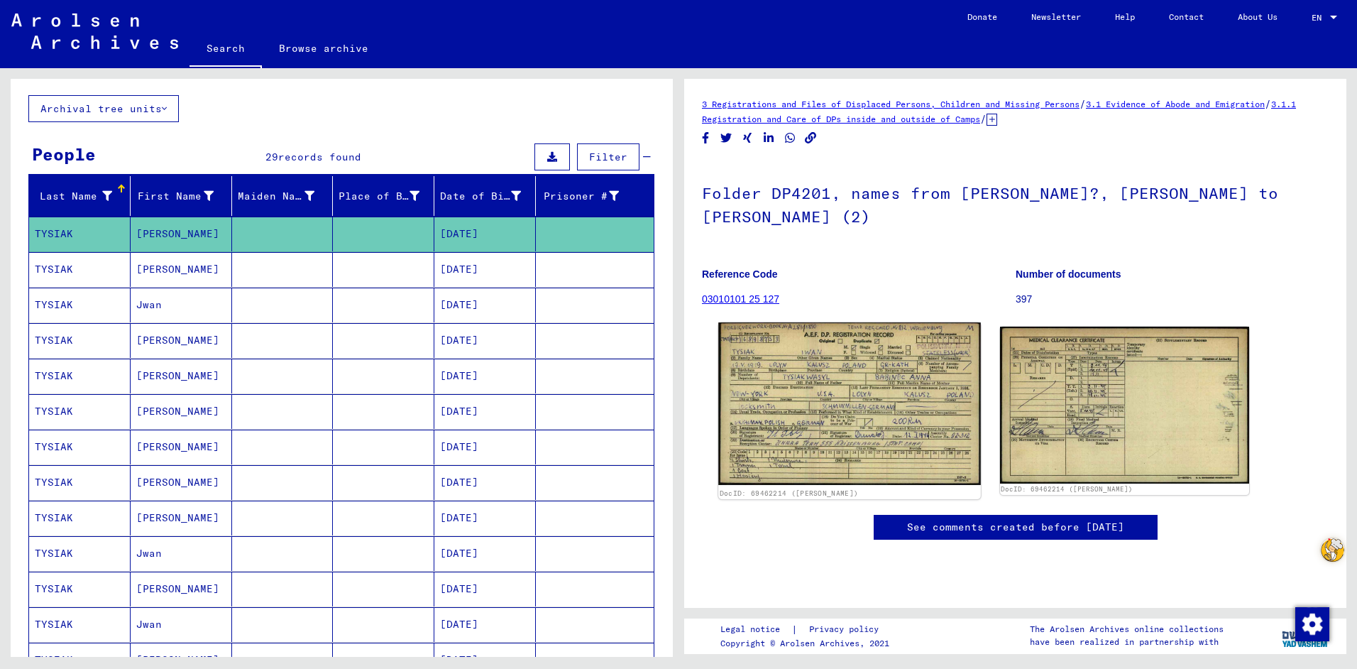
click at [874, 373] on img at bounding box center [849, 403] width 262 height 163
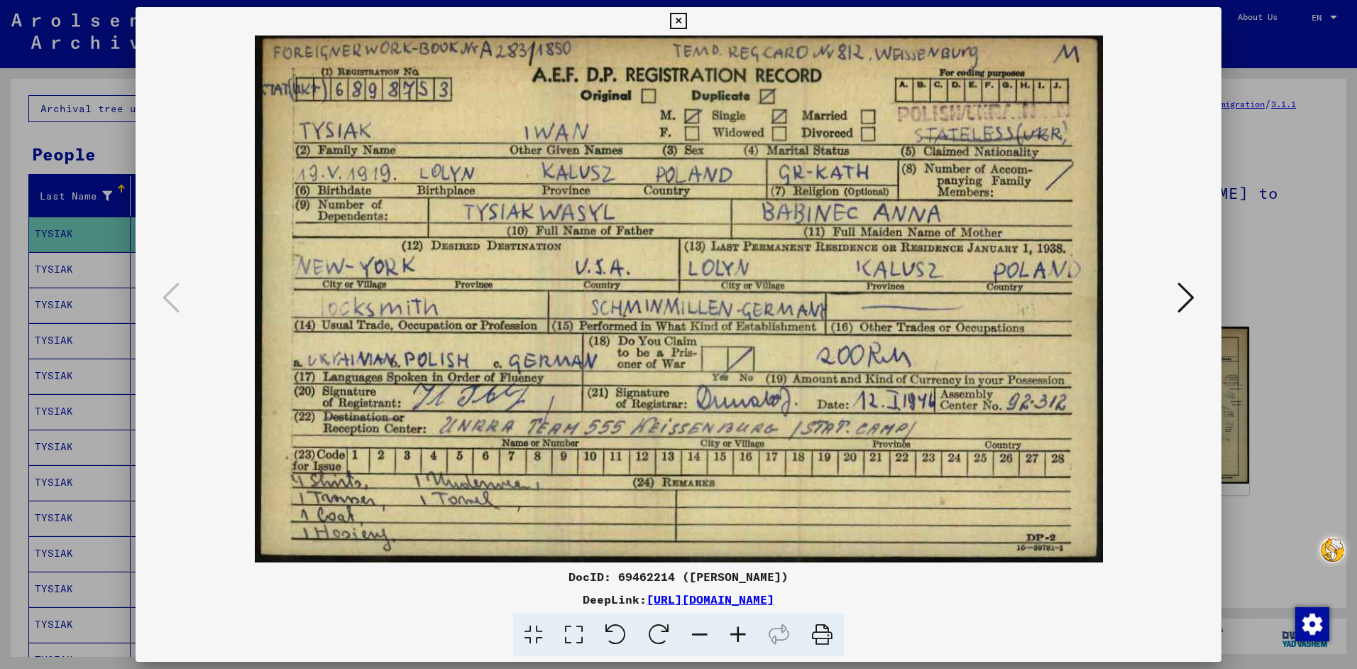
click at [677, 17] on icon at bounding box center [678, 21] width 16 height 17
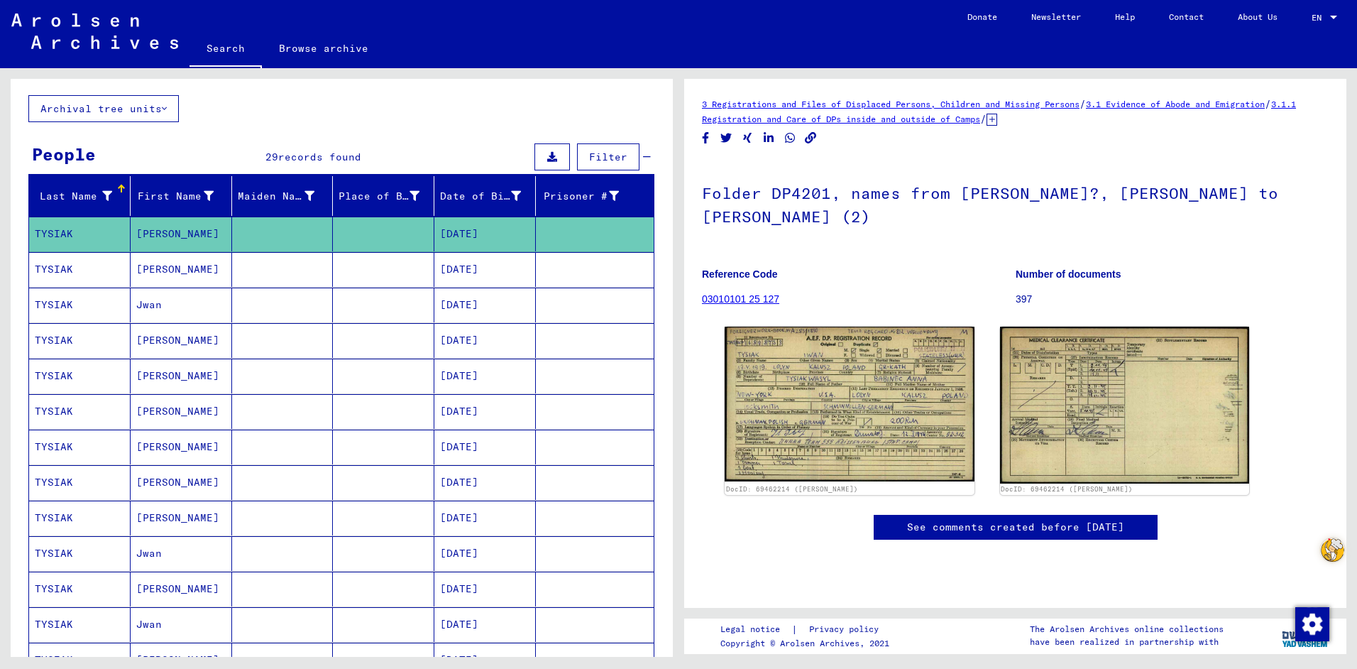
scroll to position [142, 0]
click at [994, 520] on link "See comments created before [DATE]" at bounding box center [1015, 527] width 217 height 15
